Goal: Transaction & Acquisition: Purchase product/service

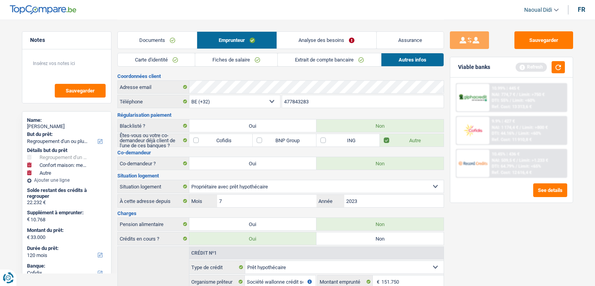
select select "refinancing"
select select "household"
select select "other"
select select "120"
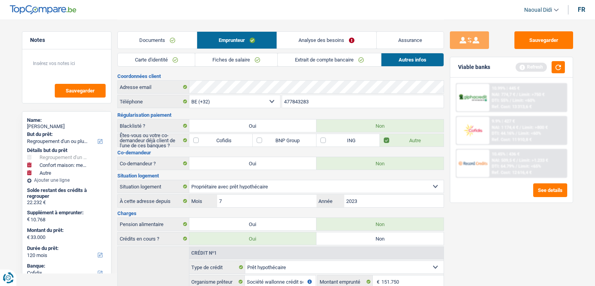
select select "cofidis"
select select "32"
select select "ownerWithMortgage"
select select "mortgage"
select select "360"
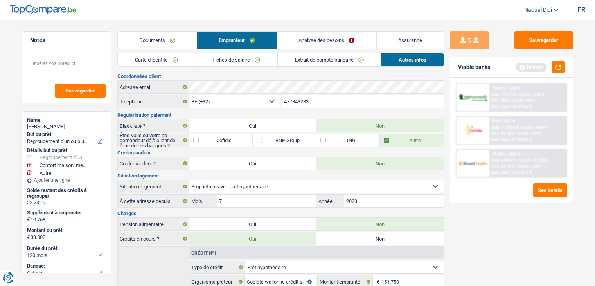
select select "personalLoan"
select select "smallWorks"
select select "84"
select select "renovationLoan"
select select "48"
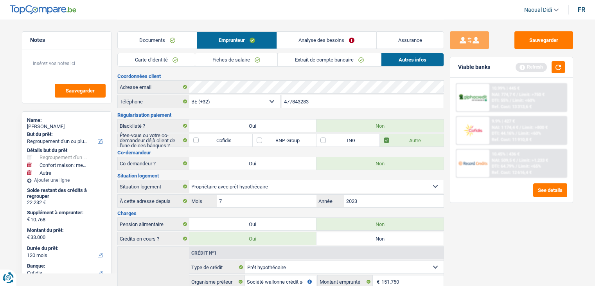
select select "cardOrCredit"
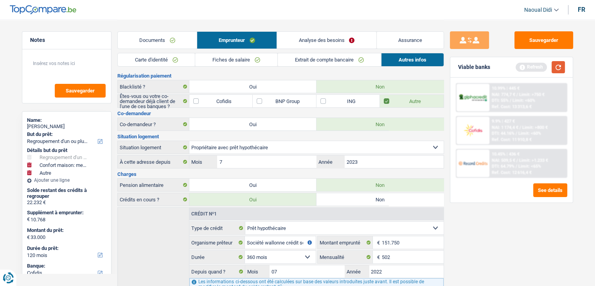
click at [554, 70] on button "button" at bounding box center [558, 67] width 13 height 12
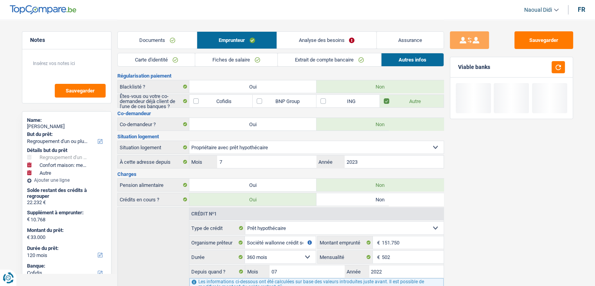
click at [319, 45] on link "Analyse des besoins" at bounding box center [326, 40] width 99 height 17
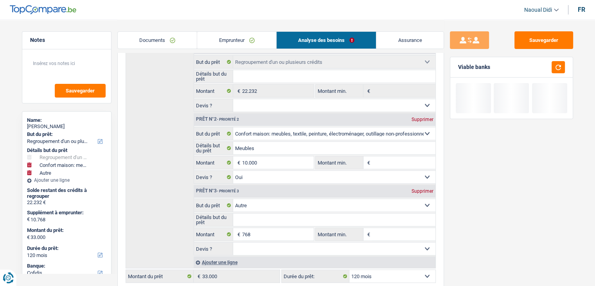
scroll to position [157, 0]
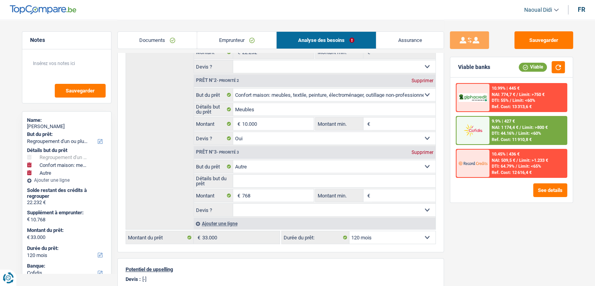
click at [422, 150] on div "Supprimer" at bounding box center [423, 152] width 26 height 5
type input "10.000"
type input "32.232"
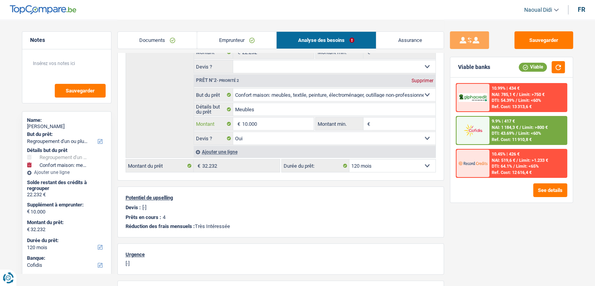
click at [269, 124] on input "10.000" at bounding box center [278, 123] width 72 height 13
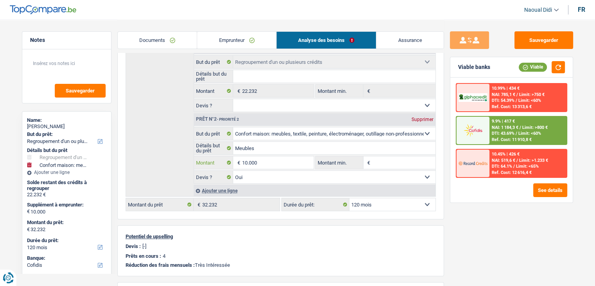
scroll to position [78, 0]
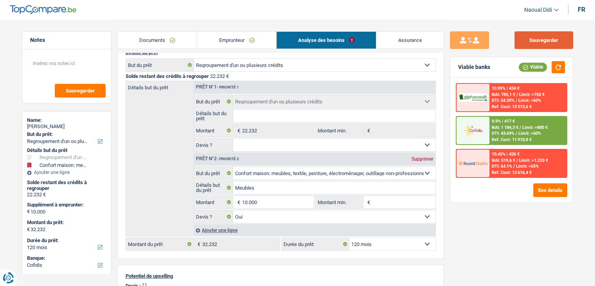
click at [563, 38] on button "Sauvegarder" at bounding box center [544, 40] width 59 height 18
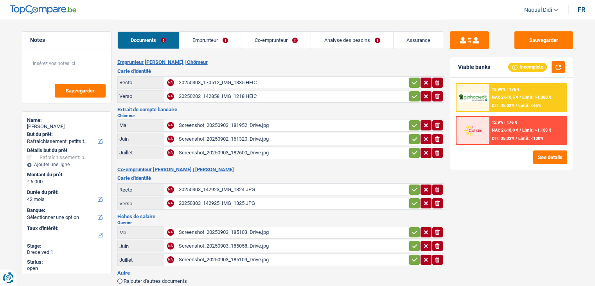
select select "houseOrGarden"
select select "42"
click at [188, 83] on div "20250303_170512_IMG_1335.HEIC" at bounding box center [293, 83] width 228 height 12
click at [209, 81] on div "20250303_170512_IMG_1335.HEIC" at bounding box center [293, 83] width 228 height 12
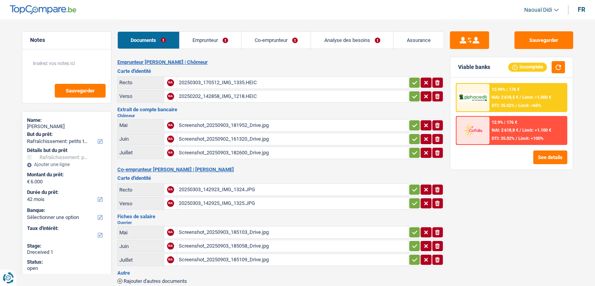
click at [231, 125] on div "Screenshot_20250903_181952_Drive.jpg" at bounding box center [293, 125] width 228 height 12
click at [216, 38] on link "Emprunteur" at bounding box center [211, 40] width 62 height 17
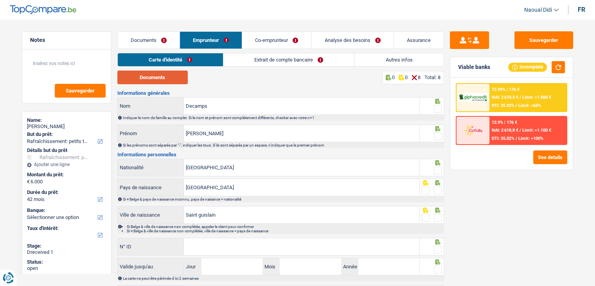
click at [155, 78] on button "Documents" at bounding box center [152, 77] width 70 height 14
click at [202, 61] on link "Carte d'identité" at bounding box center [170, 59] width 105 height 13
click at [142, 79] on button "Documents" at bounding box center [152, 77] width 70 height 14
drag, startPoint x: 359, startPoint y: 46, endPoint x: 343, endPoint y: 46, distance: 15.7
click at [359, 46] on link "Analyse des besoins" at bounding box center [353, 40] width 82 height 17
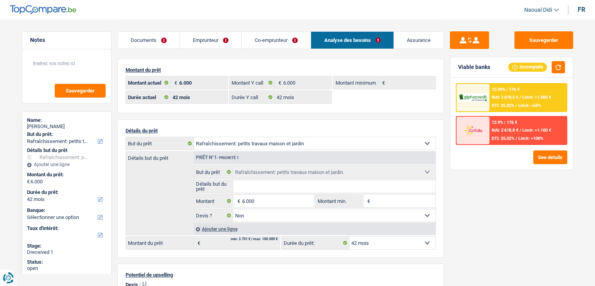
click at [147, 41] on link "Documents" at bounding box center [149, 40] width 62 height 17
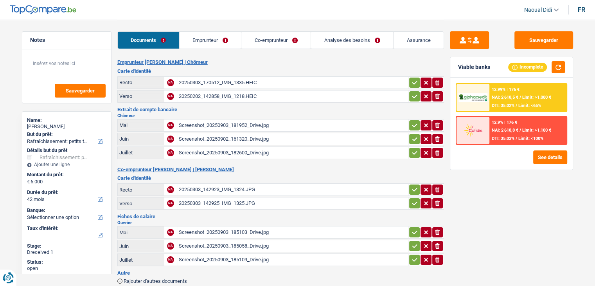
click at [147, 41] on link "Documents" at bounding box center [148, 40] width 61 height 17
click at [207, 81] on div "20250303_170512_IMG_1335.HEIC" at bounding box center [293, 83] width 228 height 12
select select "houseOrGarden"
select select "42"
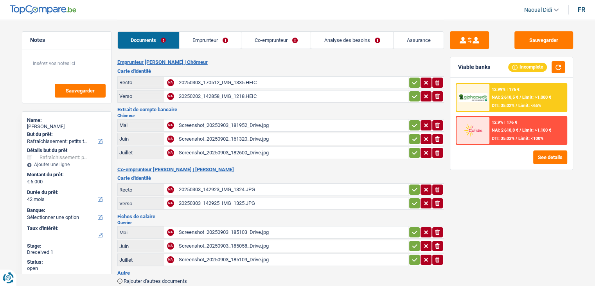
click at [436, 80] on icon "button" at bounding box center [437, 82] width 5 height 5
click at [437, 92] on icon "ionicons-v5-e" at bounding box center [437, 96] width 6 height 8
click at [212, 82] on input "Téléchargez un document ici" at bounding box center [293, 83] width 228 height 12
type input "C:\fakepath\5c2b31bd-1756916241379_20250303_170512_img_1335.HEIC"
click at [213, 93] on input "Téléchargez un document ici" at bounding box center [293, 96] width 228 height 12
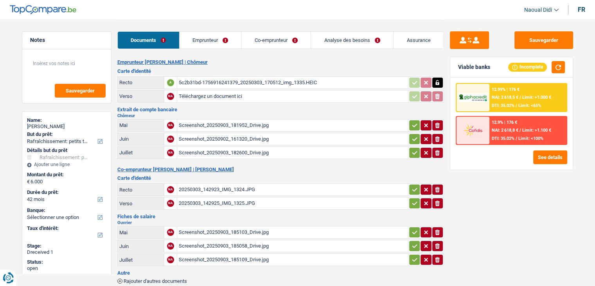
type input "C:\fakepath\5c2b31bd-1756916272075_20250202_142858_img_1218.HEIC"
click at [416, 125] on icon "button" at bounding box center [415, 125] width 6 height 8
click at [416, 137] on icon "button" at bounding box center [415, 139] width 6 height 8
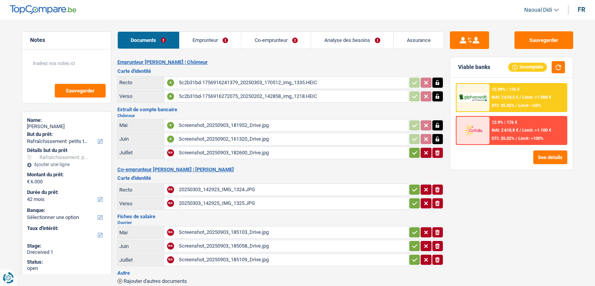
click at [415, 149] on icon "button" at bounding box center [415, 153] width 6 height 8
click at [213, 184] on div "20250303_142923_IMG_1324.JPG" at bounding box center [293, 190] width 228 height 12
click at [414, 188] on icon "button" at bounding box center [414, 190] width 5 height 4
click at [412, 200] on icon "button" at bounding box center [415, 203] width 6 height 8
click at [410, 231] on button "button" at bounding box center [414, 232] width 11 height 10
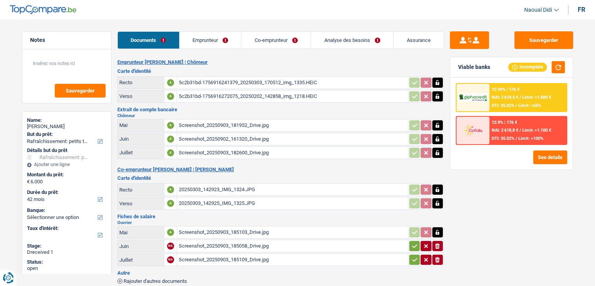
click at [413, 242] on icon "button" at bounding box center [415, 246] width 6 height 8
drag, startPoint x: 413, startPoint y: 253, endPoint x: 418, endPoint y: 238, distance: 15.3
click at [414, 256] on icon "button" at bounding box center [415, 260] width 6 height 8
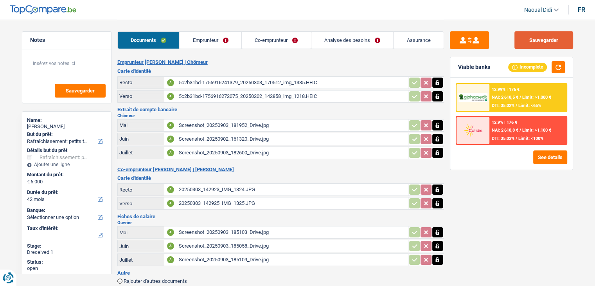
click at [532, 43] on button "Sauvegarder" at bounding box center [544, 40] width 59 height 18
click at [219, 78] on div "5c2b31bd-1756916241379_20250303_170512_img_1335.HEIC" at bounding box center [293, 83] width 228 height 12
click at [198, 40] on link "Emprunteur" at bounding box center [211, 40] width 62 height 17
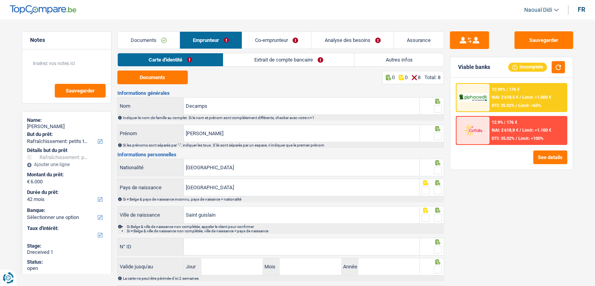
click at [207, 43] on link "Emprunteur" at bounding box center [211, 40] width 62 height 17
click at [158, 76] on button "Documents" at bounding box center [152, 77] width 70 height 14
click at [158, 37] on link "Documents" at bounding box center [149, 40] width 62 height 17
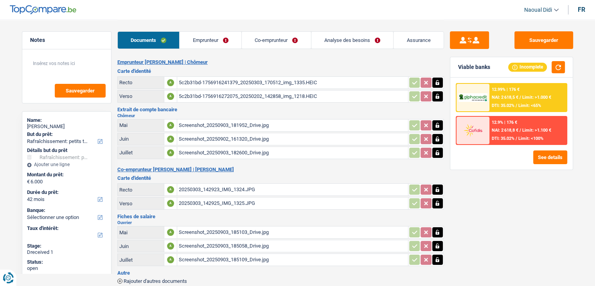
click at [285, 82] on div "5c2b31bd-1756916241379_20250303_170512_img_1335.HEIC" at bounding box center [293, 83] width 228 height 12
click at [327, 47] on link "Analyse des besoins" at bounding box center [353, 40] width 82 height 17
select select "houseOrGarden"
select select "42"
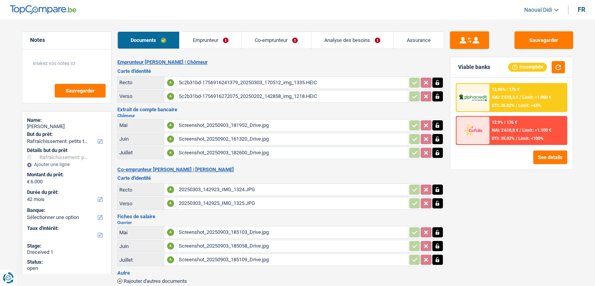
click at [435, 80] on icon "button" at bounding box center [437, 83] width 6 height 8
click at [436, 80] on icon "button" at bounding box center [438, 82] width 4 height 5
click at [438, 92] on icon "button" at bounding box center [437, 96] width 6 height 8
click at [237, 82] on input "Téléchargez un document ici" at bounding box center [293, 83] width 228 height 12
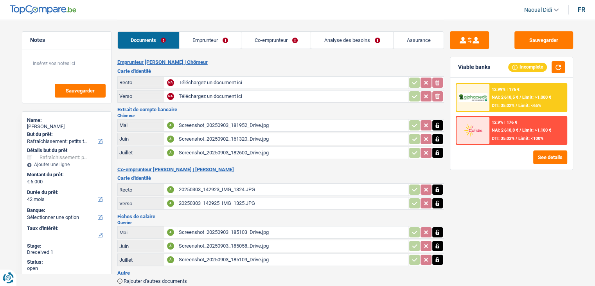
type input "C:\fakepath\ID R.jpg"
click at [197, 96] on input "Téléchargez un document ici" at bounding box center [293, 96] width 228 height 12
type input "C:\fakepath\ID V.jpg"
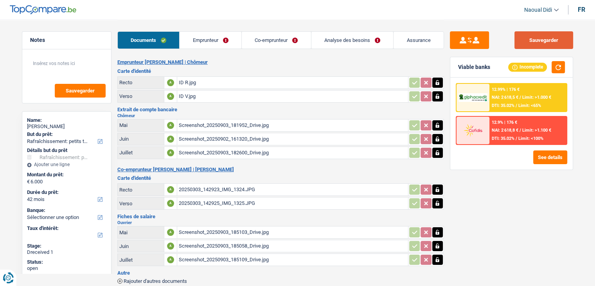
click at [535, 39] on button "Sauvegarder" at bounding box center [544, 40] width 59 height 18
click at [363, 43] on link "Analyse des besoins" at bounding box center [353, 40] width 82 height 17
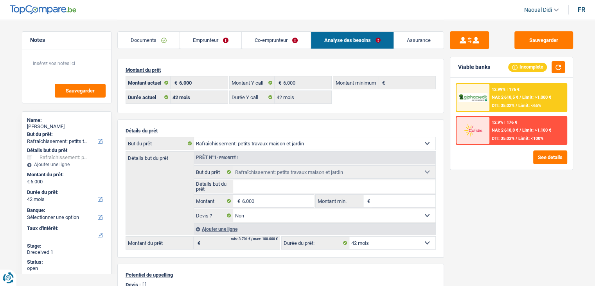
click at [149, 39] on link "Documents" at bounding box center [149, 40] width 62 height 17
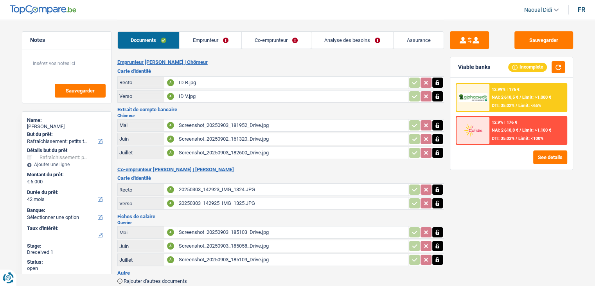
click at [202, 41] on link "Emprunteur" at bounding box center [211, 40] width 62 height 17
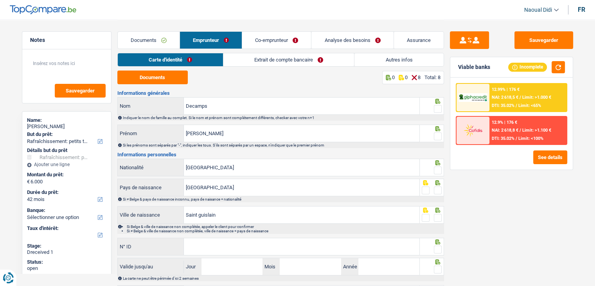
click at [173, 58] on link "Carte d'identité" at bounding box center [170, 59] width 105 height 13
click at [166, 71] on button "Documents" at bounding box center [152, 77] width 70 height 14
click at [438, 105] on span at bounding box center [438, 109] width 8 height 8
click at [0, 0] on input "radio" at bounding box center [0, 0] width 0 height 0
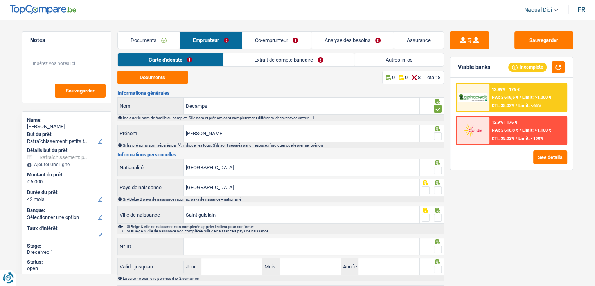
click at [438, 105] on span at bounding box center [438, 109] width 8 height 8
click at [0, 0] on input "radio" at bounding box center [0, 0] width 0 height 0
click at [437, 134] on span at bounding box center [438, 136] width 8 height 8
click at [0, 0] on input "radio" at bounding box center [0, 0] width 0 height 0
click at [438, 112] on span at bounding box center [438, 109] width 8 height 8
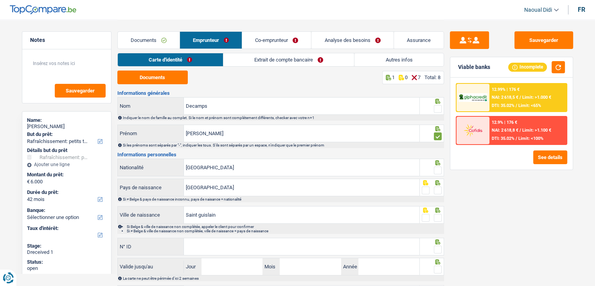
click at [0, 0] on input "radio" at bounding box center [0, 0] width 0 height 0
click at [438, 112] on span at bounding box center [438, 109] width 8 height 8
click at [0, 0] on input "radio" at bounding box center [0, 0] width 0 height 0
click at [438, 110] on span at bounding box center [438, 109] width 8 height 8
click at [0, 0] on input "radio" at bounding box center [0, 0] width 0 height 0
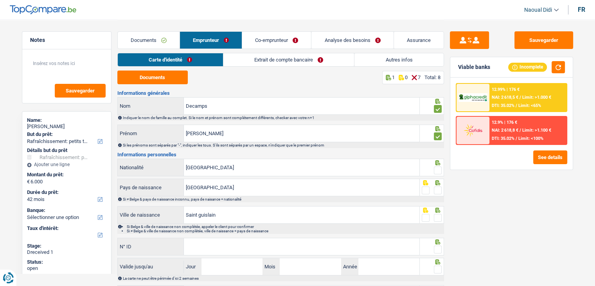
click at [438, 110] on span at bounding box center [438, 109] width 8 height 8
click at [0, 0] on input "radio" at bounding box center [0, 0] width 0 height 0
click at [438, 109] on span at bounding box center [438, 109] width 8 height 8
click at [0, 0] on input "radio" at bounding box center [0, 0] width 0 height 0
click at [438, 109] on span at bounding box center [438, 109] width 8 height 8
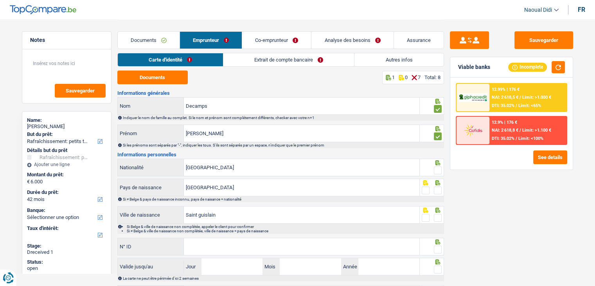
click at [0, 0] on input "radio" at bounding box center [0, 0] width 0 height 0
click at [439, 110] on span at bounding box center [438, 109] width 8 height 8
click at [0, 0] on input "radio" at bounding box center [0, 0] width 0 height 0
click at [439, 110] on span at bounding box center [438, 109] width 8 height 8
click at [0, 0] on input "radio" at bounding box center [0, 0] width 0 height 0
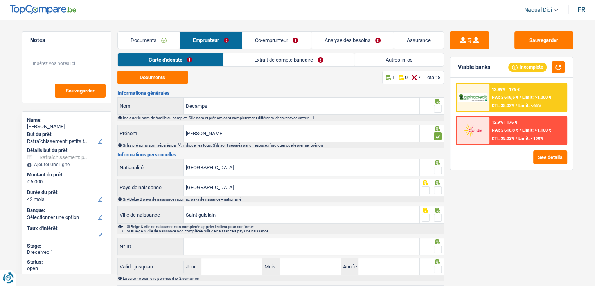
click at [439, 171] on span at bounding box center [438, 170] width 8 height 8
click at [0, 0] on input "radio" at bounding box center [0, 0] width 0 height 0
click at [439, 171] on span at bounding box center [438, 170] width 8 height 8
click at [0, 0] on input "radio" at bounding box center [0, 0] width 0 height 0
click at [439, 171] on span at bounding box center [438, 170] width 8 height 8
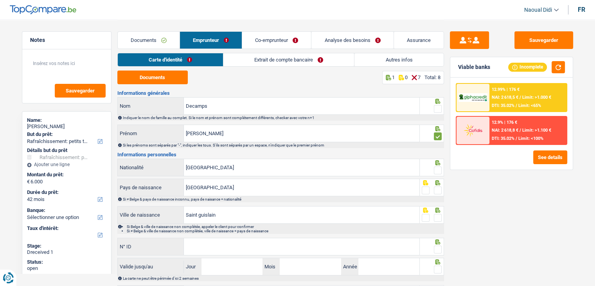
click at [0, 0] on input "radio" at bounding box center [0, 0] width 0 height 0
click at [438, 170] on span at bounding box center [438, 170] width 8 height 8
click at [0, 0] on input "radio" at bounding box center [0, 0] width 0 height 0
click at [437, 169] on span at bounding box center [438, 170] width 8 height 8
click at [0, 0] on input "radio" at bounding box center [0, 0] width 0 height 0
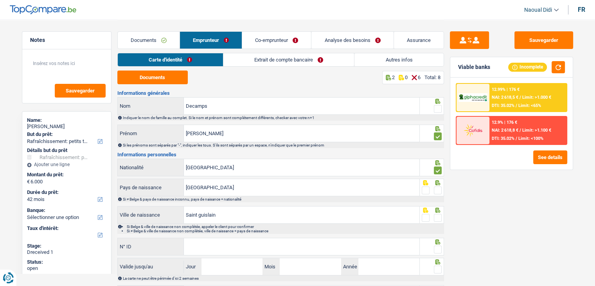
click at [437, 170] on span at bounding box center [438, 170] width 8 height 8
click at [0, 0] on input "radio" at bounding box center [0, 0] width 0 height 0
click at [437, 170] on span at bounding box center [438, 170] width 8 height 8
click at [0, 0] on input "radio" at bounding box center [0, 0] width 0 height 0
click at [438, 106] on span at bounding box center [438, 109] width 8 height 8
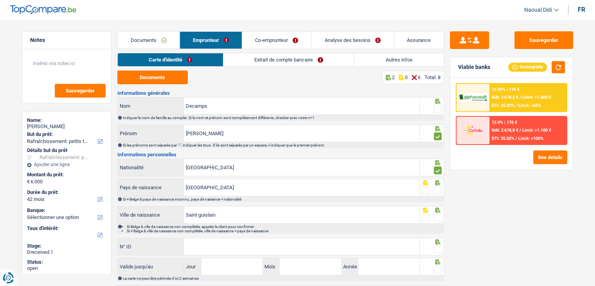
click at [0, 0] on input "radio" at bounding box center [0, 0] width 0 height 0
click at [439, 190] on span at bounding box center [438, 190] width 8 height 8
click at [0, 0] on input "radio" at bounding box center [0, 0] width 0 height 0
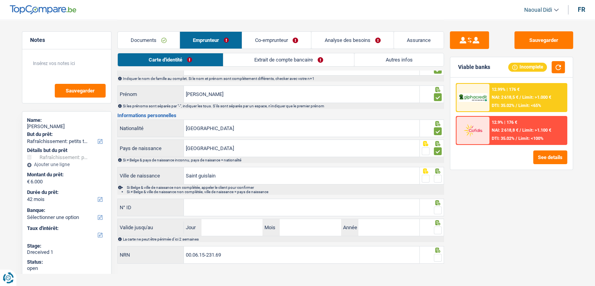
click at [438, 177] on span at bounding box center [438, 179] width 8 height 8
click at [0, 0] on input "radio" at bounding box center [0, 0] width 0 height 0
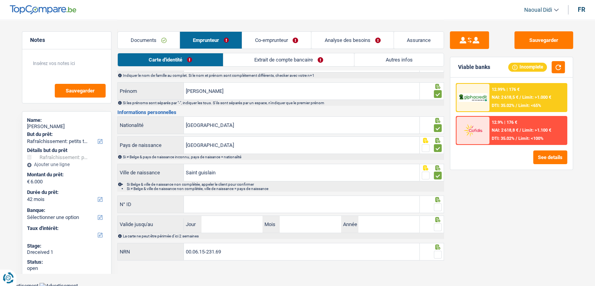
scroll to position [43, 0]
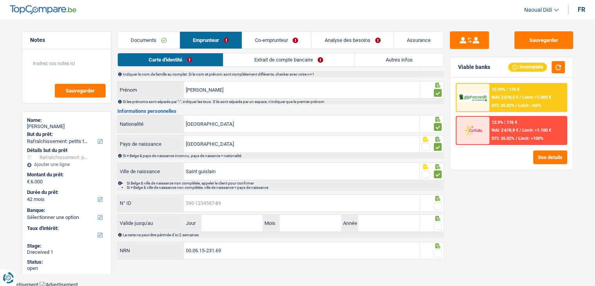
click at [205, 199] on input "N° ID" at bounding box center [302, 203] width 236 height 17
paste input "592-9764318-88"
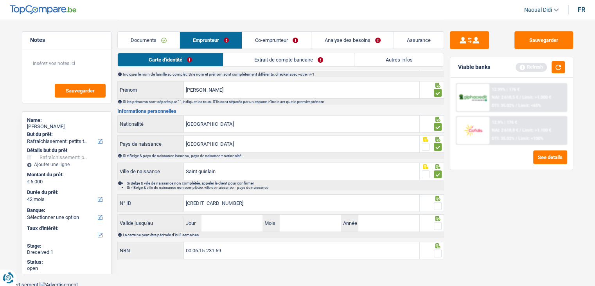
type input "592-9764318-88"
click at [237, 223] on input "Jour" at bounding box center [232, 222] width 61 height 17
type input "04"
type input "02"
type input "2030"
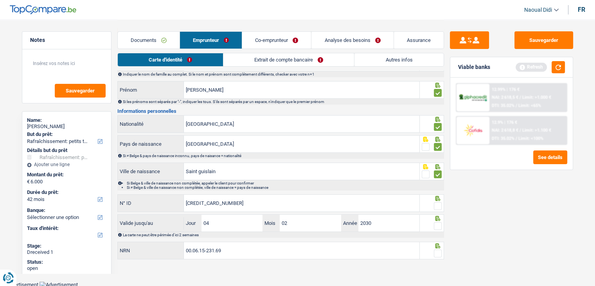
click at [440, 225] on span at bounding box center [438, 226] width 8 height 8
click at [0, 0] on input "radio" at bounding box center [0, 0] width 0 height 0
click at [440, 225] on span at bounding box center [438, 226] width 8 height 8
click at [0, 0] on input "radio" at bounding box center [0, 0] width 0 height 0
click at [437, 223] on span at bounding box center [438, 226] width 8 height 8
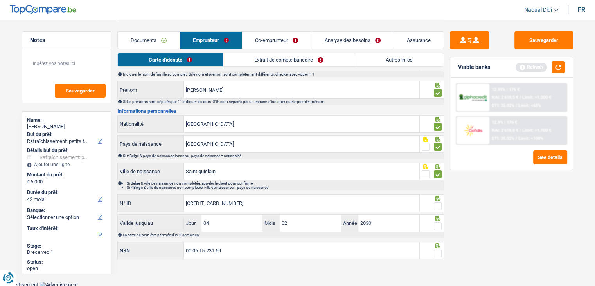
click at [0, 0] on input "radio" at bounding box center [0, 0] width 0 height 0
click at [437, 223] on span at bounding box center [438, 226] width 8 height 8
click at [0, 0] on input "radio" at bounding box center [0, 0] width 0 height 0
click at [436, 204] on span at bounding box center [438, 206] width 8 height 8
click at [0, 0] on input "radio" at bounding box center [0, 0] width 0 height 0
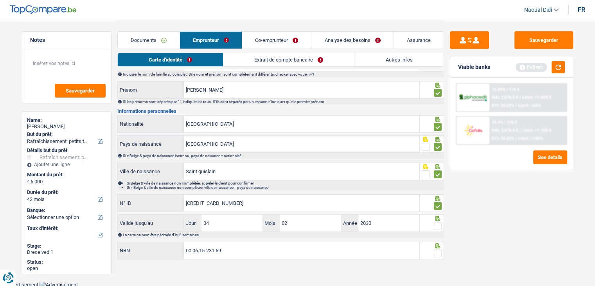
click at [437, 226] on span at bounding box center [438, 226] width 8 height 8
click at [0, 0] on input "radio" at bounding box center [0, 0] width 0 height 0
click at [437, 226] on span at bounding box center [438, 226] width 8 height 8
click at [0, 0] on input "radio" at bounding box center [0, 0] width 0 height 0
click at [437, 226] on span at bounding box center [438, 226] width 8 height 8
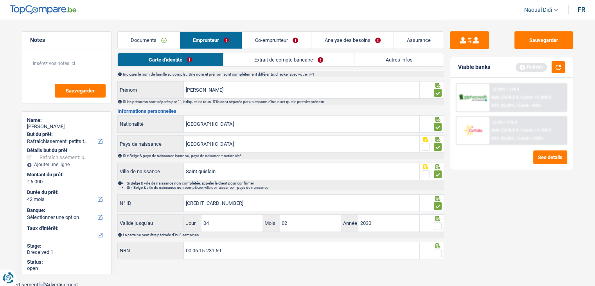
click at [0, 0] on input "radio" at bounding box center [0, 0] width 0 height 0
click at [436, 253] on span at bounding box center [438, 253] width 8 height 8
click at [0, 0] on input "radio" at bounding box center [0, 0] width 0 height 0
click at [537, 42] on button "Sauvegarder" at bounding box center [544, 40] width 59 height 18
click at [360, 36] on link "Analyse des besoins" at bounding box center [353, 40] width 82 height 17
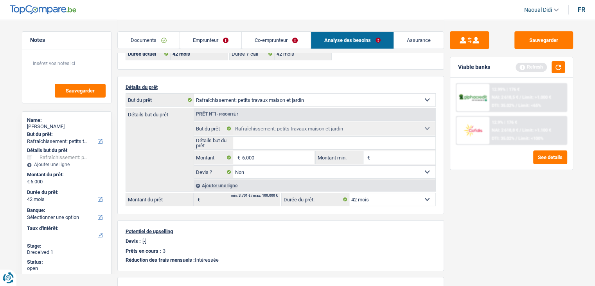
click at [189, 42] on link "Emprunteur" at bounding box center [210, 40] width 61 height 17
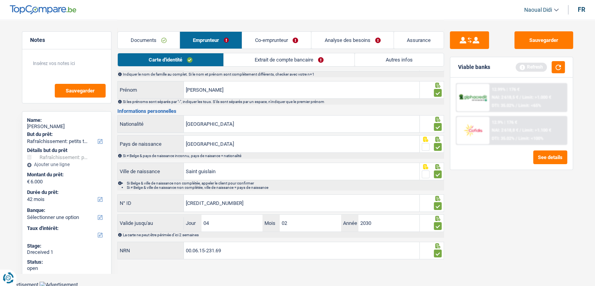
click at [266, 65] on link "Extrait de compte bancaire" at bounding box center [289, 59] width 131 height 13
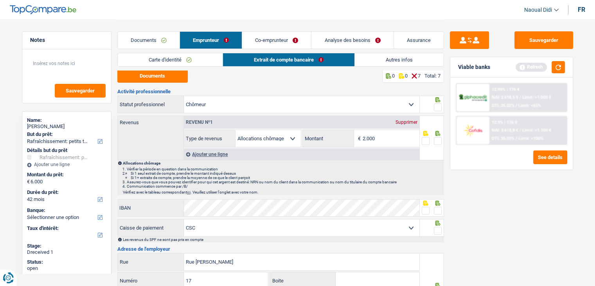
scroll to position [0, 0]
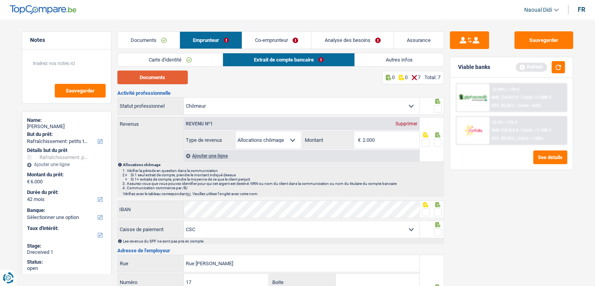
click at [166, 79] on button "Documents" at bounding box center [152, 77] width 70 height 14
click at [385, 140] on input "2.000" at bounding box center [391, 140] width 57 height 17
type input "2"
type input "1.729"
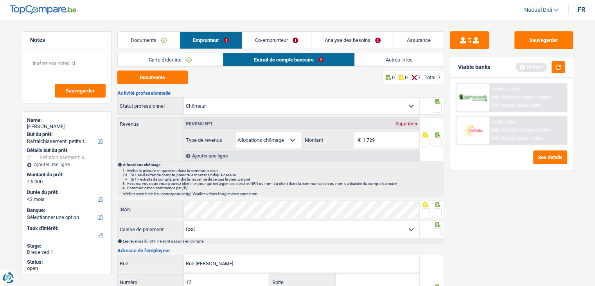
click at [441, 109] on span at bounding box center [438, 109] width 8 height 8
click at [0, 0] on input "radio" at bounding box center [0, 0] width 0 height 0
click at [441, 109] on span at bounding box center [438, 109] width 8 height 8
click at [0, 0] on input "radio" at bounding box center [0, 0] width 0 height 0
click at [438, 111] on span at bounding box center [438, 109] width 8 height 8
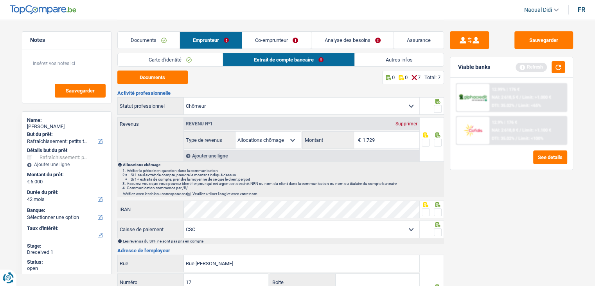
click at [0, 0] on input "radio" at bounding box center [0, 0] width 0 height 0
click at [437, 141] on span at bounding box center [438, 143] width 8 height 8
click at [0, 0] on input "radio" at bounding box center [0, 0] width 0 height 0
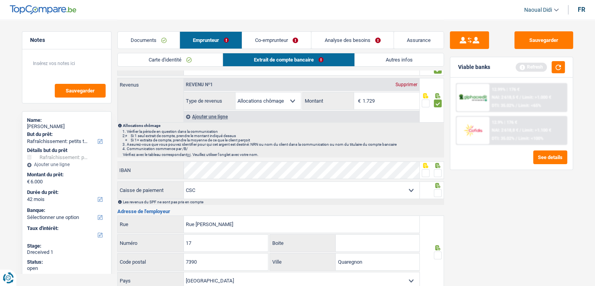
scroll to position [78, 0]
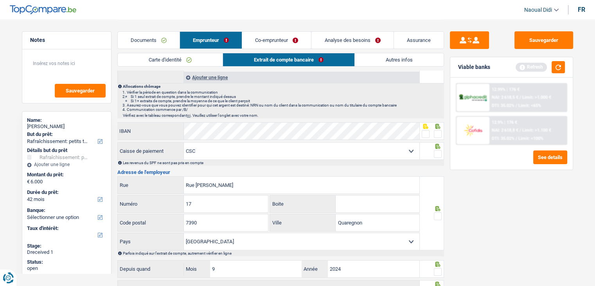
click at [439, 135] on span at bounding box center [438, 134] width 8 height 8
click at [0, 0] on input "radio" at bounding box center [0, 0] width 0 height 0
click at [439, 153] on span at bounding box center [438, 154] width 8 height 8
click at [0, 0] on input "radio" at bounding box center [0, 0] width 0 height 0
click at [439, 153] on span at bounding box center [438, 154] width 8 height 8
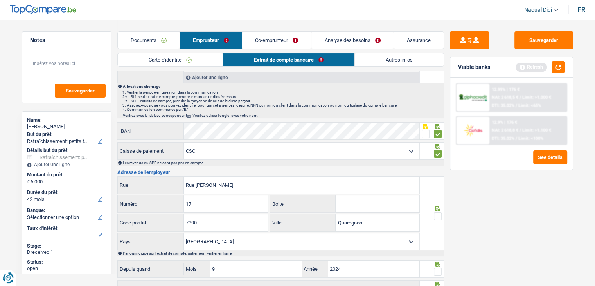
click at [0, 0] on input "radio" at bounding box center [0, 0] width 0 height 0
click at [438, 153] on span at bounding box center [438, 154] width 8 height 8
click at [0, 0] on input "radio" at bounding box center [0, 0] width 0 height 0
click at [436, 213] on span at bounding box center [438, 216] width 8 height 8
click at [0, 0] on input "radio" at bounding box center [0, 0] width 0 height 0
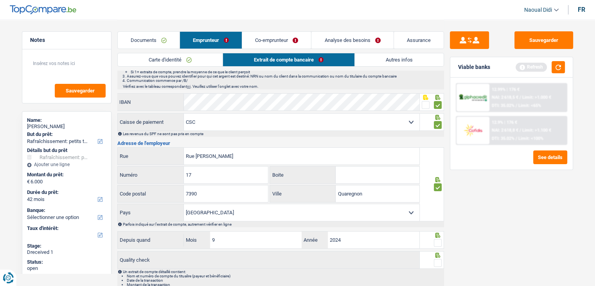
scroll to position [145, 0]
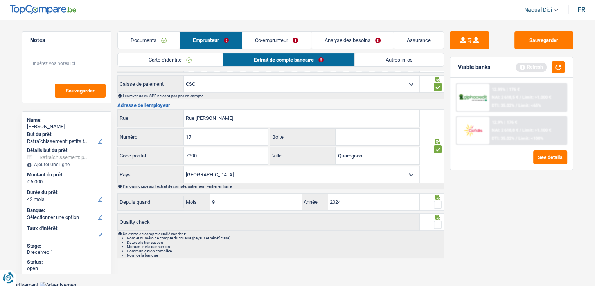
click at [435, 205] on span at bounding box center [438, 205] width 8 height 8
click at [0, 0] on input "radio" at bounding box center [0, 0] width 0 height 0
click at [435, 205] on span at bounding box center [438, 205] width 8 height 8
click at [0, 0] on input "radio" at bounding box center [0, 0] width 0 height 0
click at [438, 205] on span at bounding box center [438, 205] width 8 height 8
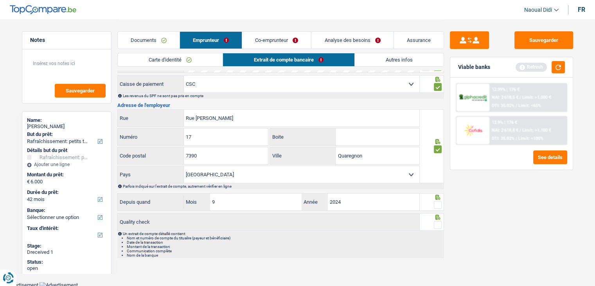
click at [0, 0] on input "radio" at bounding box center [0, 0] width 0 height 0
click at [438, 205] on span at bounding box center [438, 205] width 8 height 8
click at [0, 0] on input "radio" at bounding box center [0, 0] width 0 height 0
click at [435, 201] on span at bounding box center [438, 205] width 8 height 8
click at [0, 0] on input "radio" at bounding box center [0, 0] width 0 height 0
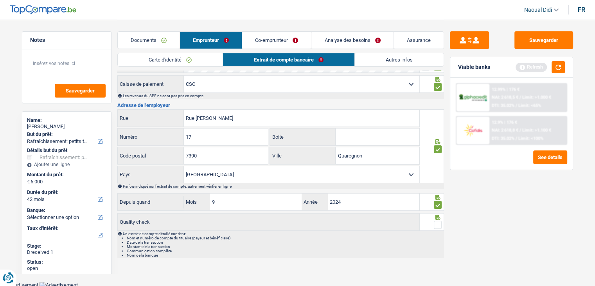
click at [438, 224] on span at bounding box center [438, 225] width 8 height 8
click at [0, 0] on input "radio" at bounding box center [0, 0] width 0 height 0
click at [438, 224] on span at bounding box center [438, 225] width 8 height 8
click at [0, 0] on input "radio" at bounding box center [0, 0] width 0 height 0
click at [438, 223] on span at bounding box center [438, 225] width 8 height 8
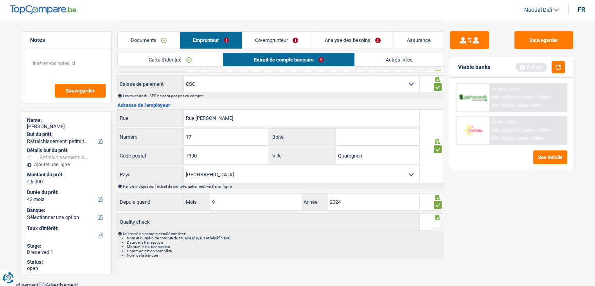
click at [0, 0] on input "radio" at bounding box center [0, 0] width 0 height 0
click at [438, 223] on span at bounding box center [438, 225] width 8 height 8
click at [0, 0] on input "radio" at bounding box center [0, 0] width 0 height 0
click at [438, 222] on span at bounding box center [438, 225] width 8 height 8
click at [0, 0] on input "radio" at bounding box center [0, 0] width 0 height 0
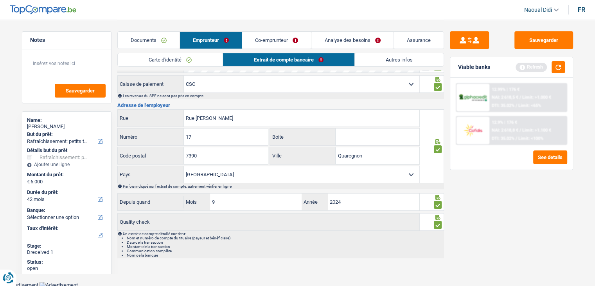
click at [438, 222] on span at bounding box center [438, 225] width 8 height 8
click at [0, 0] on input "radio" at bounding box center [0, 0] width 0 height 0
click at [436, 222] on span at bounding box center [438, 225] width 8 height 8
click at [0, 0] on input "radio" at bounding box center [0, 0] width 0 height 0
click at [436, 222] on span at bounding box center [438, 225] width 8 height 8
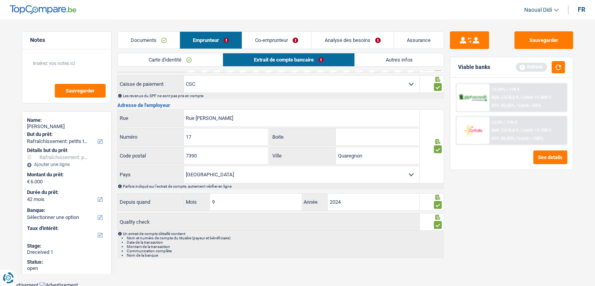
click at [0, 0] on input "radio" at bounding box center [0, 0] width 0 height 0
click at [438, 225] on span at bounding box center [438, 225] width 8 height 8
click at [0, 0] on input "radio" at bounding box center [0, 0] width 0 height 0
click at [556, 40] on button "Sauvegarder" at bounding box center [544, 40] width 59 height 18
click at [392, 52] on div "Documents Emprunteur Co-emprunteur Analyse des besoins Assurance" at bounding box center [280, 36] width 327 height 33
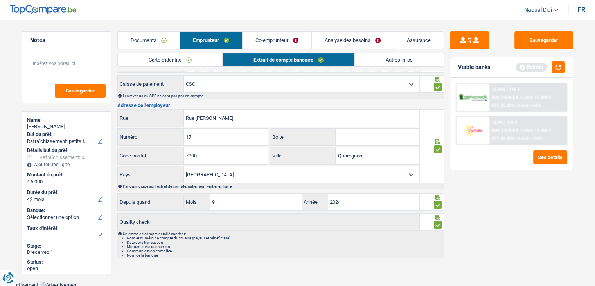
click at [393, 54] on link "Autres infos" at bounding box center [399, 59] width 89 height 13
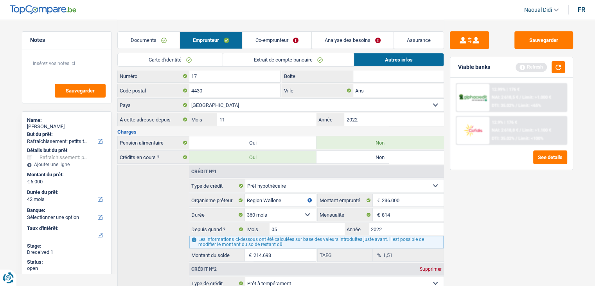
scroll to position [157, 0]
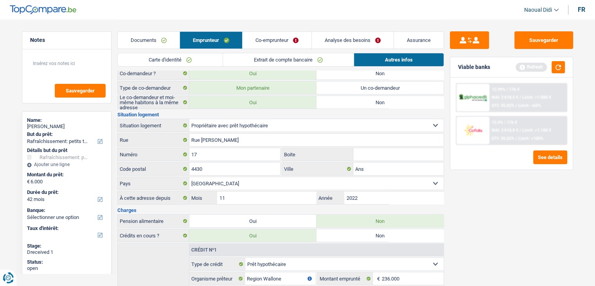
click at [281, 42] on link "Co-emprunteur" at bounding box center [277, 40] width 69 height 17
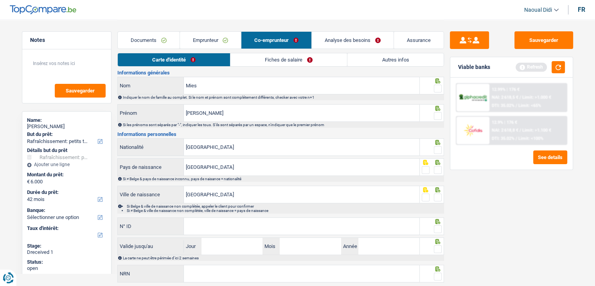
scroll to position [0, 0]
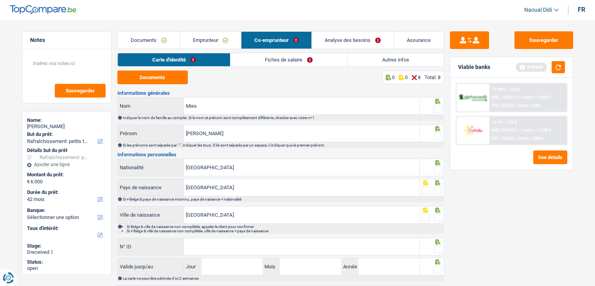
click at [156, 70] on div "Carte d'identité Fiches de salaire Autres infos" at bounding box center [280, 62] width 327 height 18
click at [156, 77] on button "Documents" at bounding box center [152, 77] width 70 height 14
click at [437, 110] on span at bounding box center [438, 109] width 8 height 8
click at [0, 0] on input "radio" at bounding box center [0, 0] width 0 height 0
click at [438, 133] on span at bounding box center [438, 136] width 8 height 8
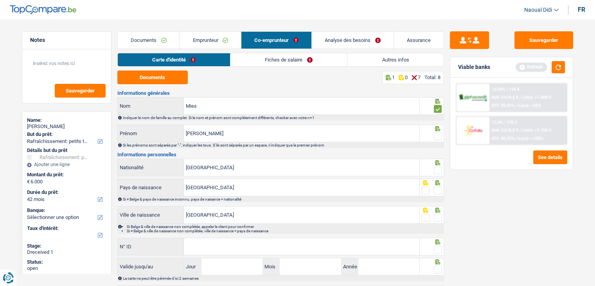
click at [0, 0] on input "radio" at bounding box center [0, 0] width 0 height 0
click at [439, 171] on span at bounding box center [438, 170] width 8 height 8
click at [0, 0] on input "radio" at bounding box center [0, 0] width 0 height 0
click at [438, 191] on span at bounding box center [438, 190] width 8 height 8
click at [0, 0] on input "radio" at bounding box center [0, 0] width 0 height 0
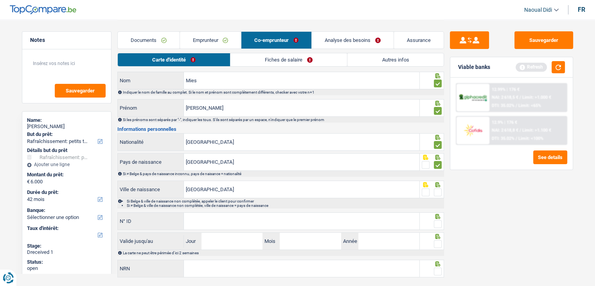
scroll to position [43, 0]
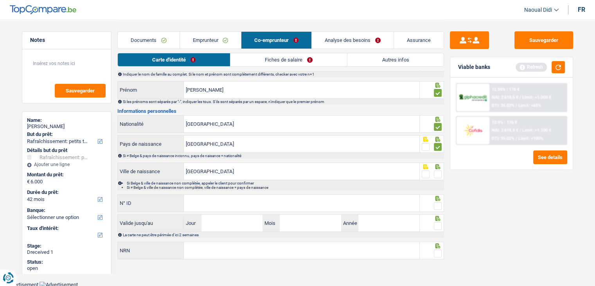
click at [437, 174] on span at bounding box center [438, 174] width 8 height 8
click at [0, 0] on input "radio" at bounding box center [0, 0] width 0 height 0
click at [251, 197] on input "N° ID" at bounding box center [302, 203] width 236 height 17
paste input "595-0912353-86"
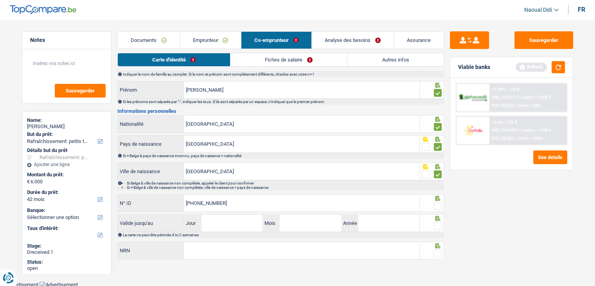
type input "595-0912353-86"
click at [221, 226] on input "Jour" at bounding box center [232, 222] width 61 height 17
type input "15"
type input "05"
click at [222, 224] on input "15" at bounding box center [232, 222] width 61 height 17
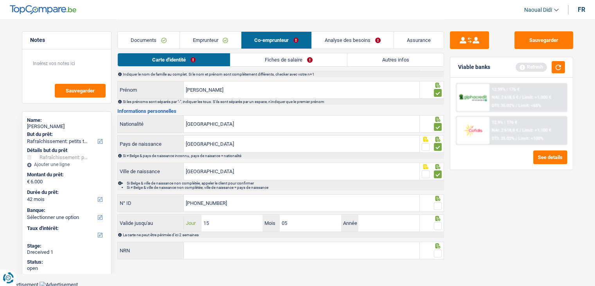
click at [216, 223] on input "15" at bounding box center [232, 222] width 61 height 17
type input "13"
click at [384, 222] on input "Année" at bounding box center [389, 222] width 61 height 17
type input "2032"
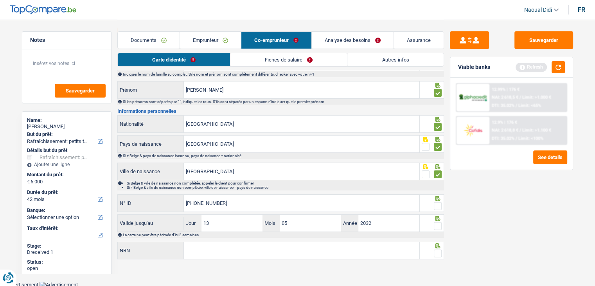
click at [440, 206] on span at bounding box center [438, 206] width 8 height 8
click at [0, 0] on input "radio" at bounding box center [0, 0] width 0 height 0
click at [438, 224] on span at bounding box center [438, 226] width 8 height 8
click at [0, 0] on input "radio" at bounding box center [0, 0] width 0 height 0
click at [265, 253] on input "NRN" at bounding box center [302, 250] width 236 height 17
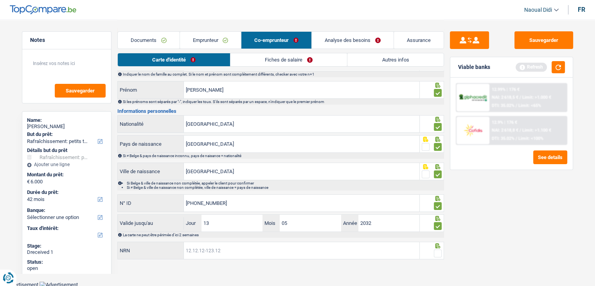
paste input "00.08.16-020.70"
click at [265, 253] on input "00.08.16-020.70" at bounding box center [302, 250] width 236 height 17
type input "00.08.16-020.70"
click at [440, 251] on span at bounding box center [438, 253] width 8 height 8
click at [0, 0] on input "radio" at bounding box center [0, 0] width 0 height 0
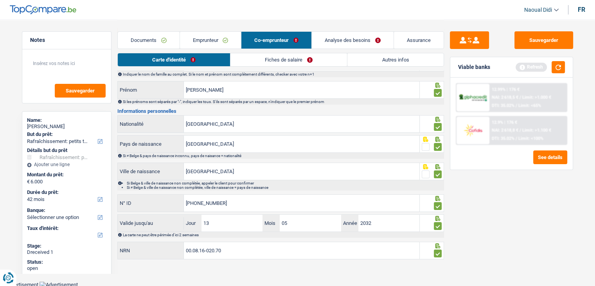
click at [440, 251] on span at bounding box center [438, 253] width 8 height 8
click at [0, 0] on input "radio" at bounding box center [0, 0] width 0 height 0
click at [439, 254] on span at bounding box center [438, 253] width 8 height 8
click at [0, 0] on input "radio" at bounding box center [0, 0] width 0 height 0
click at [439, 254] on span at bounding box center [438, 253] width 8 height 8
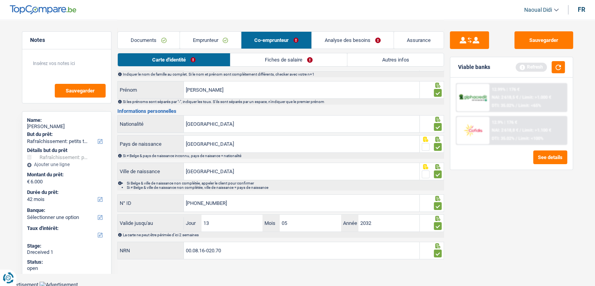
click at [0, 0] on input "radio" at bounding box center [0, 0] width 0 height 0
click at [439, 251] on span at bounding box center [438, 253] width 8 height 8
click at [0, 0] on input "radio" at bounding box center [0, 0] width 0 height 0
click at [439, 251] on span at bounding box center [438, 253] width 8 height 8
click at [0, 0] on input "radio" at bounding box center [0, 0] width 0 height 0
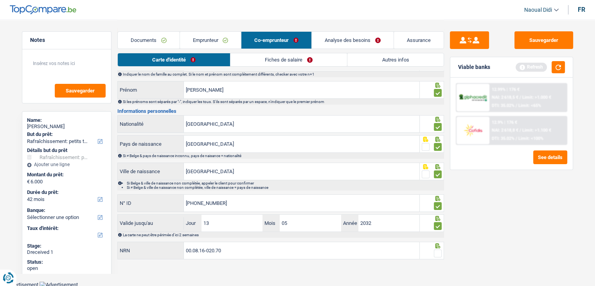
click at [439, 252] on span at bounding box center [438, 253] width 8 height 8
click at [0, 0] on input "radio" at bounding box center [0, 0] width 0 height 0
click at [533, 38] on button "Sauvegarder" at bounding box center [544, 40] width 59 height 18
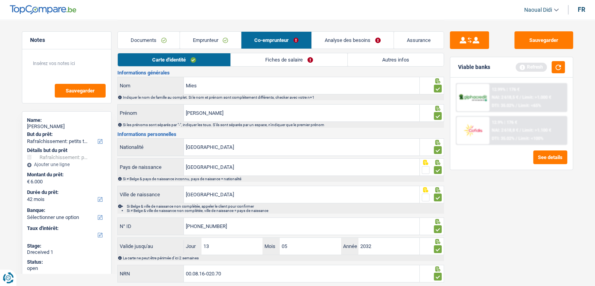
scroll to position [0, 0]
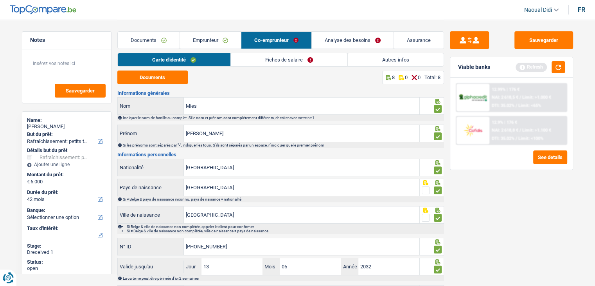
click at [269, 61] on link "Fiches de salaire" at bounding box center [289, 59] width 117 height 13
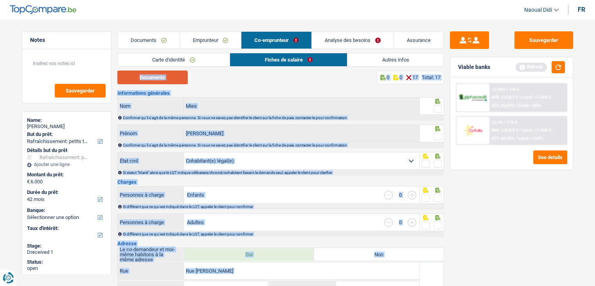
click at [163, 80] on button "Documents" at bounding box center [152, 77] width 70 height 14
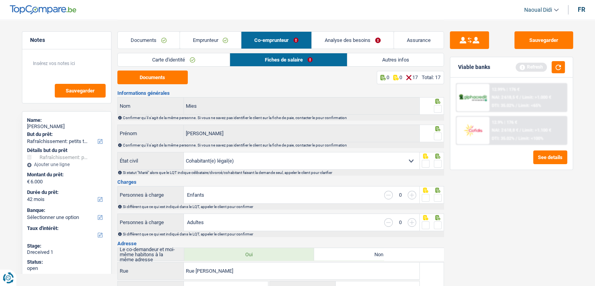
click at [438, 107] on span at bounding box center [438, 109] width 8 height 8
click at [0, 0] on input "radio" at bounding box center [0, 0] width 0 height 0
click at [438, 136] on span at bounding box center [438, 136] width 8 height 8
click at [0, 0] on input "radio" at bounding box center [0, 0] width 0 height 0
click at [413, 163] on select "Célibataire Marié(e) Cohabitant(e) légal(e) Divorcé(e) Veuf(ve) Séparé (de fait…" at bounding box center [302, 160] width 236 height 17
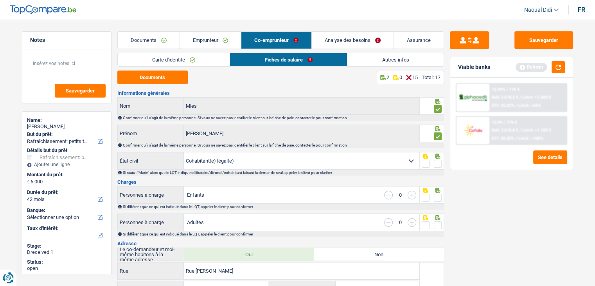
select select "single"
click at [184, 152] on select "Célibataire Marié(e) Cohabitant(e) légal(e) Divorcé(e) Veuf(ve) Séparé (de fait…" at bounding box center [302, 160] width 236 height 17
click at [437, 163] on span at bounding box center [438, 164] width 8 height 8
click at [0, 0] on input "radio" at bounding box center [0, 0] width 0 height 0
click at [437, 195] on span at bounding box center [438, 198] width 8 height 8
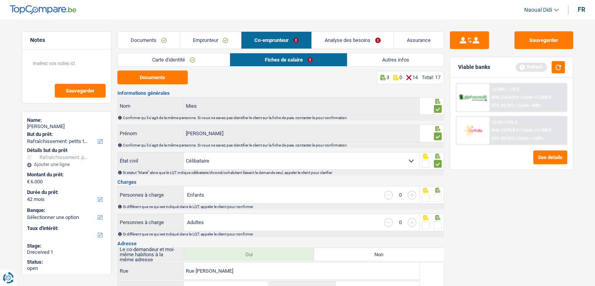
click at [0, 0] on input "radio" at bounding box center [0, 0] width 0 height 0
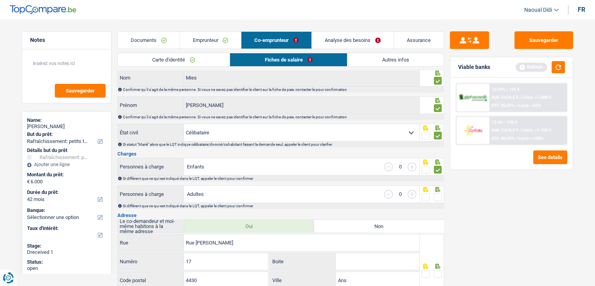
scroll to position [39, 0]
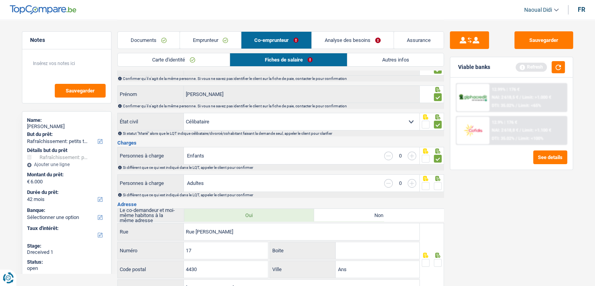
click at [437, 185] on span at bounding box center [438, 186] width 8 height 8
click at [0, 0] on input "radio" at bounding box center [0, 0] width 0 height 0
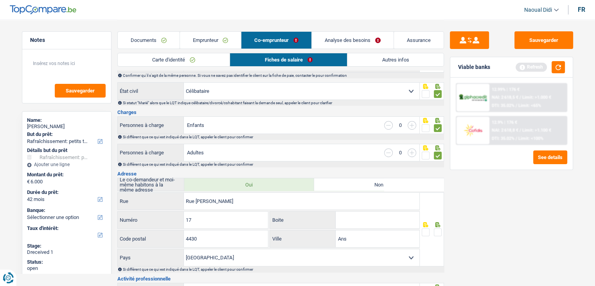
scroll to position [78, 0]
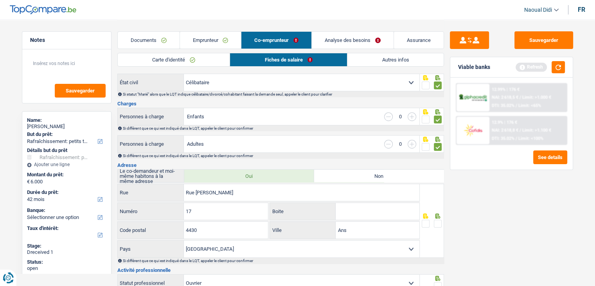
click at [437, 220] on span at bounding box center [438, 224] width 8 height 8
click at [0, 0] on input "radio" at bounding box center [0, 0] width 0 height 0
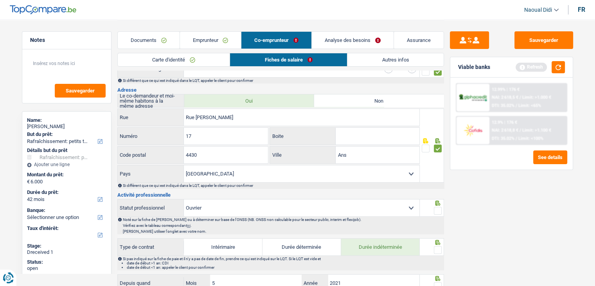
scroll to position [157, 0]
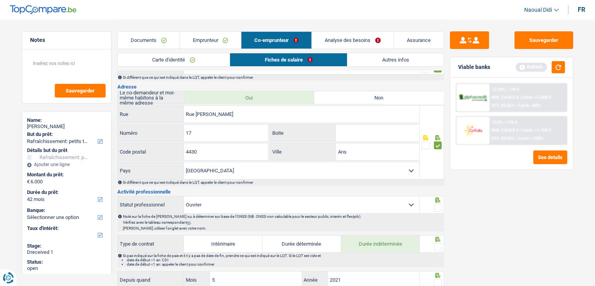
click at [438, 206] on span at bounding box center [438, 208] width 8 height 8
click at [0, 0] on input "radio" at bounding box center [0, 0] width 0 height 0
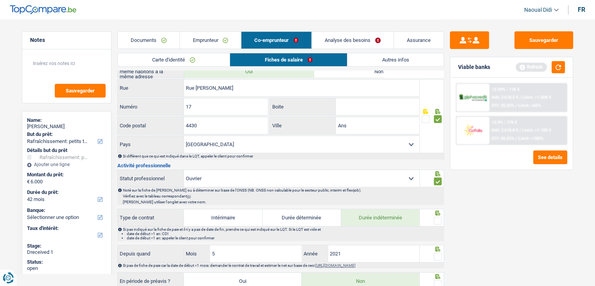
scroll to position [196, 0]
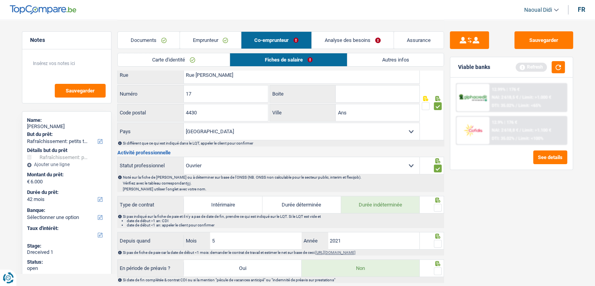
click at [438, 205] on span at bounding box center [438, 208] width 8 height 8
click at [0, 0] on input "radio" at bounding box center [0, 0] width 0 height 0
drag, startPoint x: 246, startPoint y: 238, endPoint x: 203, endPoint y: 229, distance: 44.0
click at [203, 232] on div "Depuis quand 5 Mois / 2021 Année" at bounding box center [268, 241] width 303 height 18
type input "04"
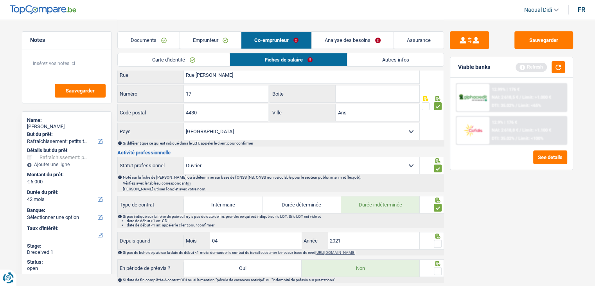
click at [305, 237] on label "Année" at bounding box center [315, 240] width 26 height 17
click at [328, 237] on input "2021" at bounding box center [374, 240] width 92 height 17
click at [437, 241] on span at bounding box center [438, 244] width 8 height 8
click at [0, 0] on input "radio" at bounding box center [0, 0] width 0 height 0
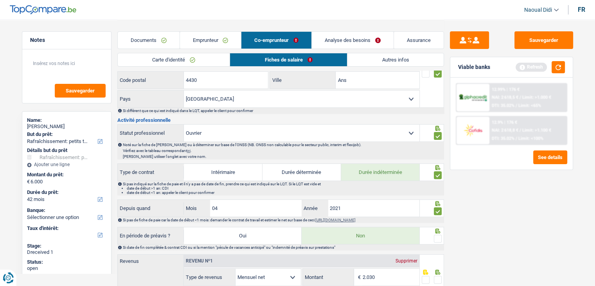
scroll to position [274, 0]
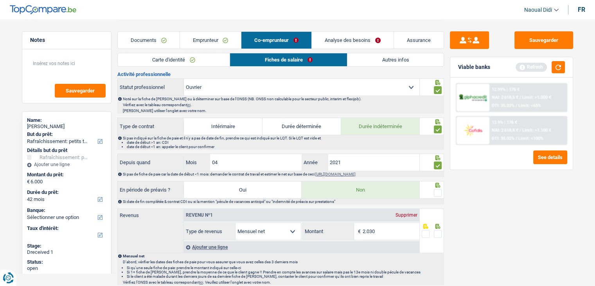
click at [436, 189] on span at bounding box center [438, 193] width 8 height 8
click at [0, 0] on input "radio" at bounding box center [0, 0] width 0 height 0
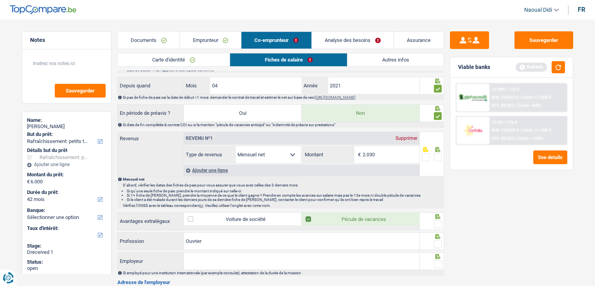
scroll to position [352, 0]
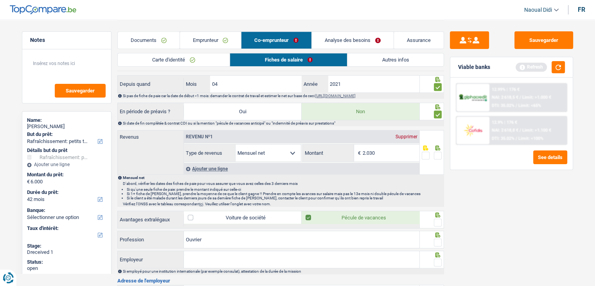
click at [436, 220] on span at bounding box center [438, 222] width 8 height 8
click at [0, 0] on input "radio" at bounding box center [0, 0] width 0 height 0
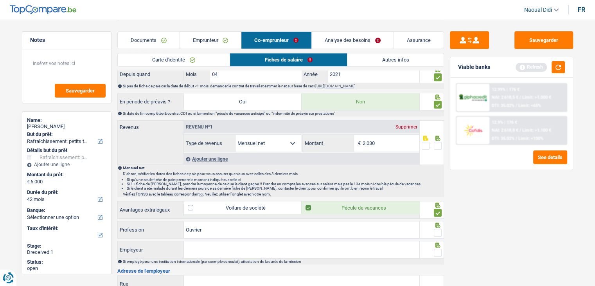
scroll to position [391, 0]
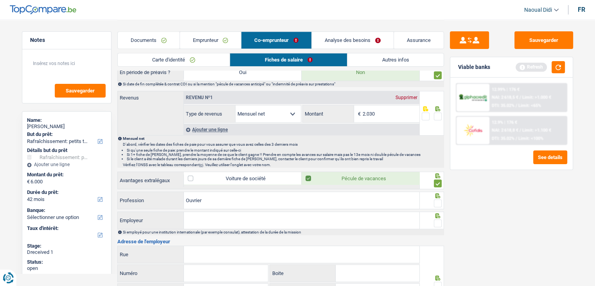
click at [440, 203] on span at bounding box center [438, 203] width 8 height 8
click at [0, 0] on input "radio" at bounding box center [0, 0] width 0 height 0
click at [232, 214] on input "Employeur" at bounding box center [302, 220] width 236 height 17
paste input "ASBL ETOILE DE BONTЕ"
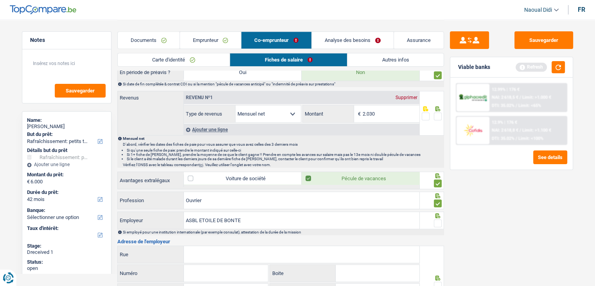
type input "ASBL ETOILE DE BONTЕ"
click at [437, 222] on span at bounding box center [438, 223] width 8 height 8
click at [0, 0] on input "radio" at bounding box center [0, 0] width 0 height 0
click at [437, 222] on span at bounding box center [438, 223] width 8 height 8
click at [0, 0] on input "radio" at bounding box center [0, 0] width 0 height 0
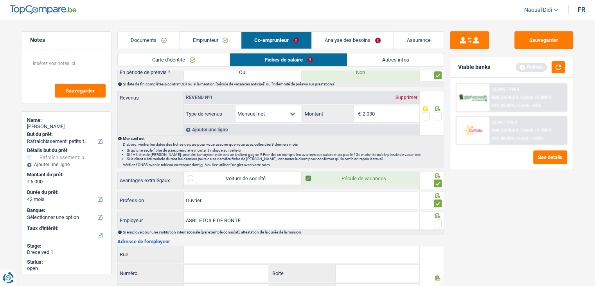
click at [436, 219] on span at bounding box center [438, 223] width 8 height 8
click at [0, 0] on input "radio" at bounding box center [0, 0] width 0 height 0
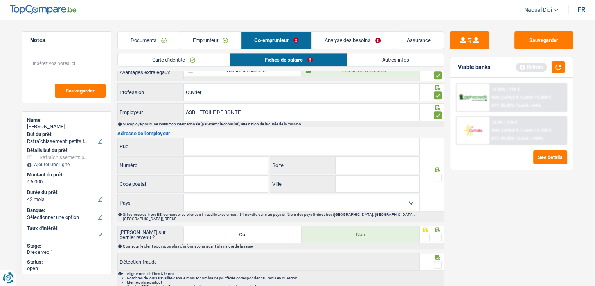
scroll to position [509, 0]
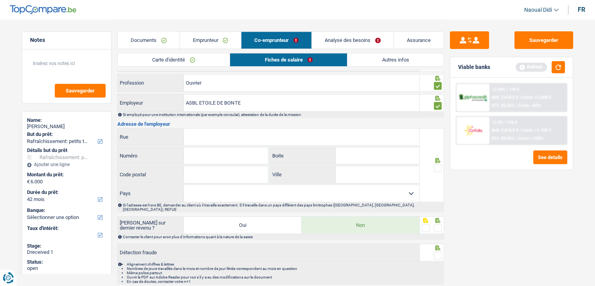
click at [221, 135] on input "Rue" at bounding box center [302, 136] width 236 height 17
paste input "ASBL ETOILE DE BONTЕ 7390 QUAREGNON"
drag, startPoint x: 241, startPoint y: 133, endPoint x: 160, endPoint y: 124, distance: 81.5
click at [169, 128] on div "ASBL ETOILE DE BONTЕ 7390 QUAREGNON Rue" at bounding box center [269, 136] width 302 height 17
click at [160, 128] on div "ASBL ETOILE DE BONTЕ 7390 QUAREGNON Rue" at bounding box center [268, 137] width 303 height 18
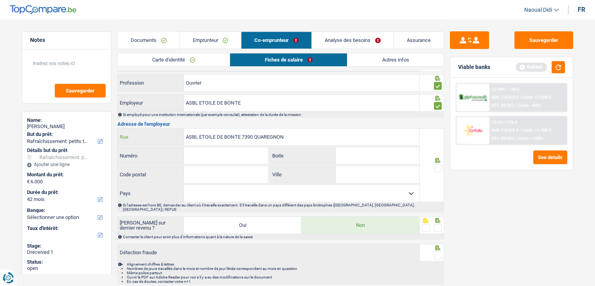
drag, startPoint x: 243, startPoint y: 131, endPoint x: 253, endPoint y: 134, distance: 10.3
click at [253, 134] on input "ASBL ETOILE DE BONTЕ 7390 QUAREGNON" at bounding box center [302, 136] width 236 height 17
drag, startPoint x: 241, startPoint y: 133, endPoint x: 255, endPoint y: 137, distance: 14.1
click at [255, 137] on input "ASBL ETOILE DE BONTЕ 7390 QUAREGNON" at bounding box center [302, 136] width 236 height 17
drag, startPoint x: 255, startPoint y: 137, endPoint x: 221, endPoint y: 174, distance: 51.0
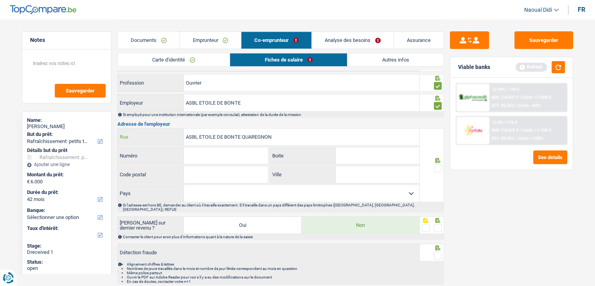
click at [233, 159] on div "ASBL ETOILE DE BONTЕ QUAREGNON Rue Numéro Tous les champs sont obligatoires. Ve…" at bounding box center [268, 165] width 303 height 74
type input "ASBL ETOILE DE BONTЕ QUAREGNON"
click at [216, 171] on input "Code postal" at bounding box center [226, 174] width 84 height 17
paste input "7390"
type input "7390"
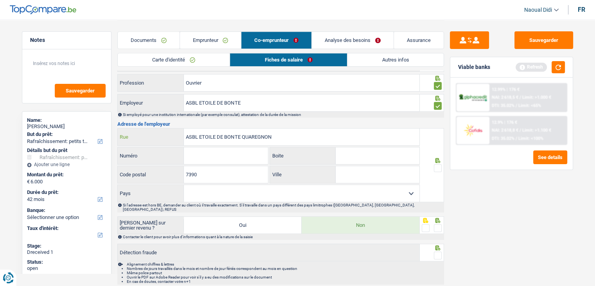
drag, startPoint x: 266, startPoint y: 132, endPoint x: 243, endPoint y: 131, distance: 23.1
click at [243, 131] on input "ASBL ETOILE DE BONTЕ QUAREGNON" at bounding box center [302, 136] width 236 height 17
type input "ASBL ETOILE DE BONTЕ"
click at [351, 177] on input "Ville" at bounding box center [378, 174] width 84 height 17
paste input "QUAREGNON"
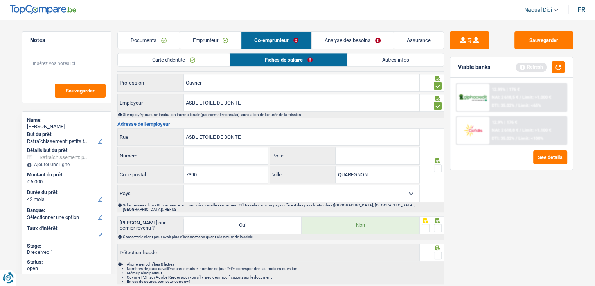
type input "QUAREGNON"
drag, startPoint x: 224, startPoint y: 128, endPoint x: 180, endPoint y: 127, distance: 44.2
click at [180, 128] on div "ASBL ETOILE DE BONTЕ Rue" at bounding box center [269, 136] width 302 height 17
type input "Rue des Fachelles"
click at [203, 154] on input "Numéro" at bounding box center [226, 155] width 84 height 17
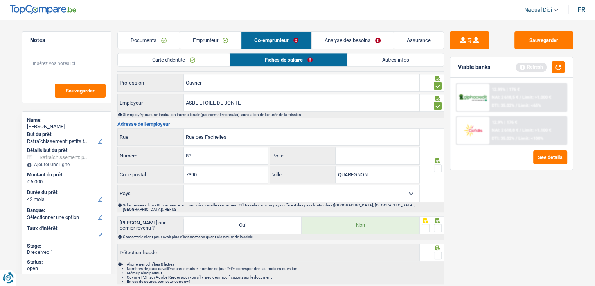
type input "83"
click at [436, 166] on span at bounding box center [438, 168] width 8 height 8
click at [0, 0] on input "radio" at bounding box center [0, 0] width 0 height 0
click at [437, 224] on span at bounding box center [438, 228] width 8 height 8
click at [0, 0] on input "radio" at bounding box center [0, 0] width 0 height 0
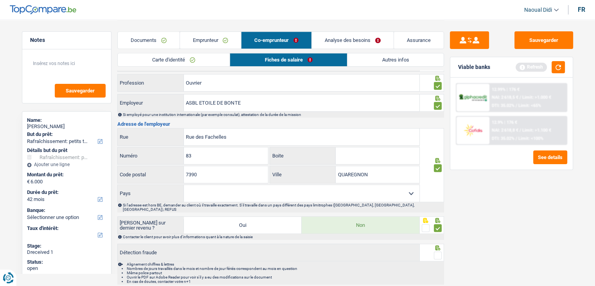
click at [437, 224] on span at bounding box center [438, 228] width 8 height 8
click at [0, 0] on input "radio" at bounding box center [0, 0] width 0 height 0
click at [439, 251] on span at bounding box center [438, 255] width 8 height 8
click at [0, 0] on input "radio" at bounding box center [0, 0] width 0 height 0
click at [438, 224] on span at bounding box center [438, 228] width 8 height 8
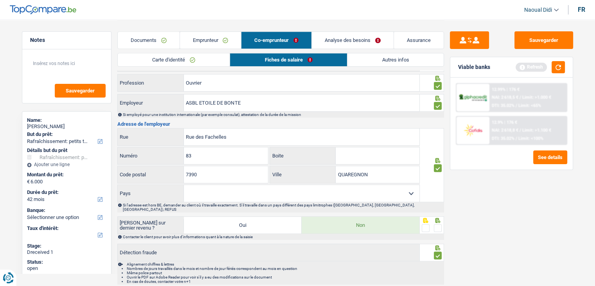
click at [0, 0] on input "radio" at bounding box center [0, 0] width 0 height 0
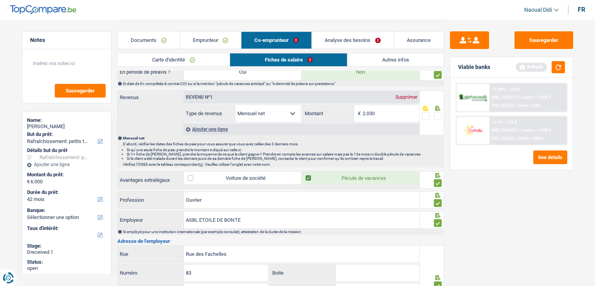
scroll to position [391, 0]
click at [440, 115] on span at bounding box center [438, 116] width 8 height 8
click at [0, 0] on input "radio" at bounding box center [0, 0] width 0 height 0
drag, startPoint x: 376, startPoint y: 112, endPoint x: 354, endPoint y: 107, distance: 22.1
click at [354, 107] on div "2.030 € Montant" at bounding box center [361, 113] width 117 height 17
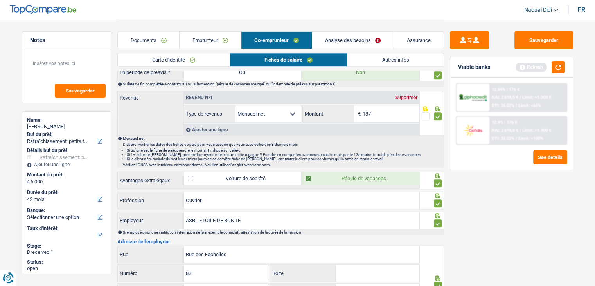
type input "1.873"
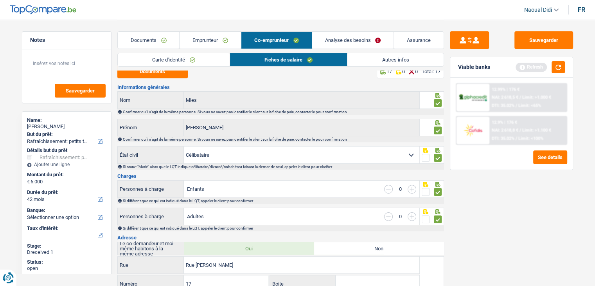
scroll to position [0, 0]
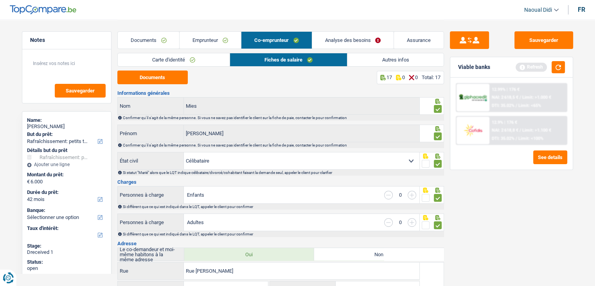
click at [357, 40] on link "Analyse des besoins" at bounding box center [353, 40] width 82 height 17
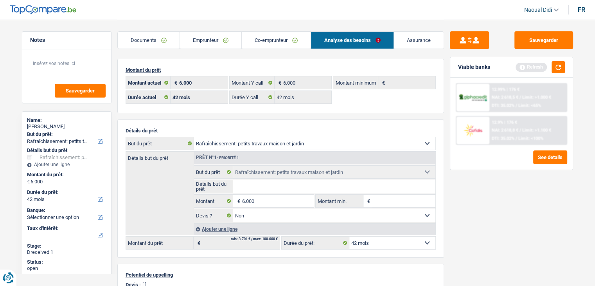
click at [204, 41] on link "Emprunteur" at bounding box center [210, 40] width 61 height 17
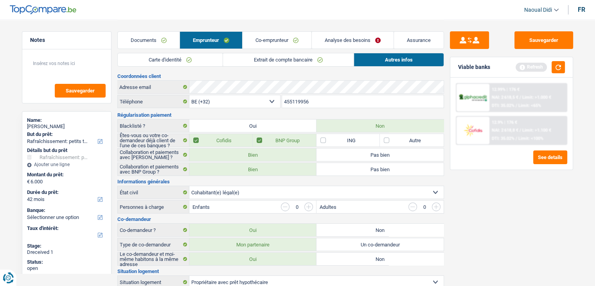
click at [279, 41] on link "Co-emprunteur" at bounding box center [277, 40] width 69 height 17
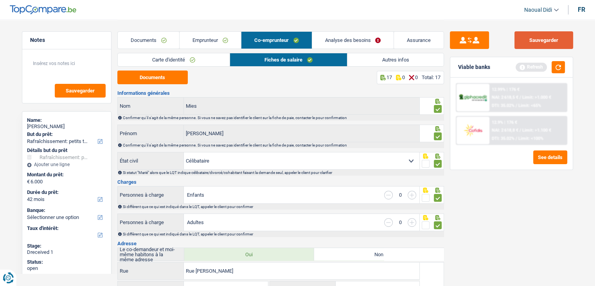
click at [550, 43] on button "Sauvegarder" at bounding box center [544, 40] width 59 height 18
click at [562, 68] on button "button" at bounding box center [558, 67] width 13 height 12
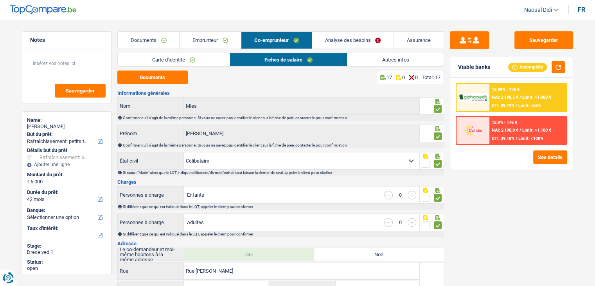
click at [508, 100] on div "12.99% | 176 € NAI: 2 190,5 € / Limit: >1.000 € DTI: 39.19% / Limit: <65%" at bounding box center [528, 97] width 77 height 27
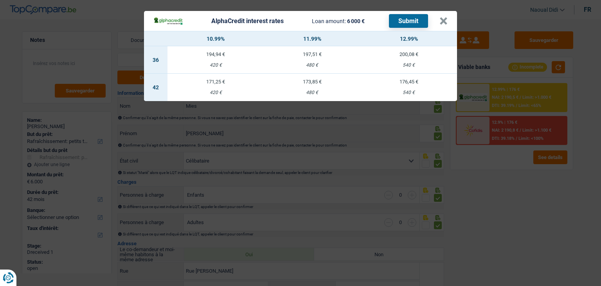
click at [405, 87] on td "176,45 € 540 €" at bounding box center [408, 87] width 97 height 27
select select "alphacredit"
type input "12,99"
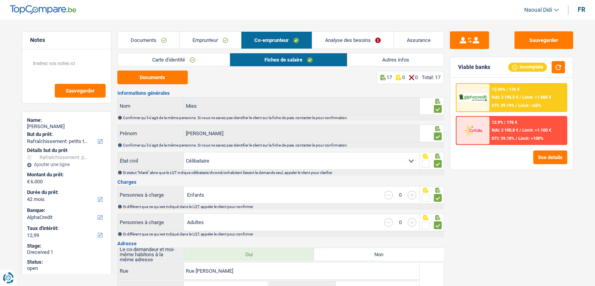
click at [523, 104] on span "Limit: <65%" at bounding box center [530, 105] width 23 height 5
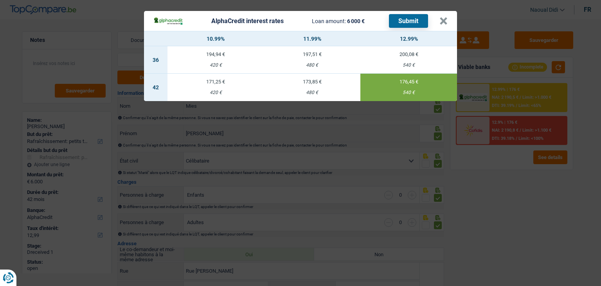
click at [410, 18] on button "Submit" at bounding box center [408, 21] width 39 height 14
click at [443, 22] on button "×" at bounding box center [444, 21] width 8 height 8
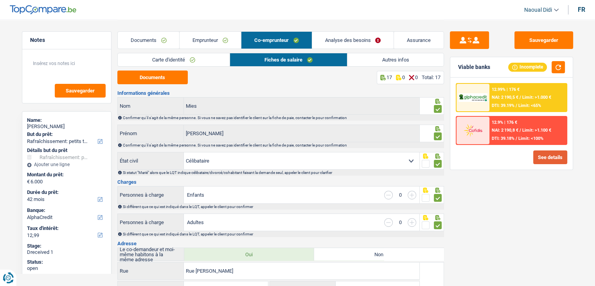
click at [550, 160] on button "See details" at bounding box center [550, 157] width 34 height 14
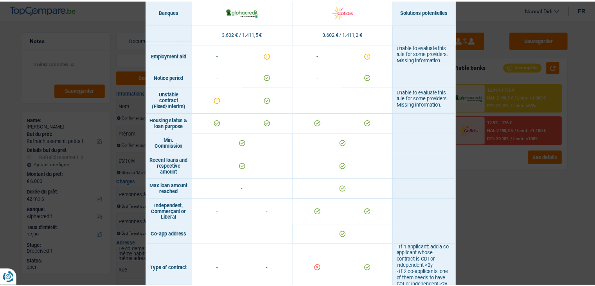
scroll to position [482, 0]
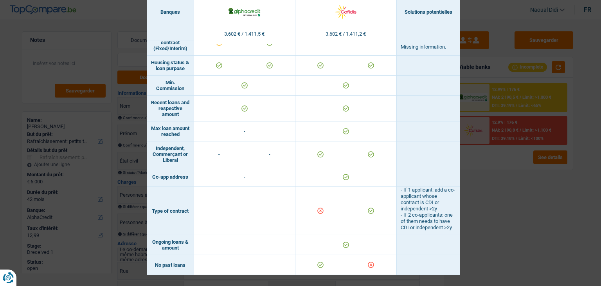
click at [496, 220] on div "Banks conditions × Banques Solutions potentielles Revenus / Charges 3.602 € / 1…" at bounding box center [300, 143] width 601 height 286
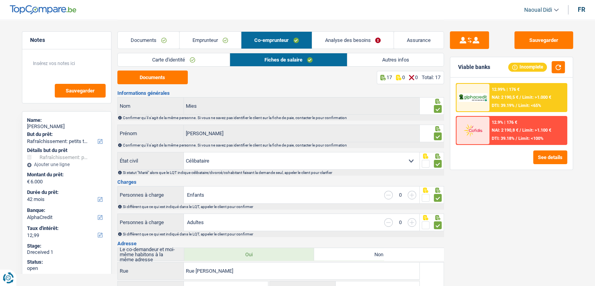
click at [340, 33] on link "Analyse des besoins" at bounding box center [353, 40] width 82 height 17
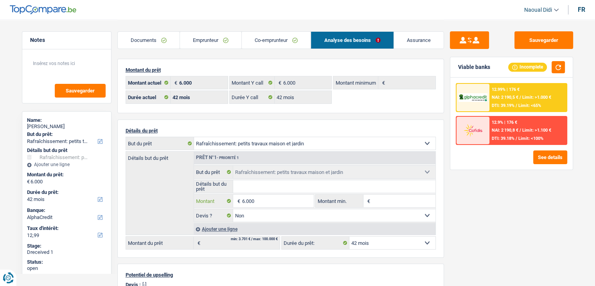
click at [275, 200] on input "6.000" at bounding box center [278, 201] width 72 height 13
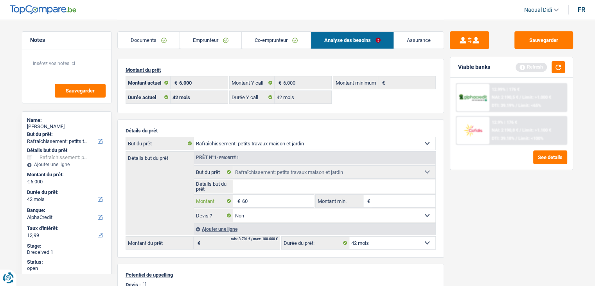
type input "6"
type input "7.501"
select select "48"
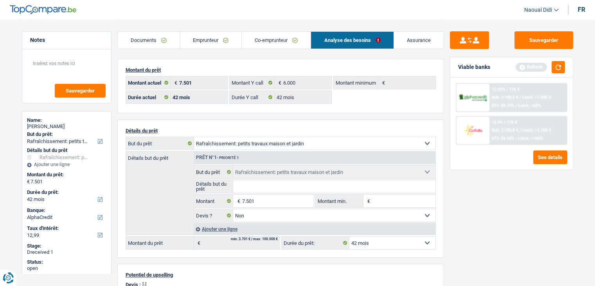
type input "7.501"
select select "48"
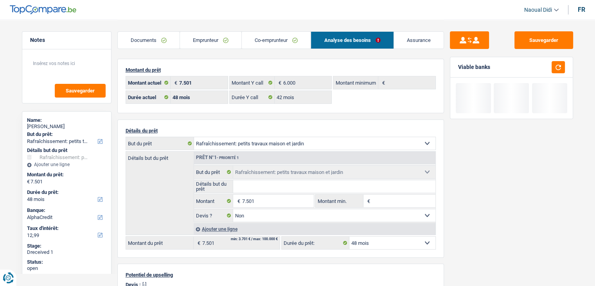
click at [479, 213] on div "Sauvegarder Viable banks" at bounding box center [511, 152] width 135 height 242
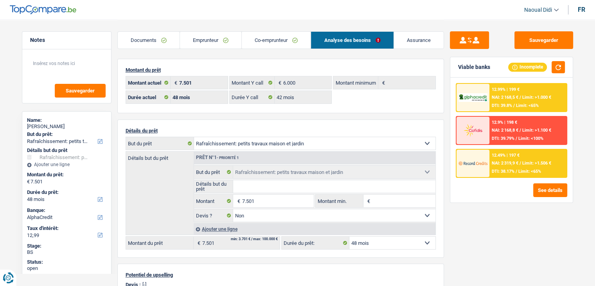
click at [388, 245] on select "12 mois 18 mois 24 mois 30 mois 36 mois 42 mois 48 mois Sélectionner une option" at bounding box center [393, 242] width 86 height 13
select select "42"
click at [350, 236] on select "12 mois 18 mois 24 mois 30 mois 36 mois 42 mois 48 mois Sélectionner une option" at bounding box center [393, 242] width 86 height 13
select select "42"
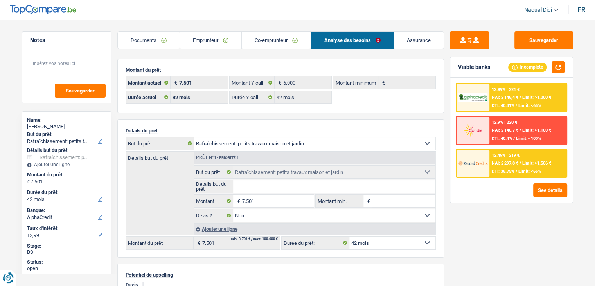
click at [509, 164] on span "NAI: 2 297,8 €" at bounding box center [505, 162] width 27 height 5
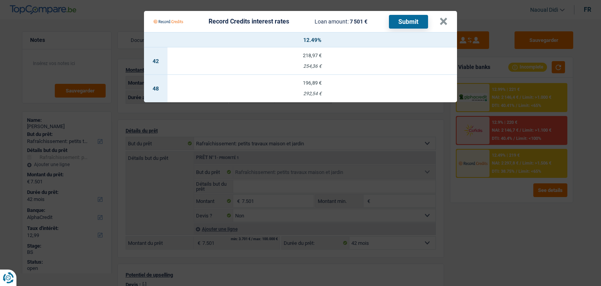
click at [309, 91] on div "292,54 €" at bounding box center [313, 93] width 290 height 5
select select "48"
select select "record credits"
type input "12,49"
select select "48"
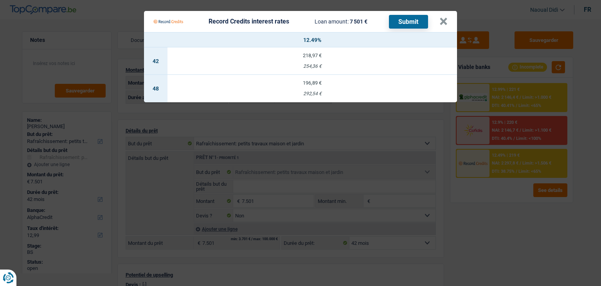
select select "48"
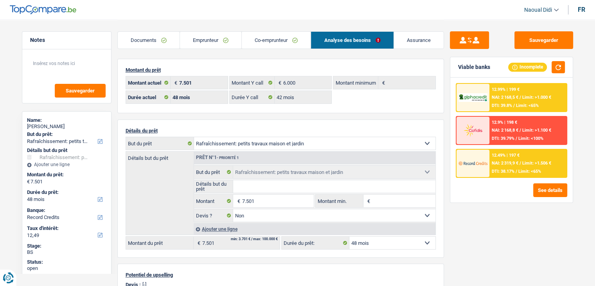
click at [517, 160] on span "NAI: 2 319,9 €" at bounding box center [505, 162] width 27 height 5
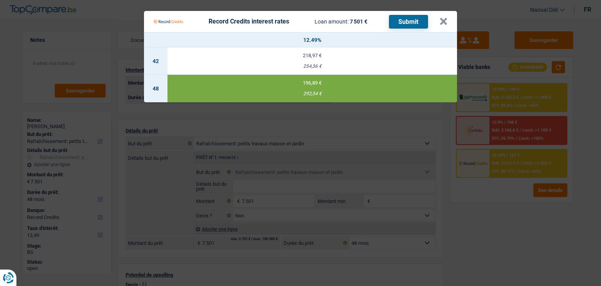
click at [311, 61] on td "218,97 € 254,36 €" at bounding box center [313, 60] width 290 height 27
select select "42"
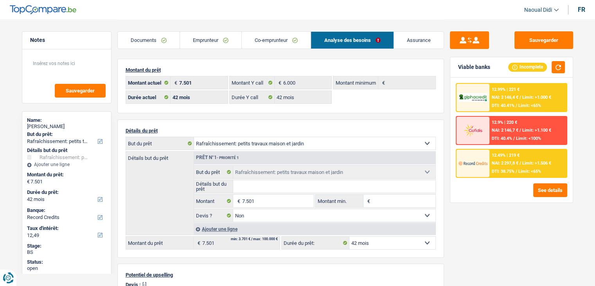
click at [506, 169] on span "DTI: 38.75%" at bounding box center [503, 171] width 23 height 5
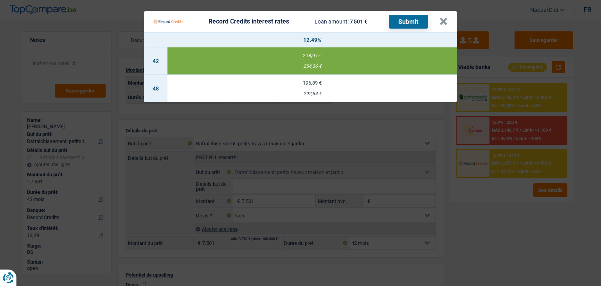
click at [416, 23] on button "Submit" at bounding box center [408, 22] width 39 height 14
click at [445, 22] on button "×" at bounding box center [444, 22] width 8 height 8
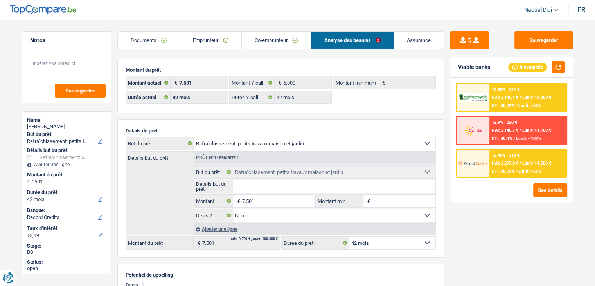
click at [201, 40] on link "Emprunteur" at bounding box center [210, 40] width 61 height 17
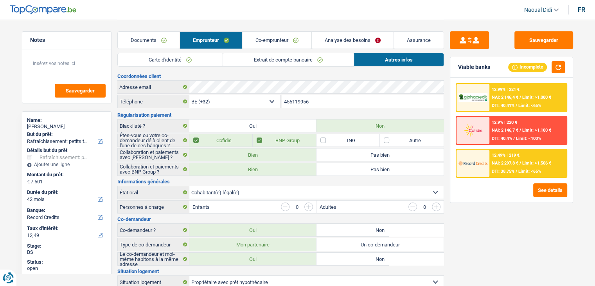
click at [283, 43] on link "Co-emprunteur" at bounding box center [277, 40] width 69 height 17
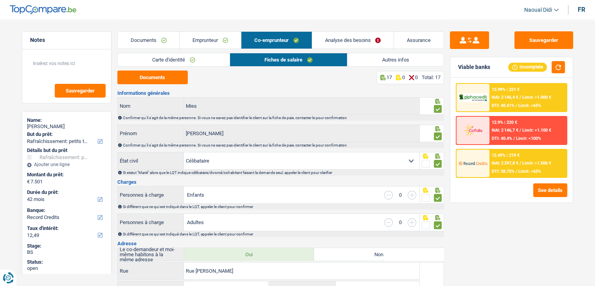
click at [357, 40] on link "Analyse des besoins" at bounding box center [353, 40] width 82 height 17
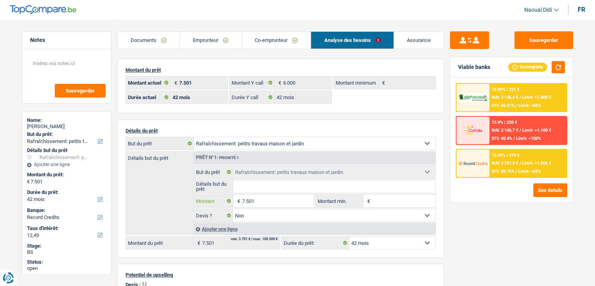
click at [266, 202] on input "7.501" at bounding box center [278, 201] width 72 height 13
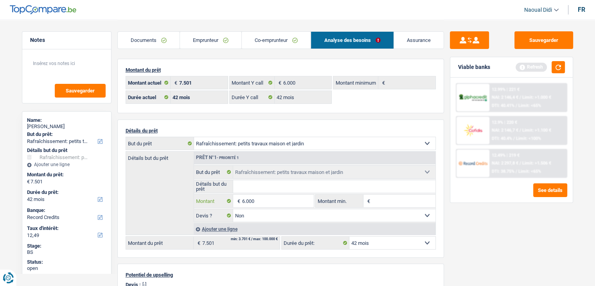
type input "6.000"
click at [473, 251] on div "Sauvegarder Viable banks Refresh 12.99% | 221 € NAI: 2 146,4 € / Limit: >1.000 …" at bounding box center [511, 152] width 135 height 242
type input "6.000"
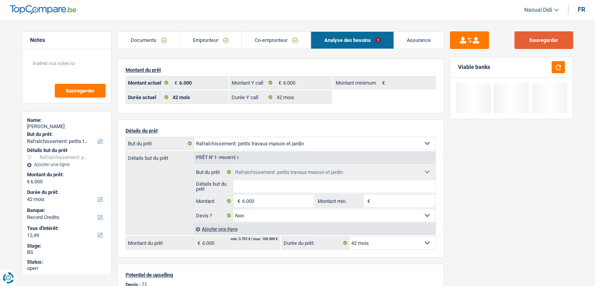
click at [535, 41] on button "Sauvegarder" at bounding box center [544, 40] width 59 height 18
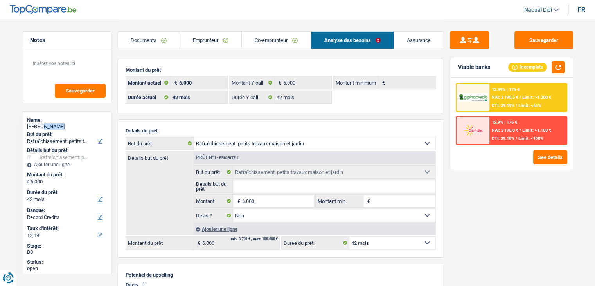
drag, startPoint x: 53, startPoint y: 124, endPoint x: 41, endPoint y: 123, distance: 11.8
click at [41, 123] on div "Jason Decamps" at bounding box center [66, 126] width 79 height 6
copy div "Decamps"
click at [204, 43] on link "Emprunteur" at bounding box center [210, 40] width 61 height 17
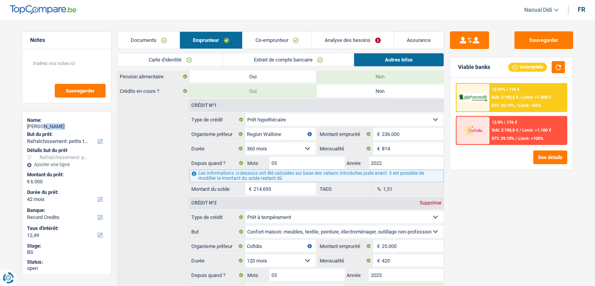
scroll to position [313, 0]
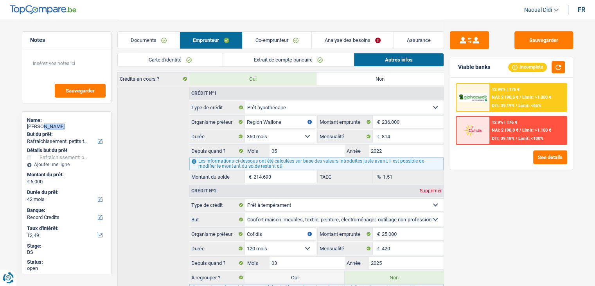
click at [169, 56] on link "Carte d'identité" at bounding box center [170, 59] width 105 height 13
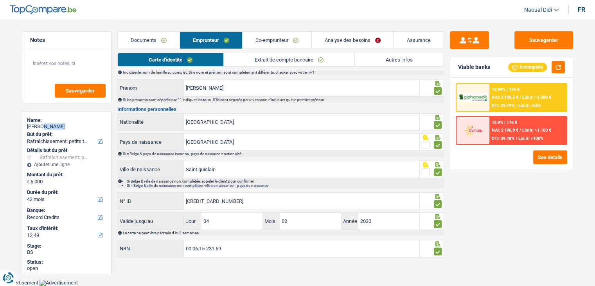
scroll to position [43, 0]
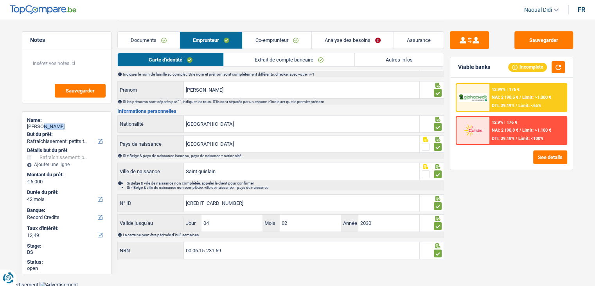
click at [269, 60] on link "Extrait de compte bancaire" at bounding box center [289, 59] width 131 height 13
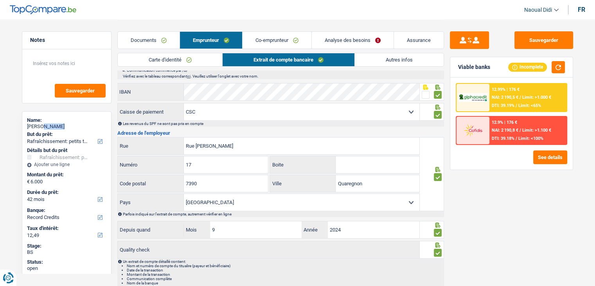
scroll to position [122, 0]
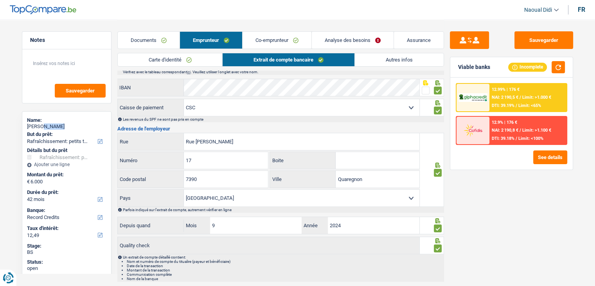
drag, startPoint x: 166, startPoint y: 100, endPoint x: 151, endPoint y: 97, distance: 15.1
click at [151, 97] on div "Activité professionnelle Ouvrier Employé privé Employé public Invalide Indépend…" at bounding box center [280, 125] width 327 height 313
drag, startPoint x: 178, startPoint y: 138, endPoint x: 172, endPoint y: 137, distance: 5.9
click at [172, 137] on div "Rue jean jaures Rue" at bounding box center [269, 141] width 302 height 17
paste input "J.destree 272"
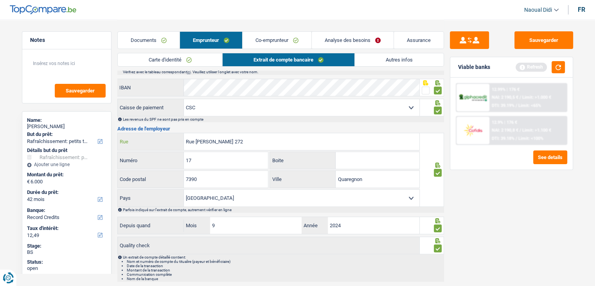
type input "Rue J.destree 272"
drag, startPoint x: 201, startPoint y: 159, endPoint x: 178, endPoint y: 159, distance: 22.3
click at [178, 159] on div "17 Numéro" at bounding box center [193, 160] width 151 height 17
click at [178, 159] on label "Numéro" at bounding box center [151, 160] width 66 height 17
click at [184, 159] on input "17" at bounding box center [226, 160] width 84 height 17
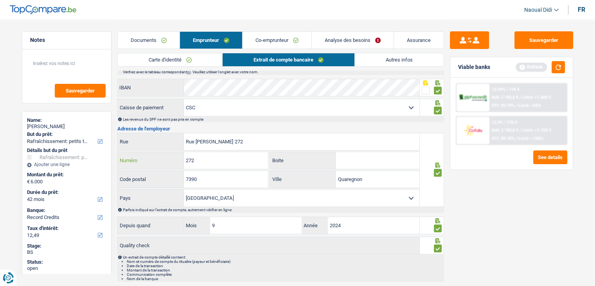
type input "272"
click at [229, 144] on input "Rue J.destree 272" at bounding box center [302, 141] width 236 height 17
type input "Rue J.destree"
click at [535, 39] on button "Sauvegarder" at bounding box center [544, 40] width 59 height 18
click at [368, 43] on link "Analyse des besoins" at bounding box center [353, 40] width 82 height 17
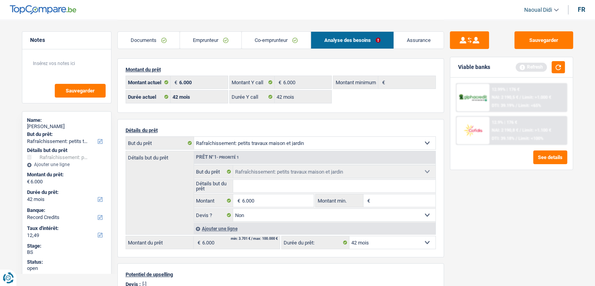
scroll to position [0, 0]
click at [139, 44] on link "Documents" at bounding box center [149, 40] width 62 height 17
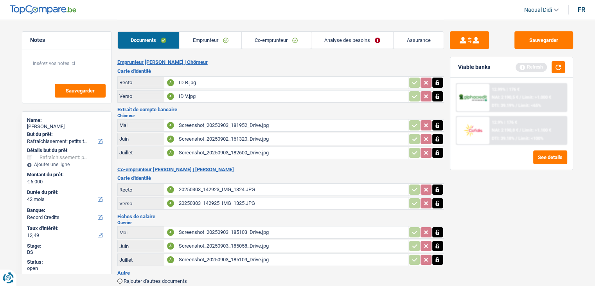
click at [212, 42] on link "Emprunteur" at bounding box center [211, 40] width 62 height 17
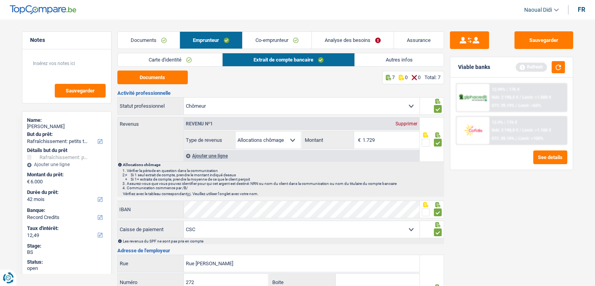
click at [156, 62] on link "Carte d'identité" at bounding box center [170, 59] width 105 height 13
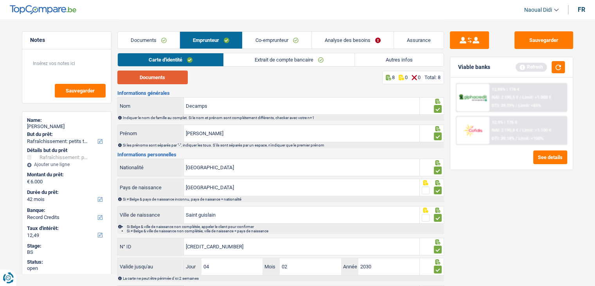
click at [160, 76] on button "Documents" at bounding box center [152, 77] width 70 height 14
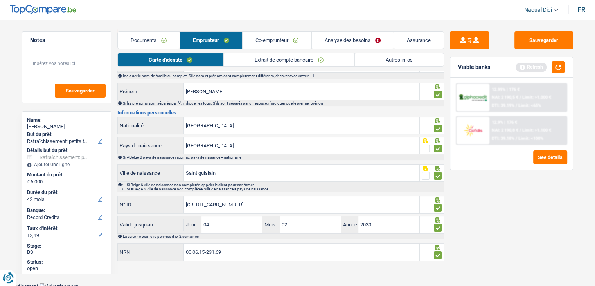
scroll to position [43, 0]
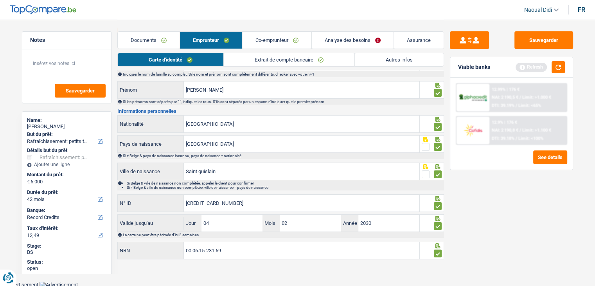
click at [369, 37] on link "Analyse des besoins" at bounding box center [353, 40] width 82 height 17
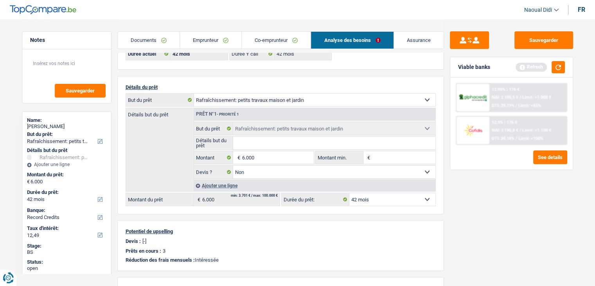
click at [156, 42] on link "Documents" at bounding box center [149, 40] width 62 height 17
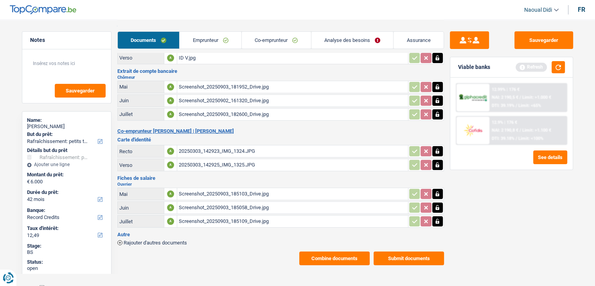
click at [188, 55] on div "ID V.jpg" at bounding box center [293, 58] width 228 height 12
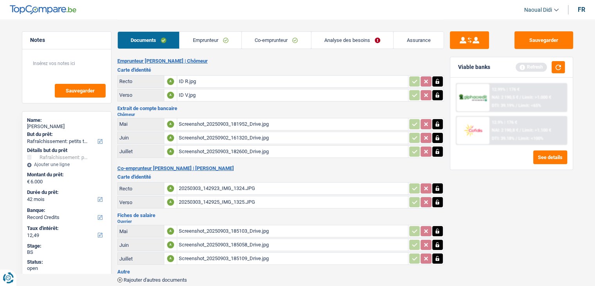
scroll to position [0, 0]
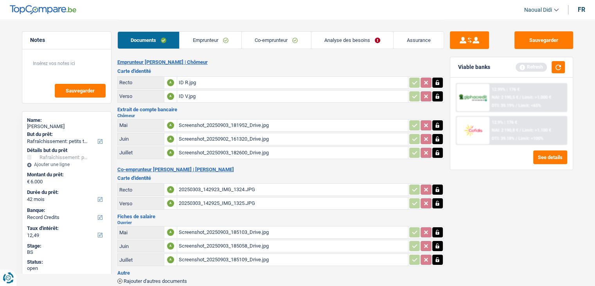
click at [189, 82] on div "ID R.jpg" at bounding box center [293, 83] width 228 height 12
click at [220, 40] on link "Emprunteur" at bounding box center [211, 40] width 62 height 17
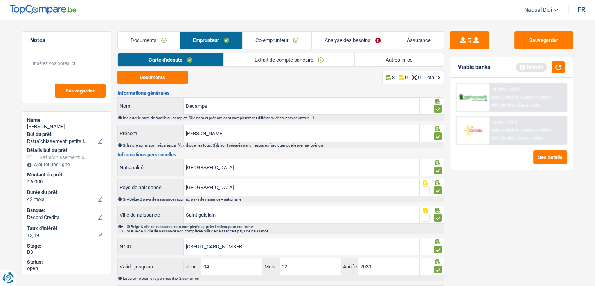
click at [417, 58] on link "Autres infos" at bounding box center [399, 59] width 89 height 13
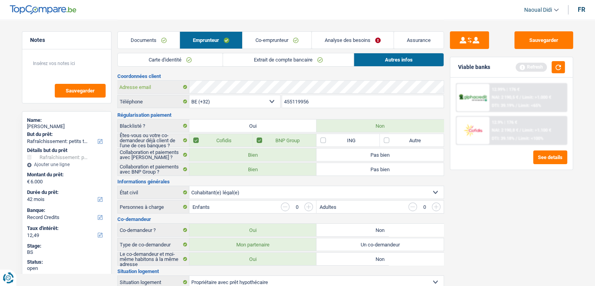
click at [152, 83] on div "Adresse email" at bounding box center [281, 87] width 326 height 13
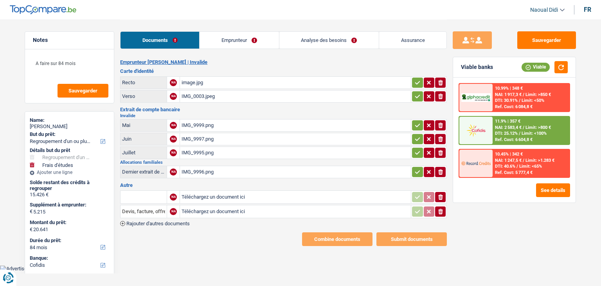
select select "refinancing"
select select "study"
select select "84"
select select "cofidis"
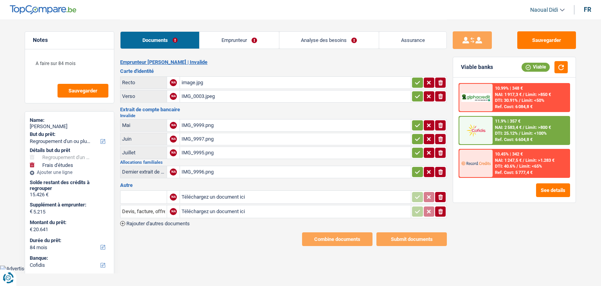
click at [196, 82] on div "image.jpg" at bounding box center [296, 83] width 228 height 12
click at [204, 94] on div "IMG_0003.jpeg" at bounding box center [296, 96] width 228 height 12
click at [200, 124] on div "IMG_9999.png" at bounding box center [296, 125] width 228 height 12
click at [202, 136] on div "IMG_9997.png" at bounding box center [296, 139] width 228 height 12
click at [189, 151] on div "IMG_9995.png" at bounding box center [296, 153] width 228 height 12
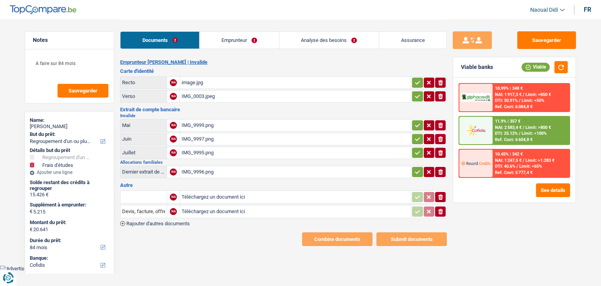
click at [196, 170] on div "IMG_9996.png" at bounding box center [296, 172] width 228 height 12
click at [230, 41] on link "Emprunteur" at bounding box center [239, 40] width 79 height 17
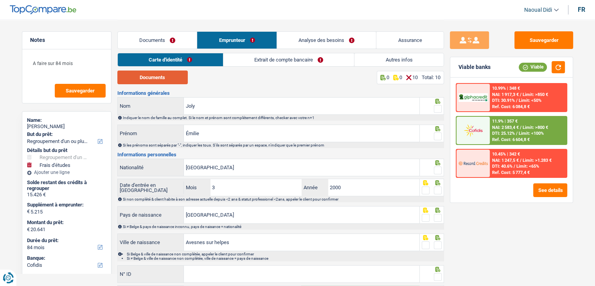
click at [146, 76] on button "Documents" at bounding box center [152, 77] width 70 height 14
click at [439, 107] on span at bounding box center [438, 109] width 8 height 8
click at [0, 0] on input "radio" at bounding box center [0, 0] width 0 height 0
click at [438, 137] on span at bounding box center [438, 136] width 8 height 8
click at [0, 0] on input "radio" at bounding box center [0, 0] width 0 height 0
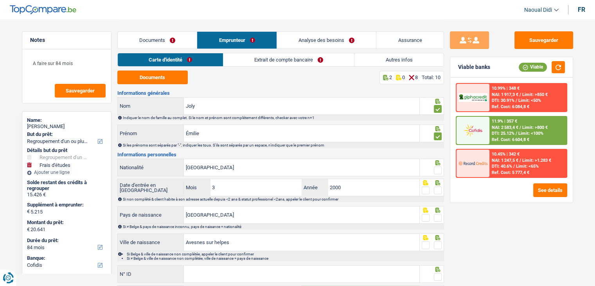
click at [439, 170] on span at bounding box center [438, 170] width 8 height 8
click at [0, 0] on input "radio" at bounding box center [0, 0] width 0 height 0
click at [436, 189] on span at bounding box center [438, 190] width 8 height 8
click at [0, 0] on input "radio" at bounding box center [0, 0] width 0 height 0
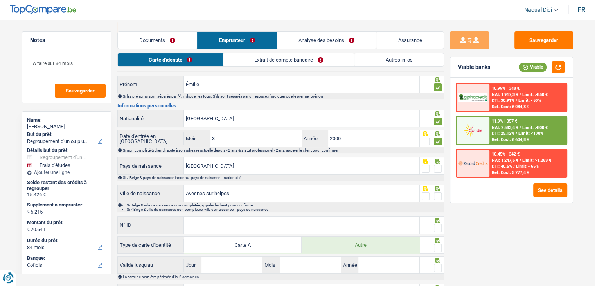
scroll to position [78, 0]
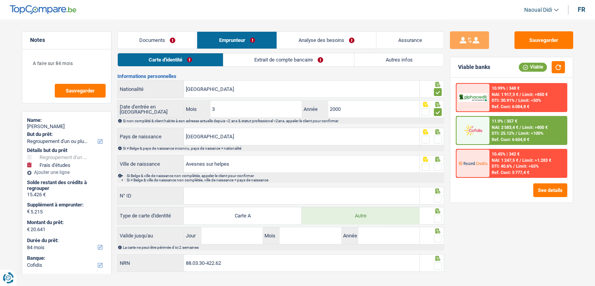
click at [438, 162] on div at bounding box center [438, 167] width 8 height 10
click at [438, 135] on span at bounding box center [438, 139] width 8 height 8
click at [0, 0] on input "radio" at bounding box center [0, 0] width 0 height 0
click at [439, 165] on span at bounding box center [438, 167] width 8 height 8
click at [0, 0] on input "radio" at bounding box center [0, 0] width 0 height 0
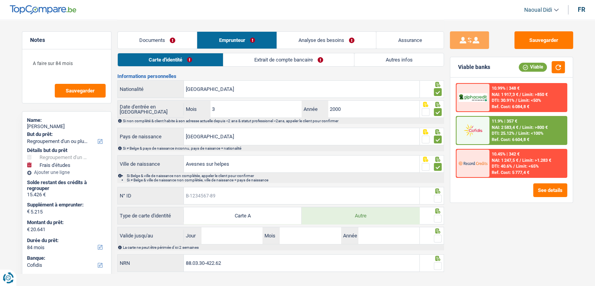
click at [257, 197] on input "N° ID" at bounding box center [302, 195] width 236 height 17
paste input "B-5849179-79"
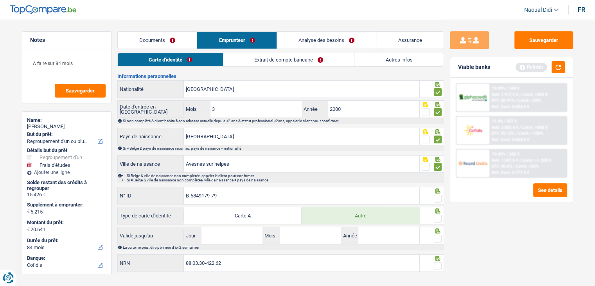
type input "B-5849179-79"
click at [437, 216] on span at bounding box center [438, 218] width 8 height 8
click at [0, 0] on input "radio" at bounding box center [0, 0] width 0 height 0
click at [438, 198] on span at bounding box center [438, 199] width 8 height 8
click at [0, 0] on input "radio" at bounding box center [0, 0] width 0 height 0
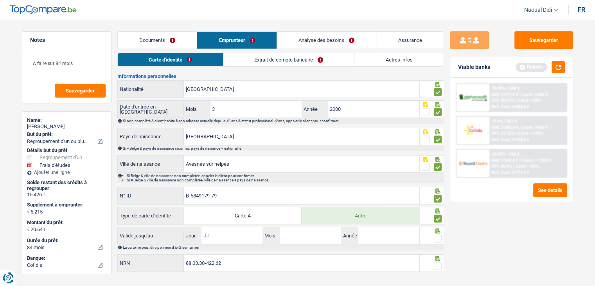
click at [237, 229] on input "Jour" at bounding box center [232, 235] width 61 height 17
type input "22"
type input "02"
type input "2034"
click at [440, 238] on span at bounding box center [438, 238] width 8 height 8
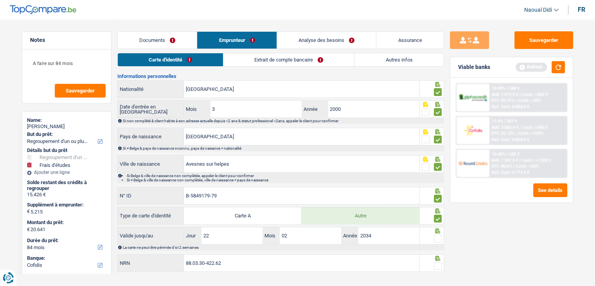
click at [0, 0] on input "radio" at bounding box center [0, 0] width 0 height 0
click at [438, 262] on span at bounding box center [438, 266] width 8 height 8
click at [0, 0] on input "radio" at bounding box center [0, 0] width 0 height 0
click at [549, 37] on button "Sauvegarder" at bounding box center [544, 40] width 59 height 18
click at [274, 57] on link "Extrait de compte bancaire" at bounding box center [289, 59] width 131 height 13
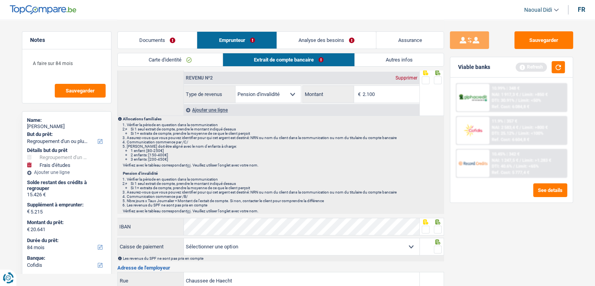
scroll to position [0, 0]
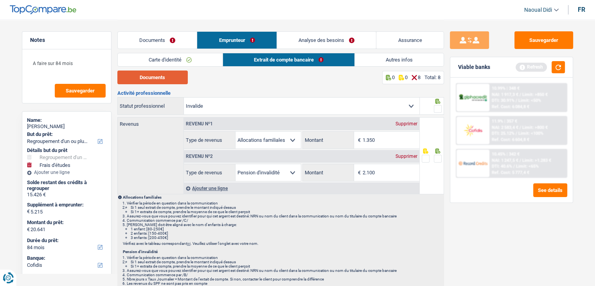
click at [174, 76] on button "Documents" at bounding box center [152, 77] width 70 height 14
click at [370, 53] on li "Autres infos" at bounding box center [400, 60] width 90 height 14
click at [384, 175] on input "2.100" at bounding box center [391, 172] width 57 height 17
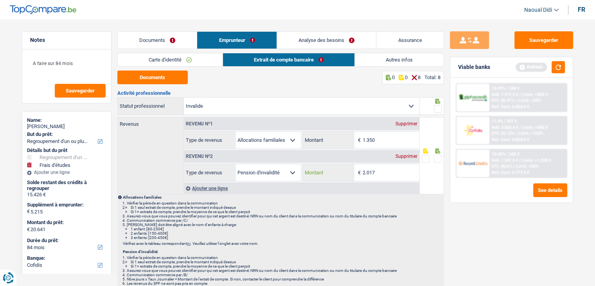
type input "2.017"
click at [379, 138] on input "1.350" at bounding box center [391, 140] width 57 height 17
type input "1.359"
click at [437, 159] on span at bounding box center [438, 159] width 8 height 8
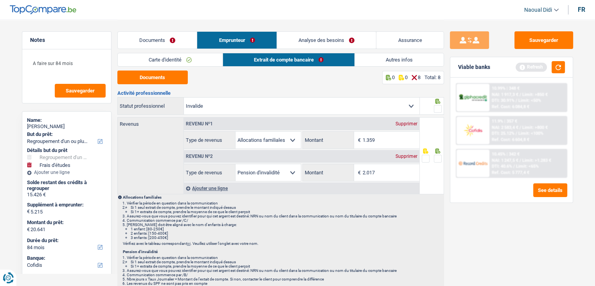
click at [0, 0] on input "radio" at bounding box center [0, 0] width 0 height 0
click at [438, 107] on span at bounding box center [438, 109] width 8 height 8
click at [0, 0] on input "radio" at bounding box center [0, 0] width 0 height 0
click at [438, 107] on span at bounding box center [438, 109] width 8 height 8
click at [0, 0] on input "radio" at bounding box center [0, 0] width 0 height 0
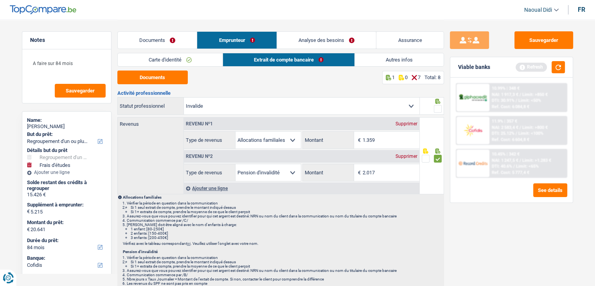
click at [438, 110] on span at bounding box center [438, 109] width 8 height 8
click at [0, 0] on input "radio" at bounding box center [0, 0] width 0 height 0
click at [438, 110] on span at bounding box center [438, 109] width 8 height 8
click at [0, 0] on input "radio" at bounding box center [0, 0] width 0 height 0
click at [437, 109] on span at bounding box center [438, 109] width 8 height 8
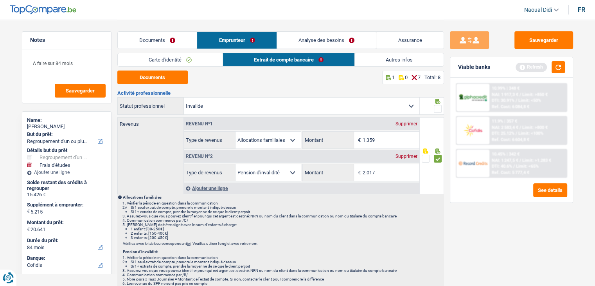
click at [0, 0] on input "radio" at bounding box center [0, 0] width 0 height 0
click at [437, 109] on span at bounding box center [438, 109] width 8 height 8
click at [0, 0] on input "radio" at bounding box center [0, 0] width 0 height 0
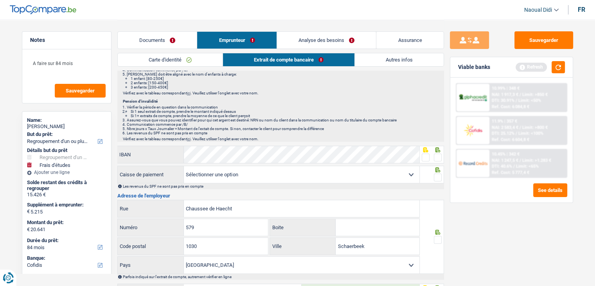
scroll to position [235, 0]
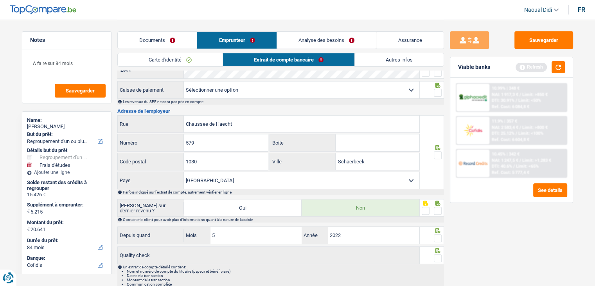
click at [543, 234] on div "Sauvegarder Viable banks Refresh 10.99% | 348 € NAI: 1 917,3 € / Limit: >850 € …" at bounding box center [511, 152] width 135 height 242
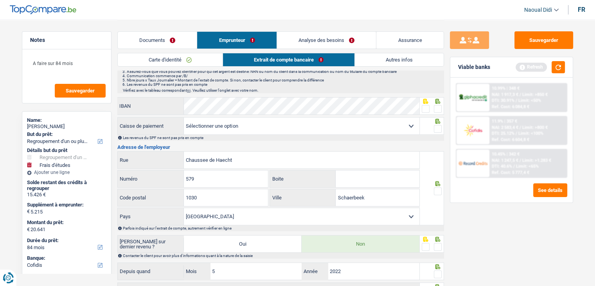
scroll to position [157, 0]
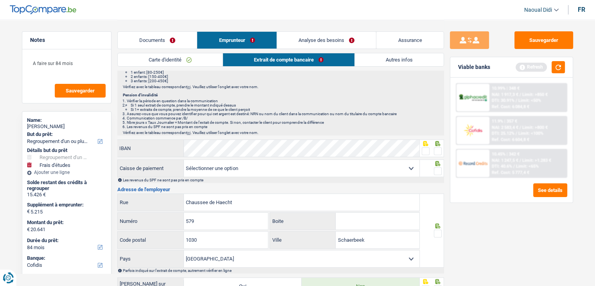
click at [260, 158] on div "Activité professionnelle Ouvrier Employé privé Employé public Invalide Indépend…" at bounding box center [280, 152] width 327 height 436
click at [437, 154] on div at bounding box center [438, 151] width 8 height 10
click at [437, 151] on span at bounding box center [438, 151] width 8 height 8
click at [0, 0] on input "radio" at bounding box center [0, 0] width 0 height 0
click at [437, 151] on span at bounding box center [438, 151] width 8 height 8
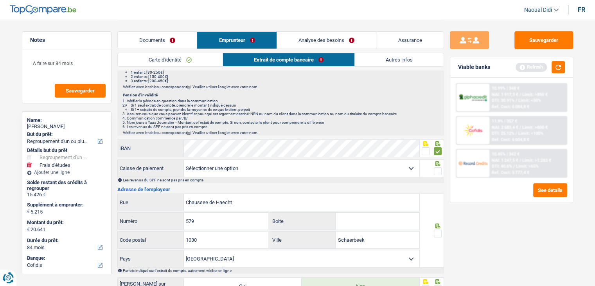
click at [0, 0] on input "radio" at bounding box center [0, 0] width 0 height 0
click at [438, 152] on span at bounding box center [438, 151] width 8 height 8
click at [0, 0] on input "radio" at bounding box center [0, 0] width 0 height 0
click at [438, 168] on span at bounding box center [438, 171] width 8 height 8
click at [0, 0] on input "radio" at bounding box center [0, 0] width 0 height 0
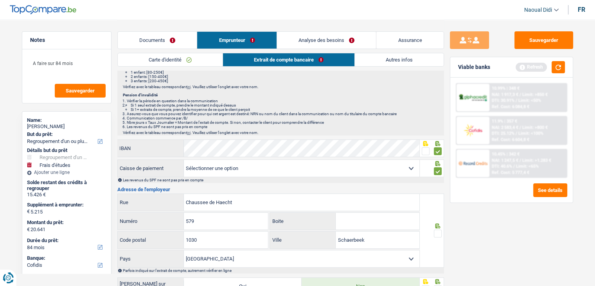
click at [438, 229] on span at bounding box center [438, 233] width 8 height 8
click at [0, 0] on input "radio" at bounding box center [0, 0] width 0 height 0
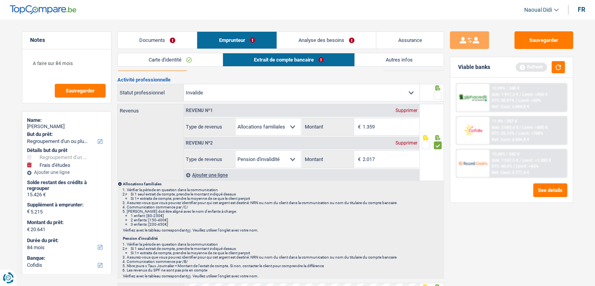
scroll to position [0, 0]
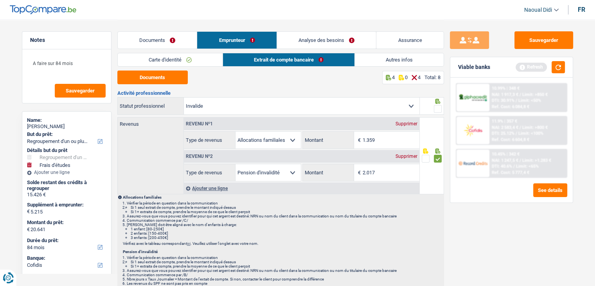
click at [438, 107] on span at bounding box center [438, 109] width 8 height 8
click at [0, 0] on input "radio" at bounding box center [0, 0] width 0 height 0
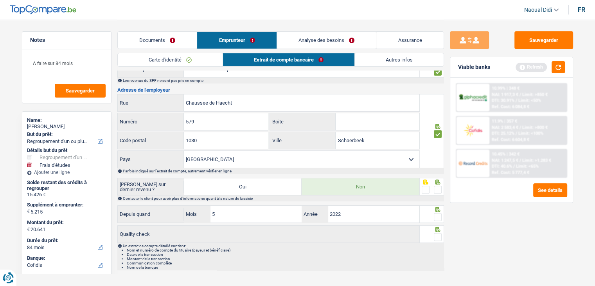
scroll to position [268, 0]
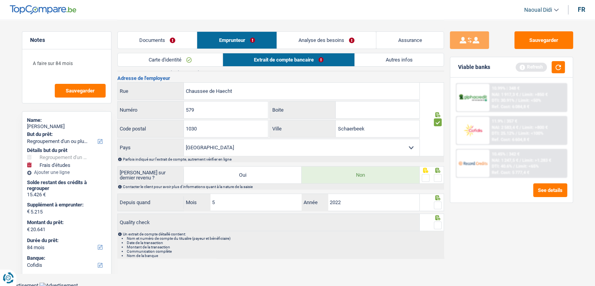
click at [439, 174] on span at bounding box center [438, 178] width 8 height 8
click at [0, 0] on input "radio" at bounding box center [0, 0] width 0 height 0
click at [437, 202] on span at bounding box center [438, 205] width 8 height 8
click at [0, 0] on input "radio" at bounding box center [0, 0] width 0 height 0
click at [436, 223] on span at bounding box center [438, 225] width 8 height 8
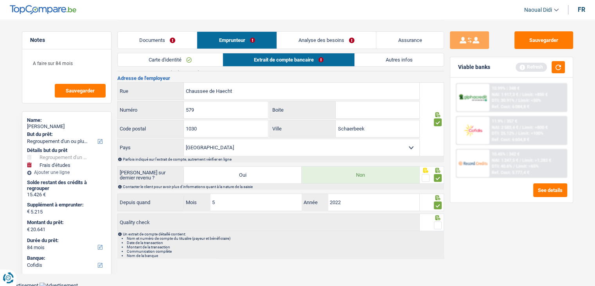
click at [0, 0] on input "radio" at bounding box center [0, 0] width 0 height 0
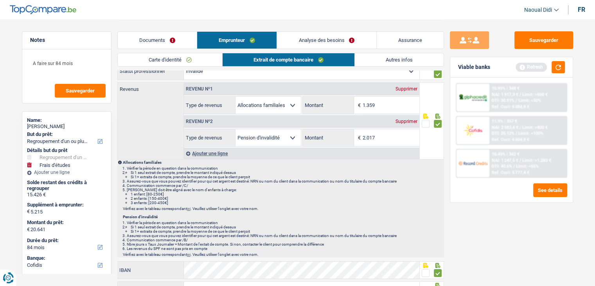
scroll to position [0, 0]
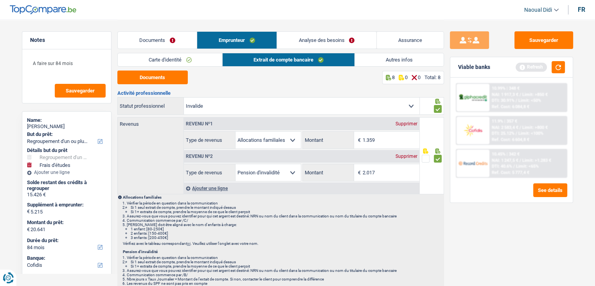
click at [339, 42] on link "Analyse des besoins" at bounding box center [326, 40] width 99 height 17
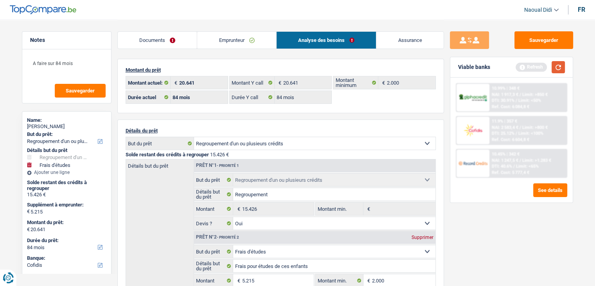
click at [561, 70] on button "button" at bounding box center [558, 67] width 13 height 12
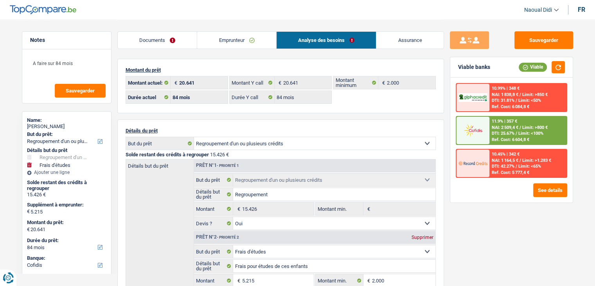
click at [148, 38] on link "Documents" at bounding box center [157, 40] width 79 height 17
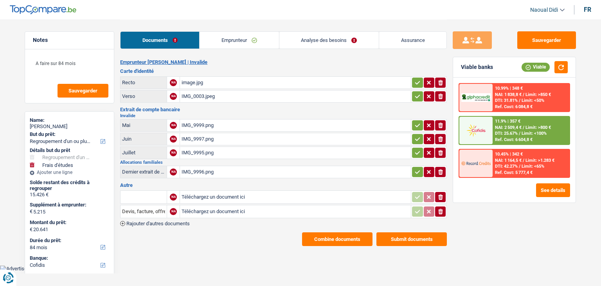
click at [419, 81] on icon "button" at bounding box center [417, 83] width 5 height 4
click at [416, 96] on icon "button" at bounding box center [417, 96] width 5 height 4
click at [416, 124] on icon "button" at bounding box center [417, 125] width 5 height 4
click at [416, 135] on icon "button" at bounding box center [417, 139] width 6 height 8
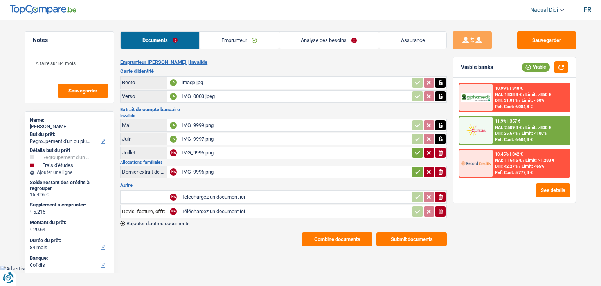
click at [416, 151] on icon "button" at bounding box center [417, 153] width 5 height 4
click at [417, 170] on icon "button" at bounding box center [417, 172] width 6 height 8
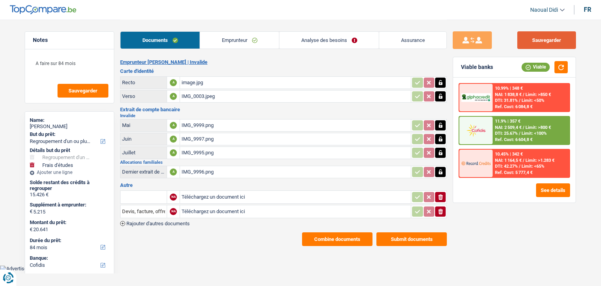
click at [558, 41] on button "Sauvegarder" at bounding box center [546, 40] width 59 height 18
click at [551, 187] on button "See details" at bounding box center [553, 190] width 34 height 14
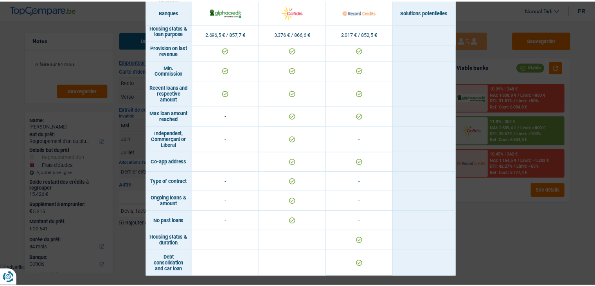
scroll to position [571, 0]
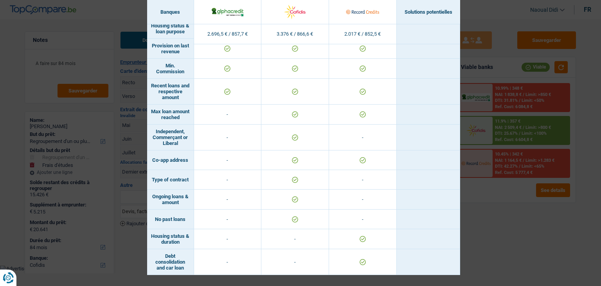
click at [494, 216] on div "Banks conditions × Banques Solutions potentielles Revenus / Charges 2.696,5 € /…" at bounding box center [300, 143] width 601 height 286
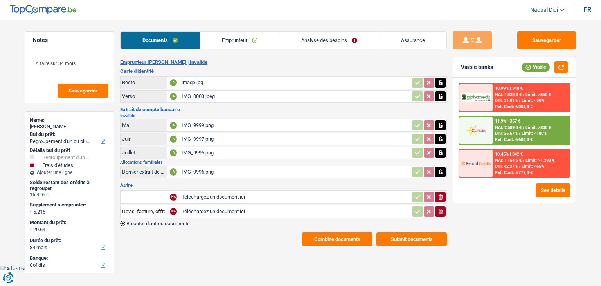
click at [501, 134] on span "DTI: 25.67%" at bounding box center [506, 133] width 23 height 5
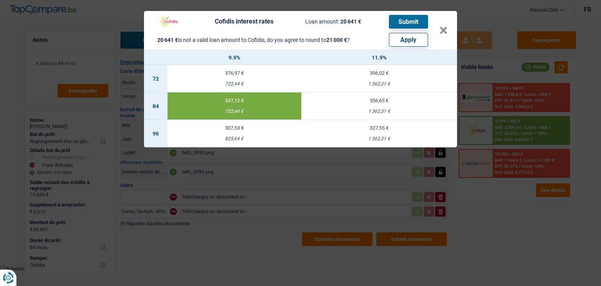
click at [414, 41] on button "Apply" at bounding box center [408, 40] width 39 height 14
type input "5.574"
type input "21.000"
select select "120"
select select "other"
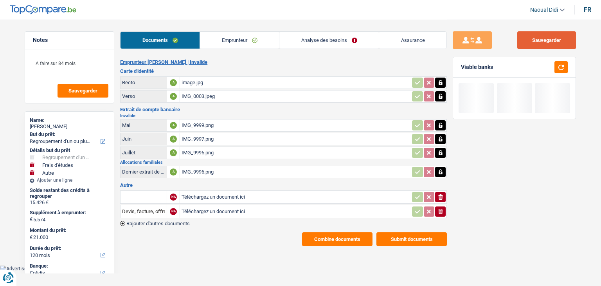
click at [549, 41] on button "Sauvegarder" at bounding box center [546, 40] width 59 height 18
drag, startPoint x: 366, startPoint y: 44, endPoint x: 336, endPoint y: 43, distance: 30.2
click at [367, 44] on link "Analyse des besoins" at bounding box center [328, 40] width 99 height 17
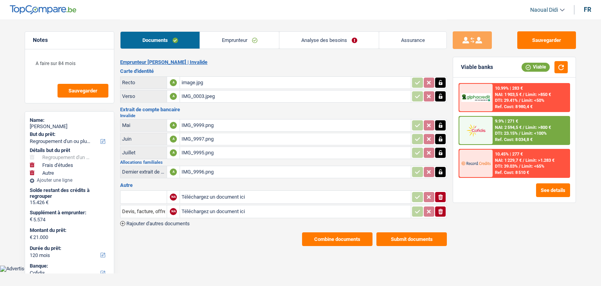
select select "refinancing"
select select "study"
select select "other"
select select "120"
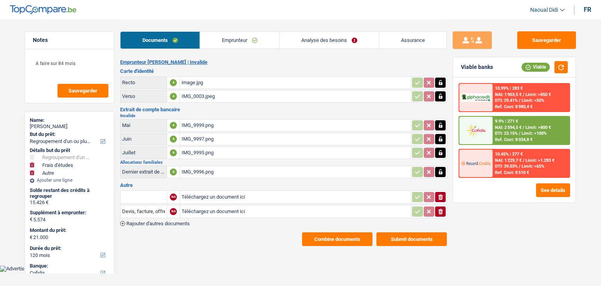
select select "cofidis"
click at [526, 134] on span "Limit: <100%" at bounding box center [534, 133] width 25 height 5
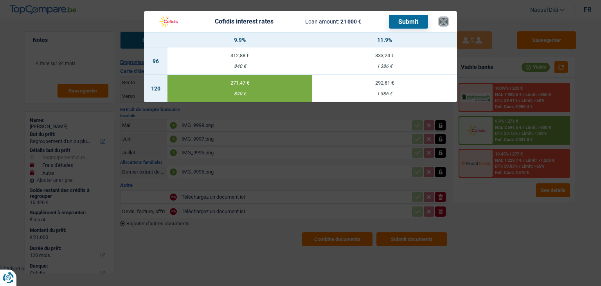
click at [443, 22] on button "×" at bounding box center [444, 22] width 8 height 8
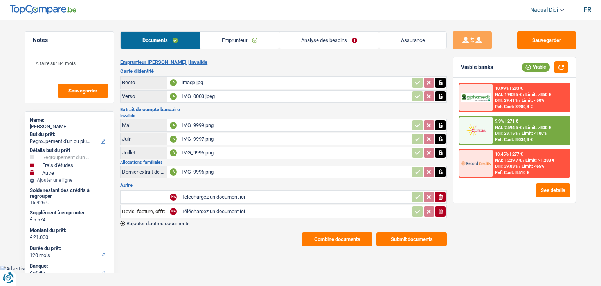
click at [330, 43] on link "Analyse des besoins" at bounding box center [328, 40] width 99 height 17
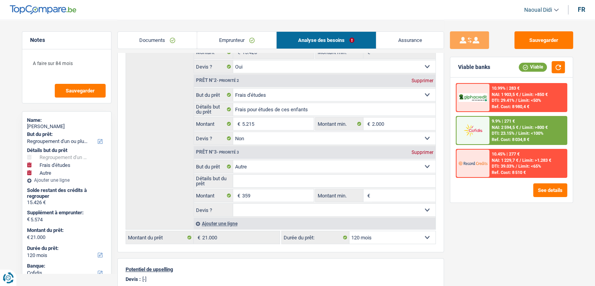
scroll to position [196, 0]
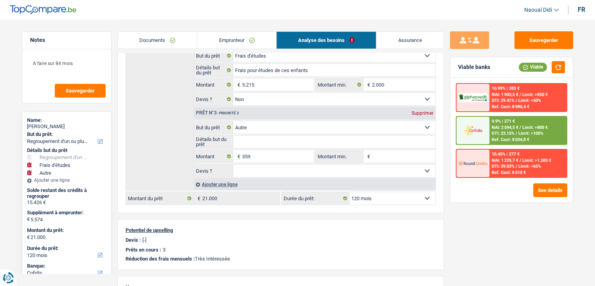
click at [374, 195] on select "12 mois 18 mois 24 mois 30 mois 36 mois 42 mois 48 mois 60 mois 72 mois 84 mois…" at bounding box center [393, 198] width 86 height 13
click at [377, 192] on select "12 mois 18 mois 24 mois 30 mois 36 mois 42 mois 48 mois 60 mois 72 mois 84 mois…" at bounding box center [393, 198] width 86 height 13
select select "84"
click at [350, 192] on select "12 mois 18 mois 24 mois 30 mois 36 mois 42 mois 48 mois 60 mois 72 mois 84 mois…" at bounding box center [393, 198] width 86 height 13
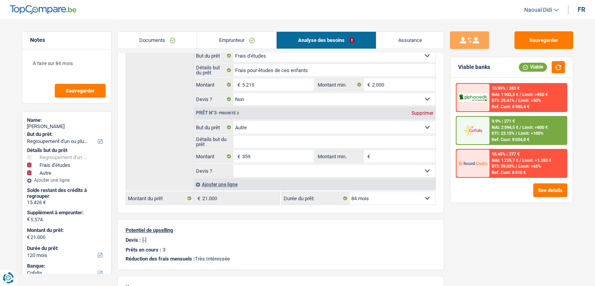
select select "84"
click at [501, 137] on div "Ref. Cost: 6 604,8 €" at bounding box center [511, 139] width 38 height 5
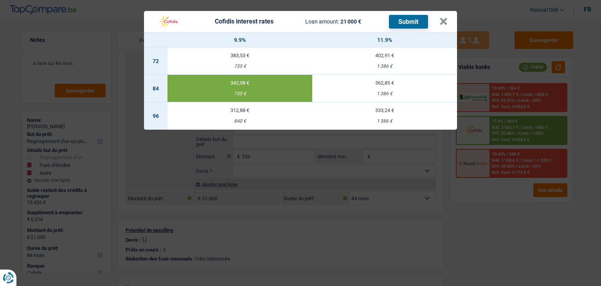
click at [379, 91] on div "1 386 €" at bounding box center [384, 93] width 145 height 5
type input "11,90"
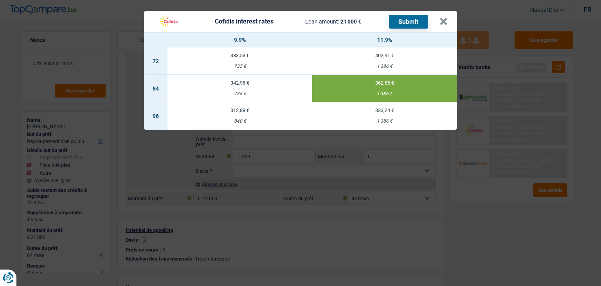
click at [405, 25] on button "Submit" at bounding box center [408, 22] width 39 height 14
click at [443, 21] on button "×" at bounding box center [444, 22] width 8 height 8
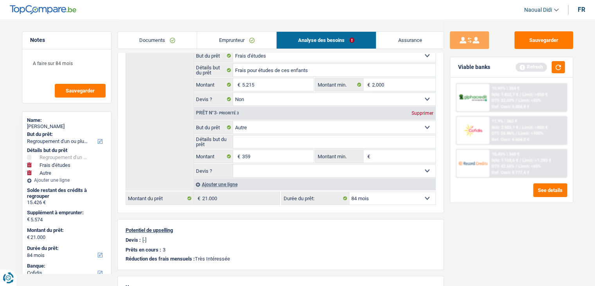
scroll to position [157, 0]
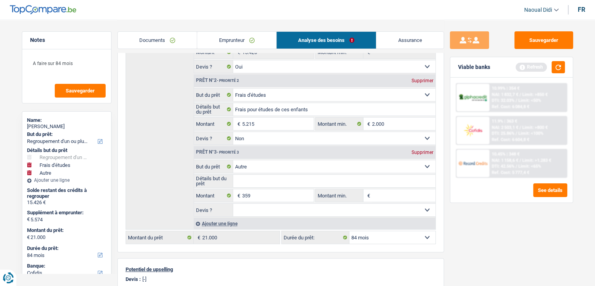
click at [418, 150] on div "Supprimer" at bounding box center [423, 152] width 26 height 5
type input "5.215"
type input "20.641"
select select "120"
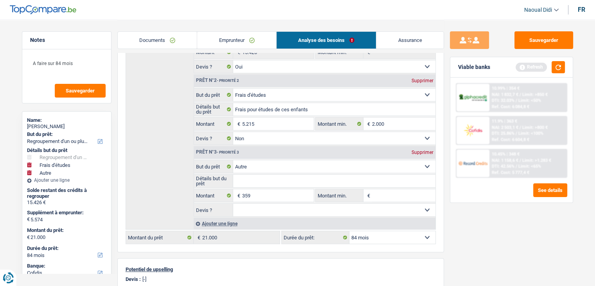
type input "20.641"
select select "120"
type input "20.641"
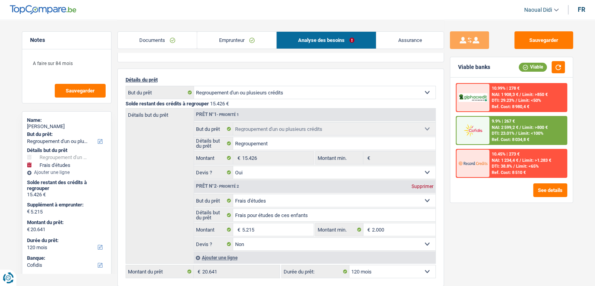
scroll to position [78, 0]
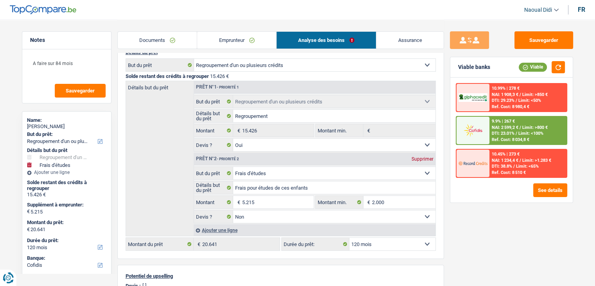
click at [380, 243] on select "12 mois 18 mois 24 mois 30 mois 36 mois 42 mois 48 mois 60 mois 72 mois 84 mois…" at bounding box center [393, 244] width 86 height 13
select select "84"
click at [350, 238] on select "12 mois 18 mois 24 mois 30 mois 36 mois 42 mois 48 mois 60 mois 72 mois 84 mois…" at bounding box center [393, 244] width 86 height 13
select select "84"
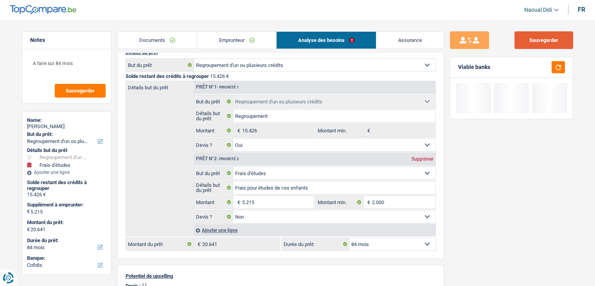
click at [542, 41] on button "Sauvegarder" at bounding box center [544, 40] width 59 height 18
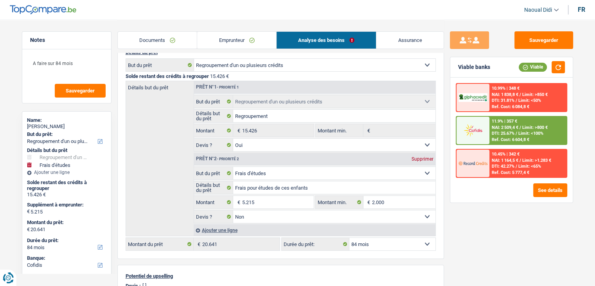
click at [170, 38] on link "Documents" at bounding box center [157, 40] width 79 height 17
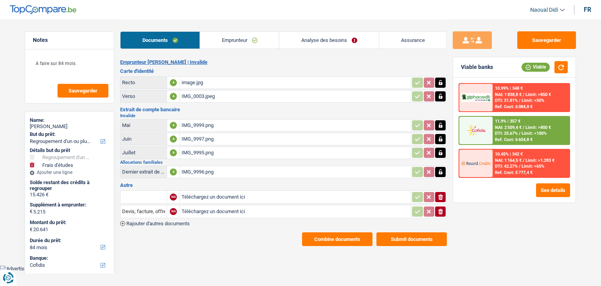
click at [414, 235] on button "Submit documents" at bounding box center [412, 239] width 70 height 14
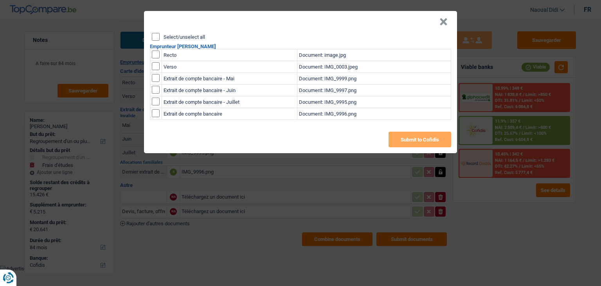
click at [157, 36] on input "Select/unselect all" at bounding box center [156, 37] width 8 height 8
checkbox input "true"
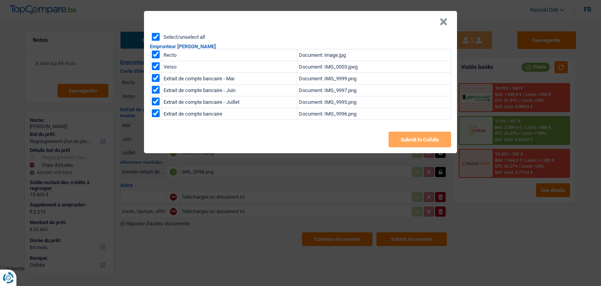
checkbox input "true"
click at [157, 36] on input "Select/unselect all" at bounding box center [156, 37] width 8 height 8
checkbox input "false"
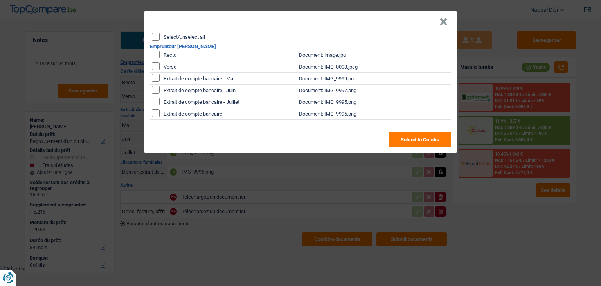
checkbox input "false"
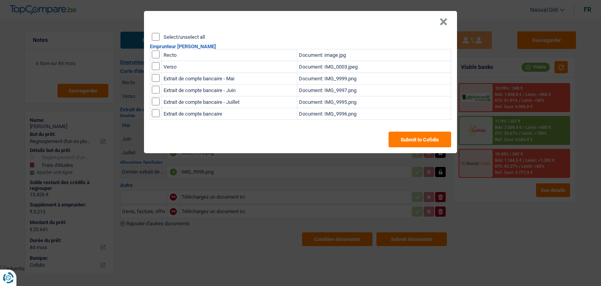
checkbox input "false"
click at [157, 38] on input "Select/unselect all" at bounding box center [156, 37] width 8 height 8
checkbox input "true"
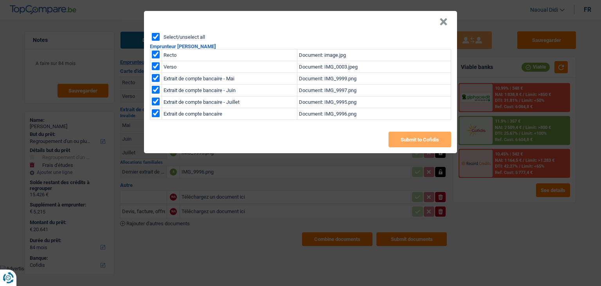
checkbox input "true"
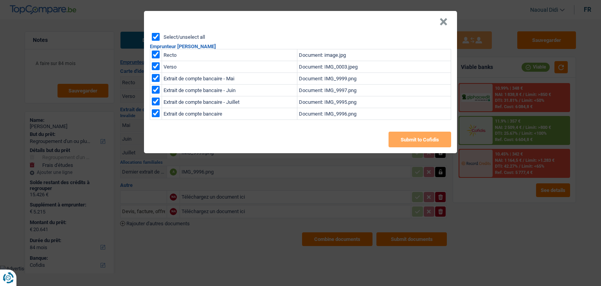
checkbox input "true"
click at [422, 142] on button "Submit to Cofidis" at bounding box center [420, 140] width 63 height 16
click at [447, 21] on button "×" at bounding box center [444, 22] width 8 height 8
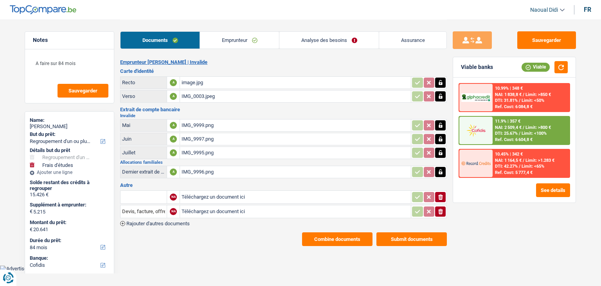
click at [344, 234] on button "Combine documents" at bounding box center [337, 239] width 70 height 14
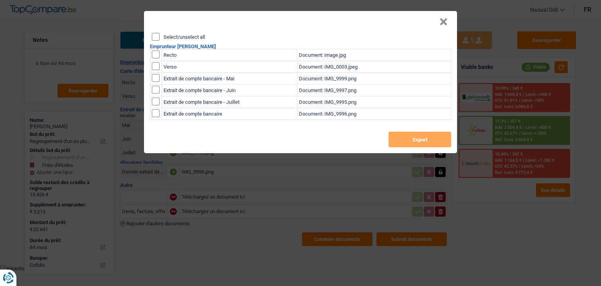
click at [156, 37] on input "Select/unselect all" at bounding box center [156, 37] width 8 height 8
checkbox input "true"
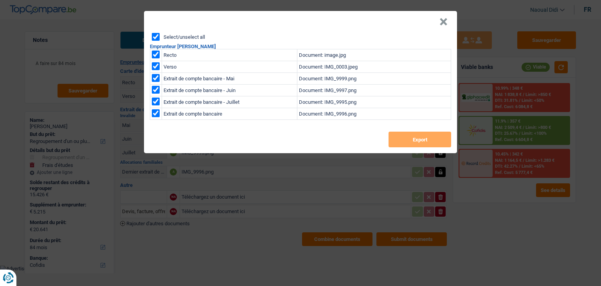
checkbox input "true"
click at [418, 135] on button "Export" at bounding box center [420, 140] width 63 height 16
drag, startPoint x: 446, startPoint y: 22, endPoint x: 438, endPoint y: 22, distance: 8.3
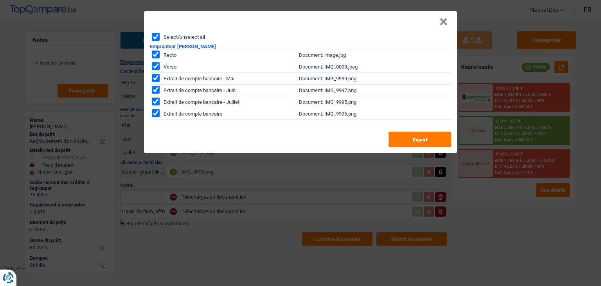
click at [446, 22] on button "×" at bounding box center [444, 22] width 8 height 8
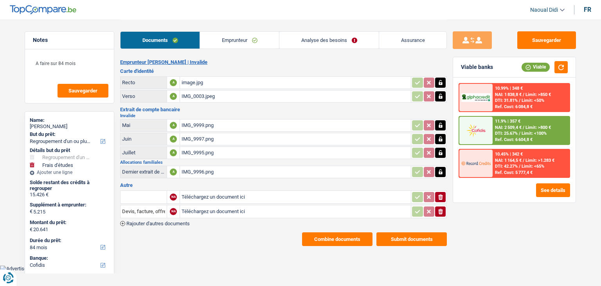
click at [254, 41] on link "Emprunteur" at bounding box center [239, 40] width 79 height 17
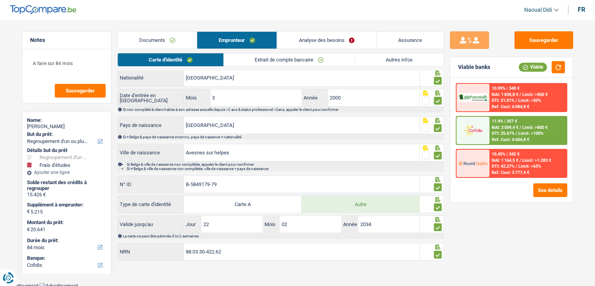
scroll to position [91, 0]
drag, startPoint x: 228, startPoint y: 246, endPoint x: 166, endPoint y: 241, distance: 62.8
click at [166, 242] on div "88.03.30-422.62 NRN" at bounding box center [269, 250] width 302 height 17
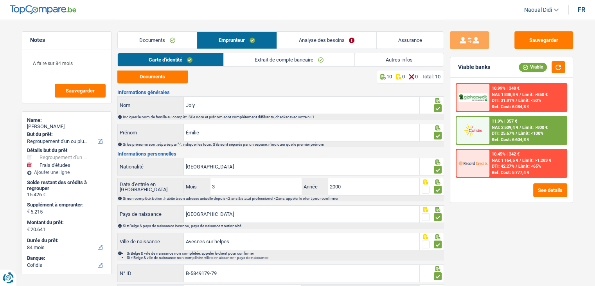
scroll to position [0, 0]
click at [312, 41] on link "Analyse des besoins" at bounding box center [326, 40] width 99 height 17
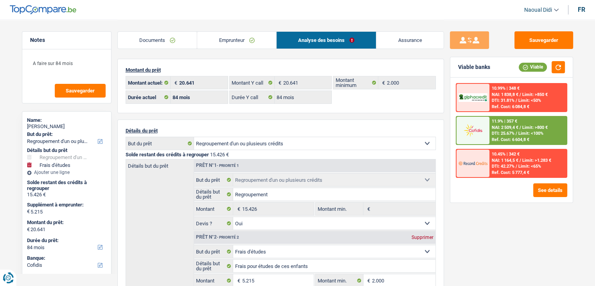
click at [249, 36] on link "Emprunteur" at bounding box center [236, 40] width 79 height 17
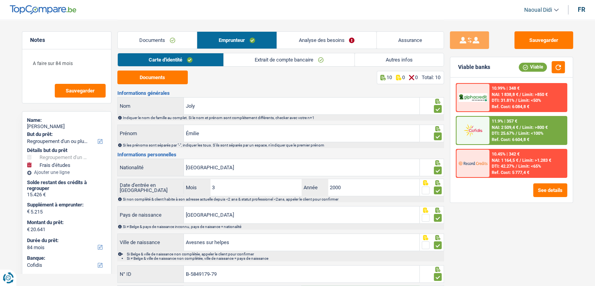
click at [415, 61] on link "Autres infos" at bounding box center [399, 59] width 89 height 13
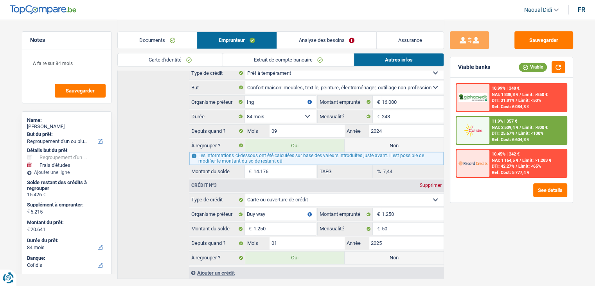
scroll to position [459, 0]
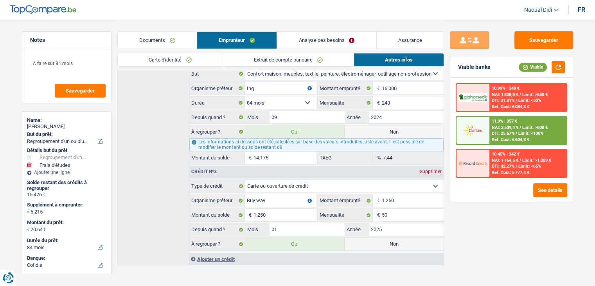
click at [385, 241] on label "Non" at bounding box center [394, 244] width 99 height 13
click at [385, 241] on input "Non" at bounding box center [394, 244] width 99 height 13
radio input "true"
type input "19.391"
radio input "false"
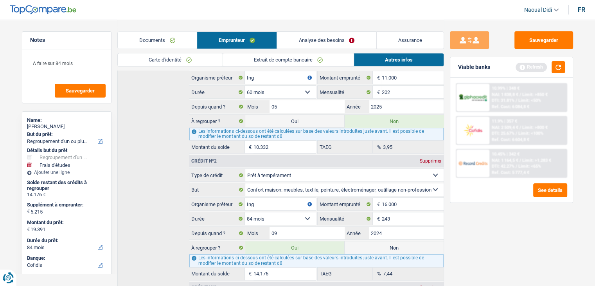
scroll to position [341, 0]
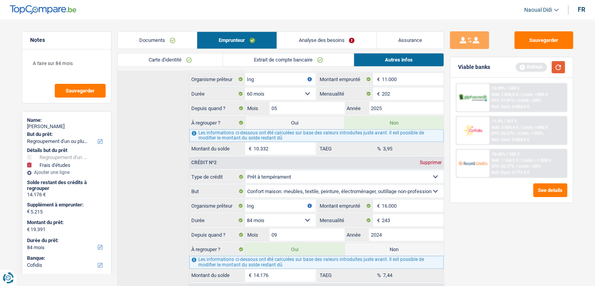
click at [557, 69] on button "button" at bounding box center [558, 67] width 13 height 12
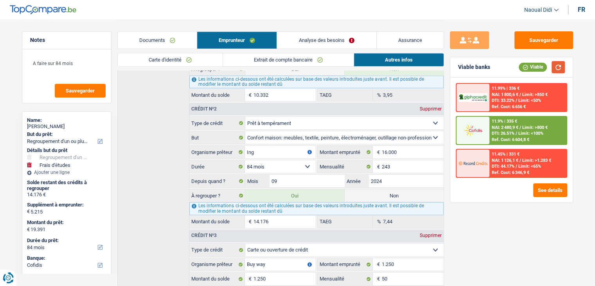
scroll to position [380, 0]
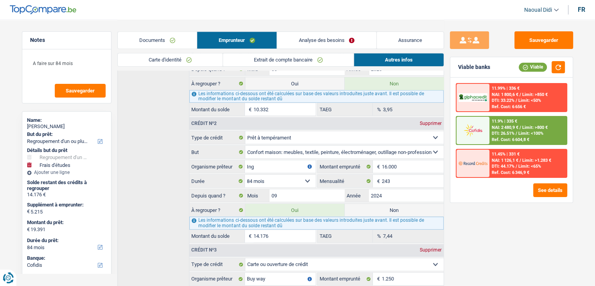
click at [397, 207] on label "Non" at bounding box center [394, 210] width 99 height 13
click at [397, 207] on input "Non" at bounding box center [394, 210] width 99 height 13
radio input "true"
click at [397, 207] on label "Non" at bounding box center [394, 210] width 99 height 13
click at [397, 207] on input "Non" at bounding box center [394, 210] width 99 height 13
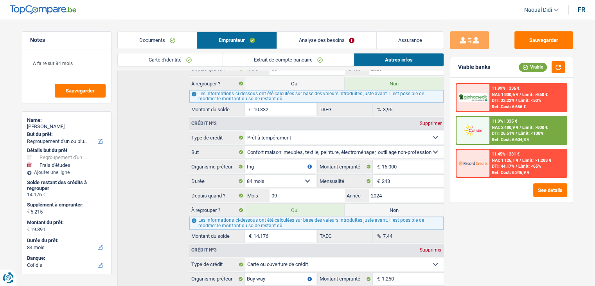
select select "study"
select select "36"
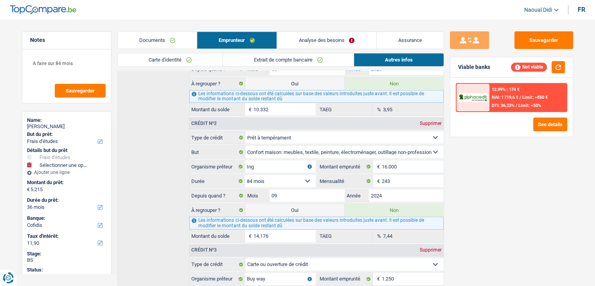
click at [313, 206] on label "Oui" at bounding box center [294, 210] width 99 height 13
click at [313, 206] on input "Oui" at bounding box center [294, 210] width 99 height 13
radio input "true"
radio input "false"
type input "19.391"
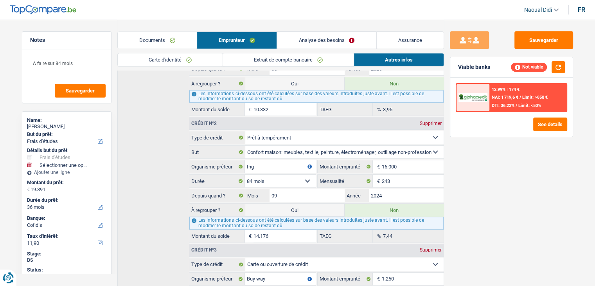
select select "refinancing"
select select "84"
select select "study"
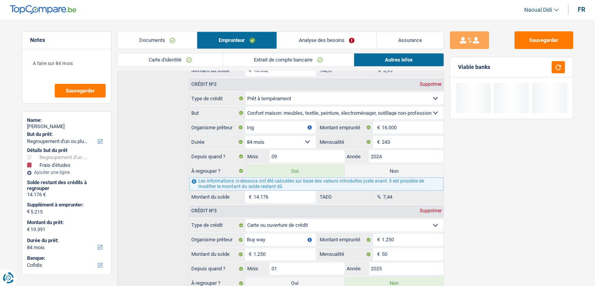
scroll to position [459, 0]
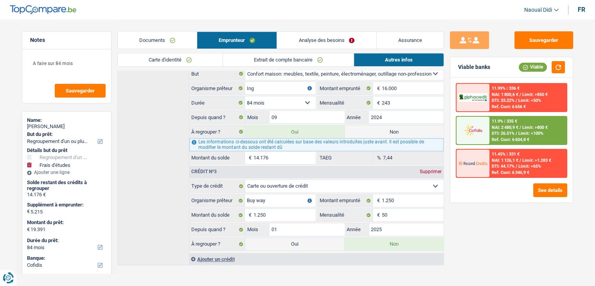
click at [314, 238] on label "Oui" at bounding box center [294, 244] width 99 height 13
click at [314, 238] on input "Oui" at bounding box center [294, 244] width 99 height 13
radio input "true"
radio input "false"
type input "20.641"
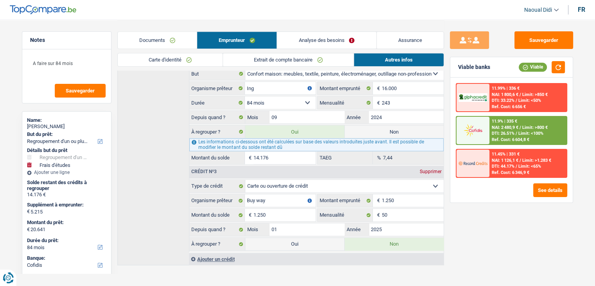
select select "120"
click at [319, 38] on link "Analyse des besoins" at bounding box center [326, 40] width 99 height 17
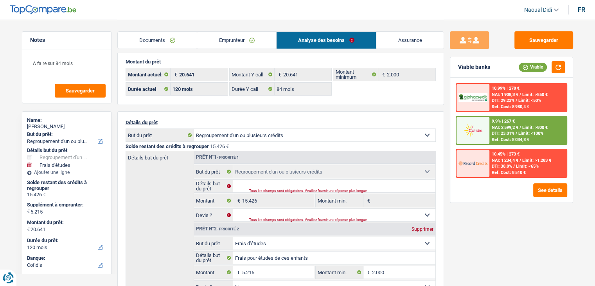
scroll to position [0, 0]
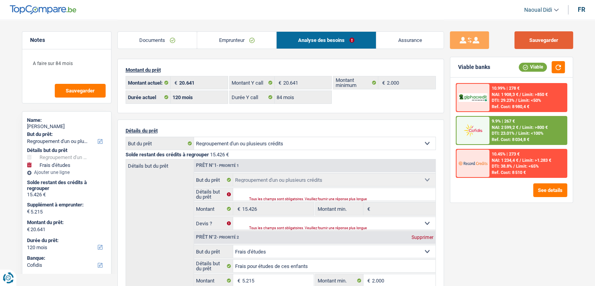
click at [551, 41] on button "Sauvegarder" at bounding box center [544, 40] width 59 height 18
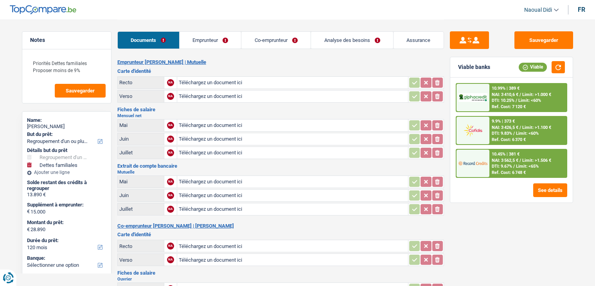
select select "refinancing"
select select "familyDebt"
select select "120"
click at [214, 82] on input "Téléchargez un document ici" at bounding box center [293, 83] width 228 height 12
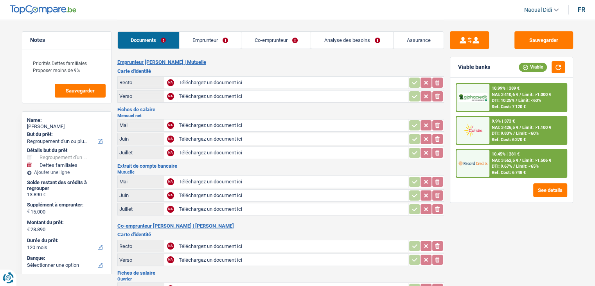
click at [216, 82] on input "Téléchargez un document ici" at bounding box center [293, 83] width 228 height 12
type input "C:\fakepath\1000000689.jpg"
click at [201, 94] on input "Téléchargez un document ici" at bounding box center [293, 96] width 228 height 12
type input "C:\fakepath\1000000690.jpg"
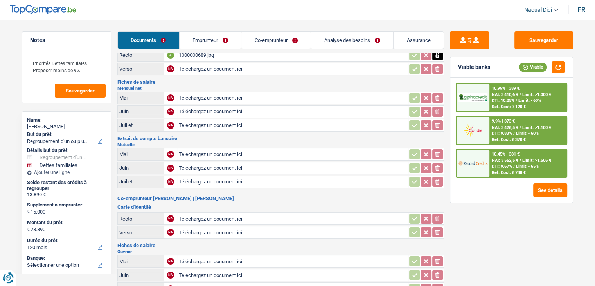
scroll to position [39, 0]
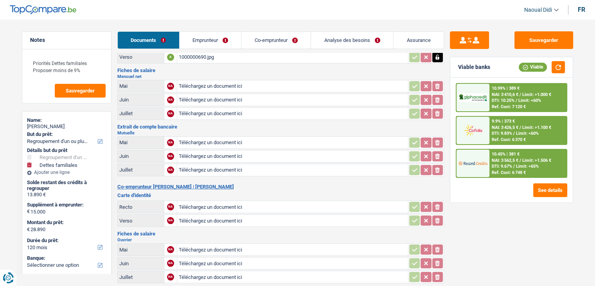
click at [210, 204] on input "Téléchargez un document ici" at bounding box center [293, 207] width 228 height 12
type input "C:\fakepath\1000000688.jpg"
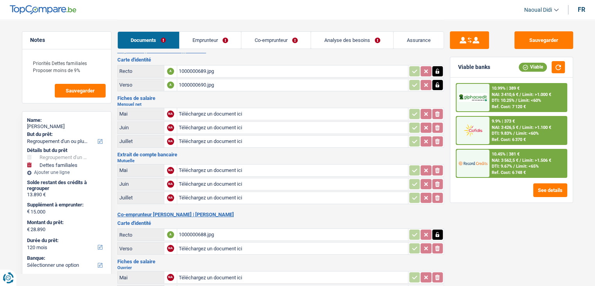
scroll to position [0, 0]
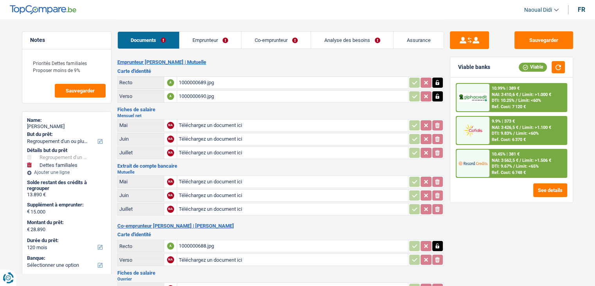
click at [215, 124] on input "Téléchargez un document ici" at bounding box center [293, 125] width 228 height 12
type input "C:\fakepath\FP MR 05.pdf"
click at [198, 139] on input "Téléchargez un document ici" at bounding box center [293, 139] width 228 height 12
type input "C:\fakepath\FP MR 06.pdf"
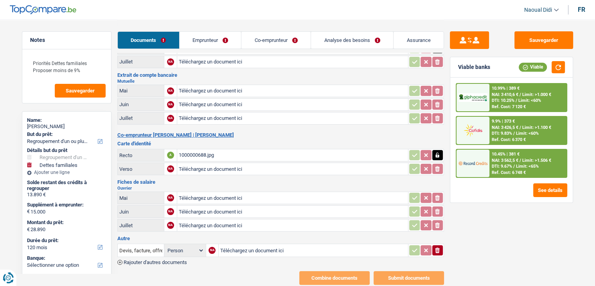
scroll to position [108, 0]
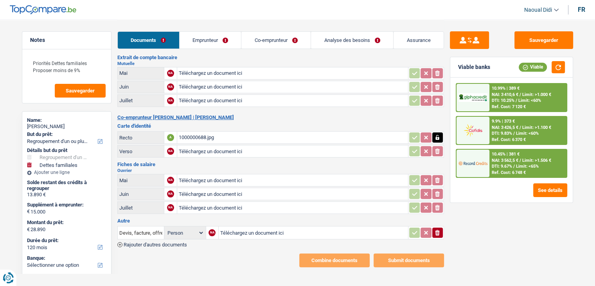
click at [204, 175] on input "Téléchargez un document ici" at bounding box center [293, 180] width 228 height 12
type input "C:\fakepath\Fiche-paie-06_2025 MME.pdf"
click at [194, 188] on input "Téléchargez un document ici" at bounding box center [293, 194] width 228 height 12
type input "C:\fakepath\Fiche-paie- 07 MME.pdf"
click at [222, 202] on input "Téléchargez un document ici" at bounding box center [293, 208] width 228 height 12
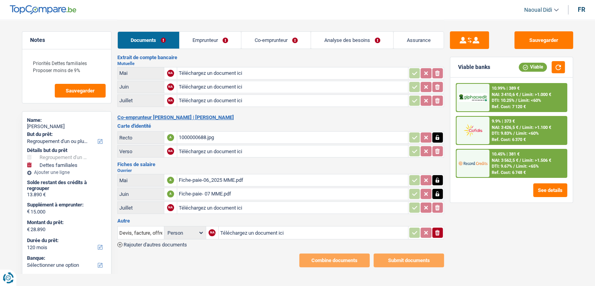
type input "C:\fakepath\Fiche-paie-08_2025 MME.pdf"
click at [562, 71] on button "button" at bounding box center [558, 67] width 13 height 12
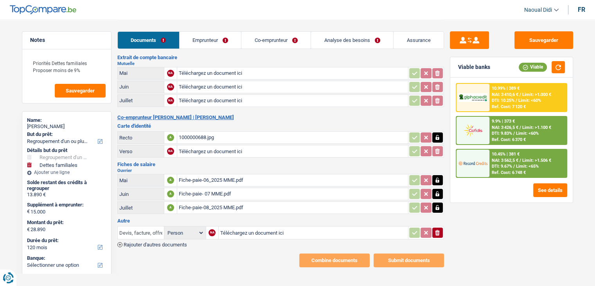
click at [155, 226] on input "Devis, facture, offre, bon de commande" at bounding box center [140, 232] width 43 height 13
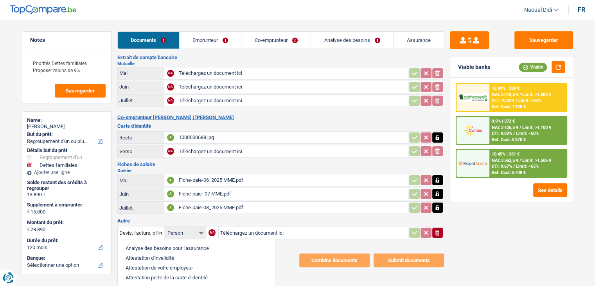
click at [144, 282] on li "Autre" at bounding box center [196, 287] width 149 height 10
click at [144, 279] on body "Vous avez le contrôle de vos données Nous utilisons des cookies, tout comme nos…" at bounding box center [297, 93] width 595 height 402
type input "Autre"
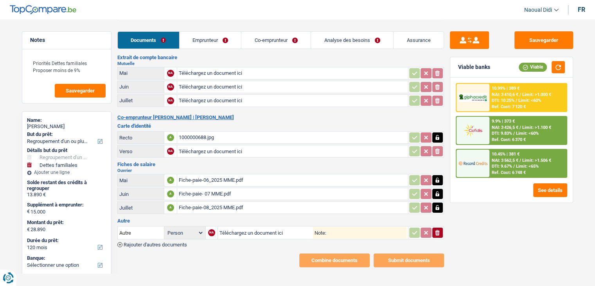
click at [240, 227] on input "Téléchargez un document ici" at bounding box center [267, 233] width 94 height 12
type input "C:\fakepath\1000000693.jpg"
click at [169, 242] on span "Rajouter d'autres documents" at bounding box center [155, 244] width 63 height 5
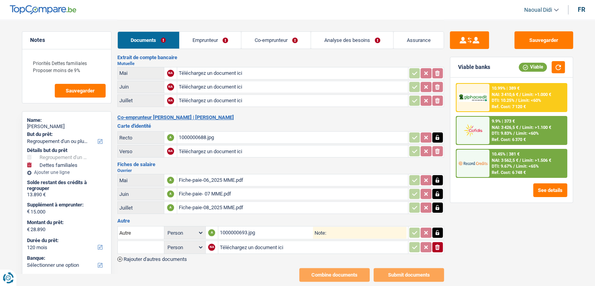
click at [232, 241] on input "Téléchargez un document ici" at bounding box center [313, 247] width 187 height 12
type input "C:\fakepath\1000000696.jpg"
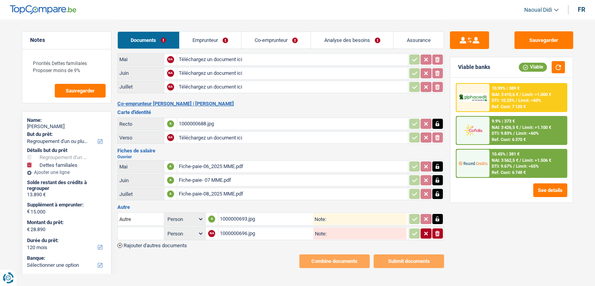
scroll to position [123, 0]
click at [157, 242] on span "Rajouter d'autres documents" at bounding box center [155, 244] width 63 height 5
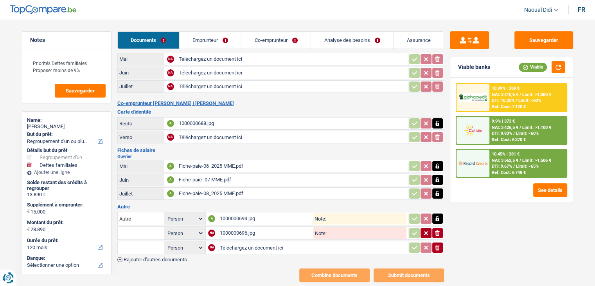
click at [139, 215] on input "Autre" at bounding box center [140, 218] width 43 height 13
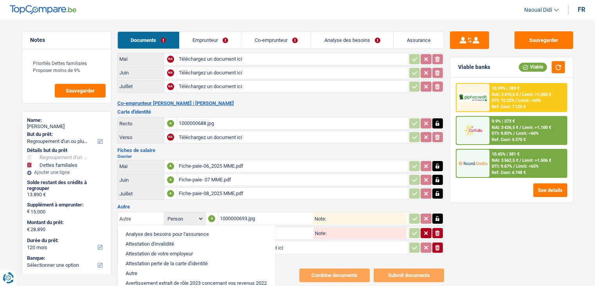
click at [139, 215] on input "Autre" at bounding box center [140, 218] width 43 height 13
click at [145, 268] on li "Autre" at bounding box center [196, 273] width 149 height 10
click at [145, 268] on div "Combine documents Submit documents" at bounding box center [280, 275] width 327 height 14
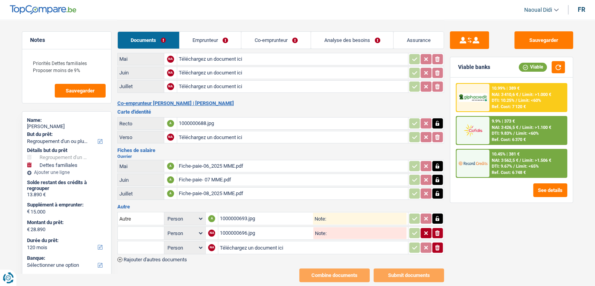
click at [332, 213] on input "Note:" at bounding box center [366, 219] width 80 height 12
type input "COFIDIS"
click at [332, 227] on input "Note:" at bounding box center [367, 233] width 80 height 12
type input "COFIDIS"
click at [148, 227] on input "text" at bounding box center [140, 233] width 43 height 13
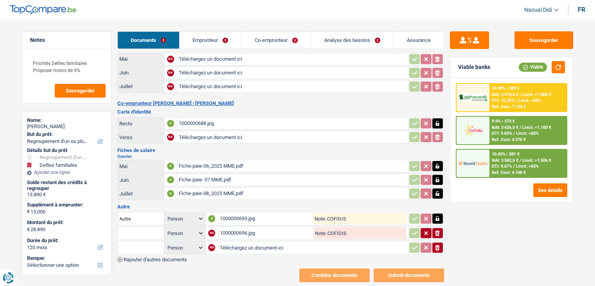
click at [148, 227] on input "text" at bounding box center [140, 233] width 43 height 13
type input "COFIDIS"
click at [147, 212] on input "Autre" at bounding box center [140, 218] width 43 height 13
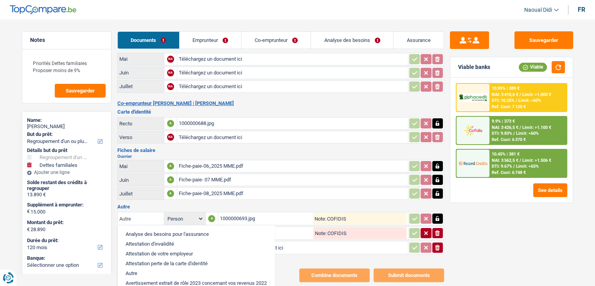
drag, startPoint x: 147, startPoint y: 212, endPoint x: 107, endPoint y: 209, distance: 39.6
click at [107, 209] on div "Notes Priorités Dettes familiales Proposer moins de 9% Sauvegarder Name: Jeremy…" at bounding box center [298, 89] width 564 height 385
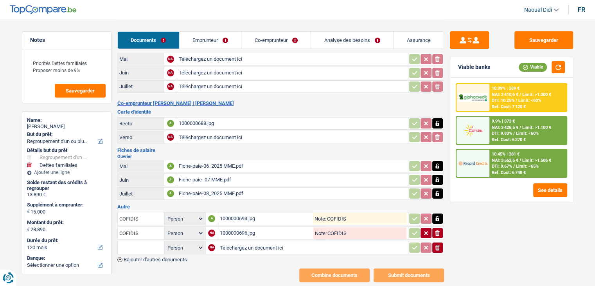
type input "COFIDIS"
click at [144, 241] on input "text" at bounding box center [140, 247] width 43 height 13
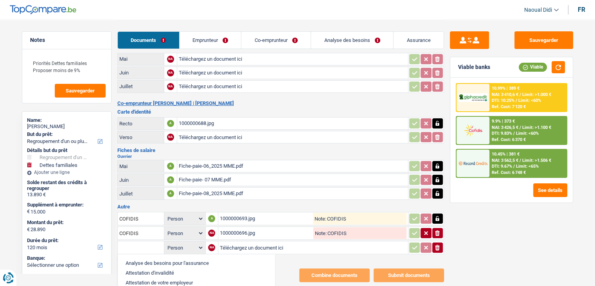
click at [240, 241] on input "Téléchargez un document ici" at bounding box center [313, 247] width 187 height 12
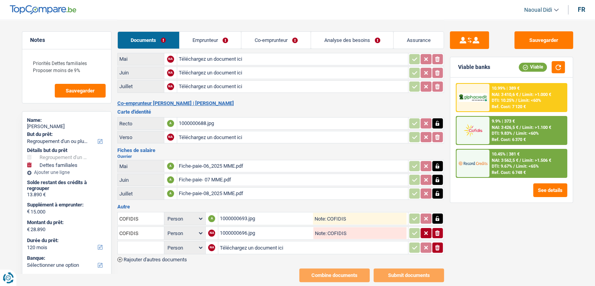
type input "C:\fakepath\1000000694.jpg"
click at [126, 241] on input "text" at bounding box center [140, 247] width 43 height 13
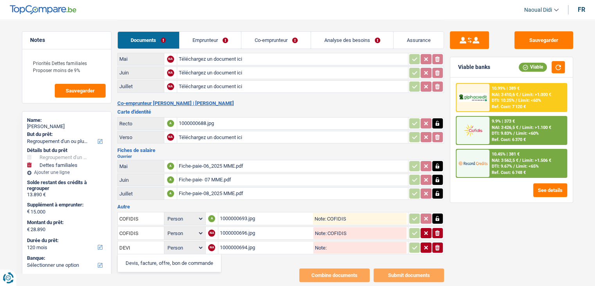
click at [151, 260] on li "Devis, facture, offre, bon de commande" at bounding box center [170, 263] width 96 height 10
type input "Devis, facture, offre, bon de commande"
click at [165, 256] on div "Emprunteur Jeremy Boileau | Mutuelle Carte d'identité Recto A 1000000689.jpg Ve…" at bounding box center [280, 109] width 327 height 345
click at [163, 257] on span "Rajouter d'autres documents" at bounding box center [155, 259] width 63 height 5
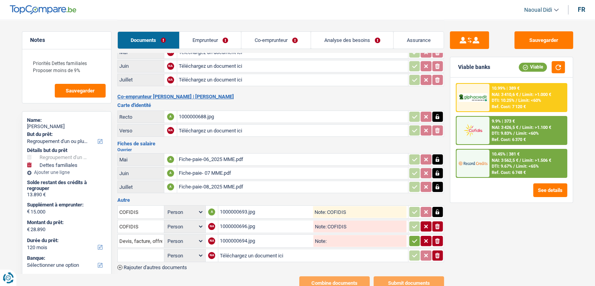
scroll to position [151, 0]
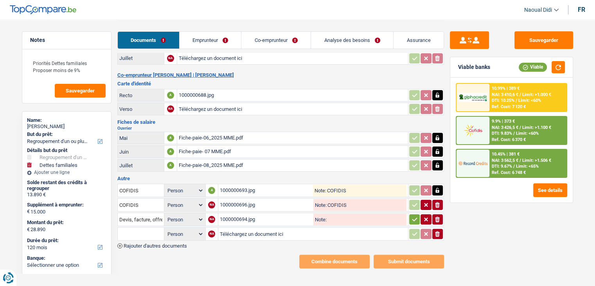
click at [216, 37] on link "Emprunteur" at bounding box center [211, 40] width 62 height 17
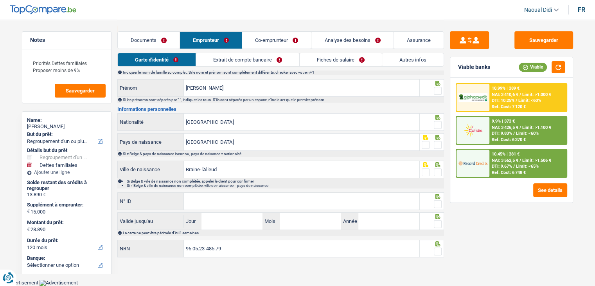
scroll to position [43, 0]
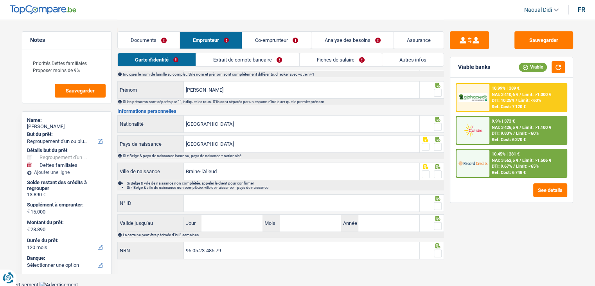
click at [154, 38] on link "Documents" at bounding box center [149, 40] width 62 height 17
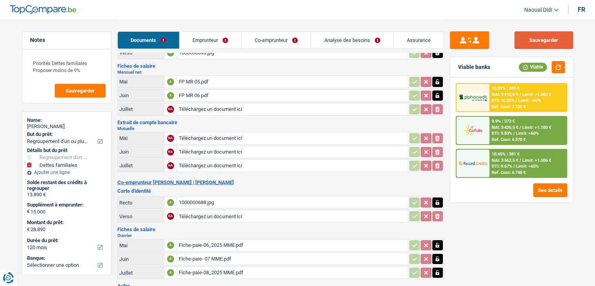
click at [534, 43] on button "Sauvegarder" at bounding box center [544, 40] width 59 height 18
click at [206, 41] on link "Emprunteur" at bounding box center [211, 40] width 62 height 17
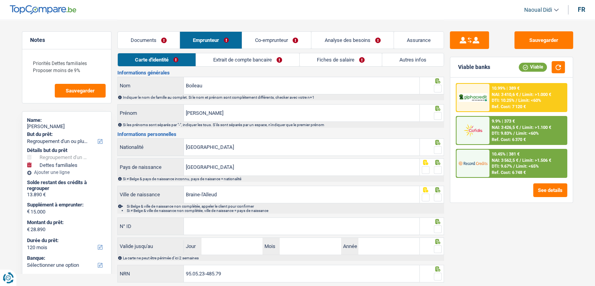
scroll to position [0, 0]
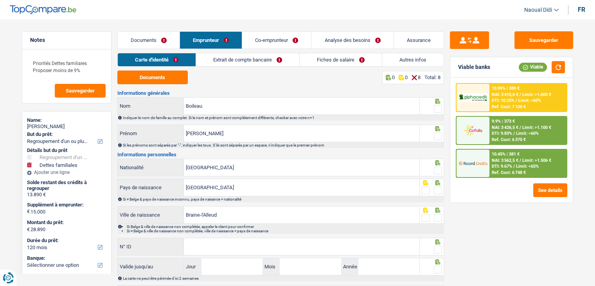
click at [254, 65] on link "Extrait de compte bancaire" at bounding box center [247, 59] width 103 height 13
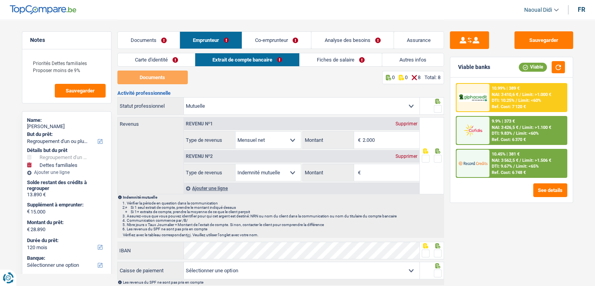
click at [332, 59] on link "Fiches de salaire" at bounding box center [341, 59] width 82 height 13
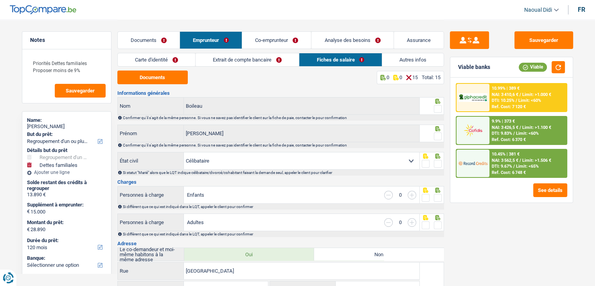
click at [142, 37] on link "Documents" at bounding box center [149, 40] width 62 height 17
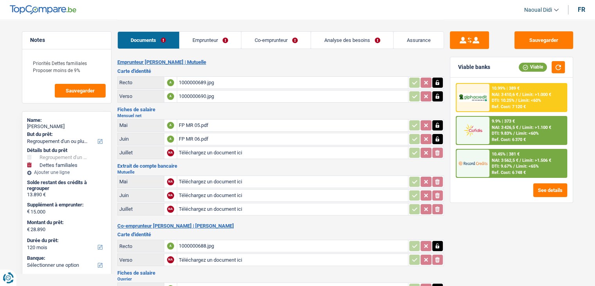
click at [208, 152] on input "Téléchargez un document ici" at bounding box center [293, 153] width 228 height 12
type input "C:\fakepath\Paiements.pdf"
click at [188, 125] on div "FP MR 05.pdf" at bounding box center [293, 125] width 228 height 12
click at [200, 38] on link "Emprunteur" at bounding box center [211, 40] width 62 height 17
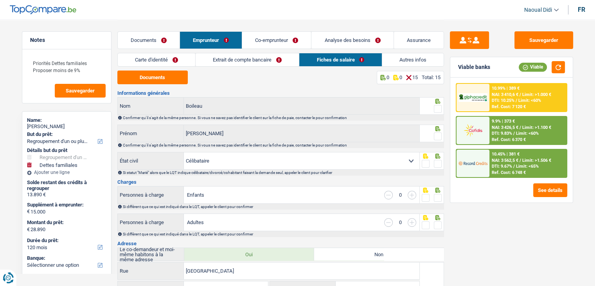
click at [155, 39] on link "Documents" at bounding box center [149, 40] width 62 height 17
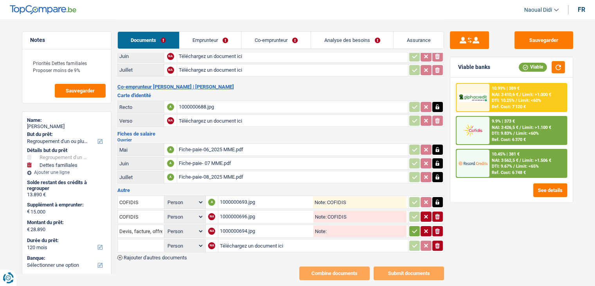
scroll to position [151, 0]
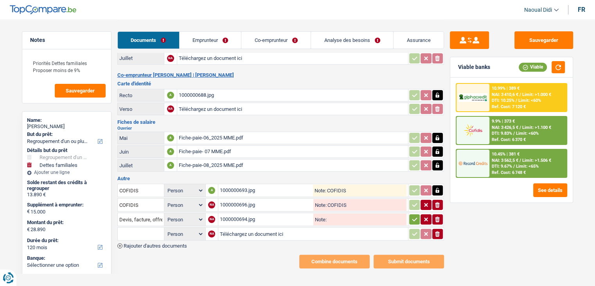
click at [418, 214] on button "button" at bounding box center [414, 219] width 11 height 10
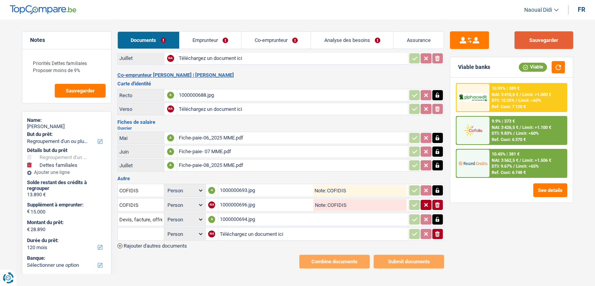
click at [530, 36] on button "Sauvegarder" at bounding box center [544, 40] width 59 height 18
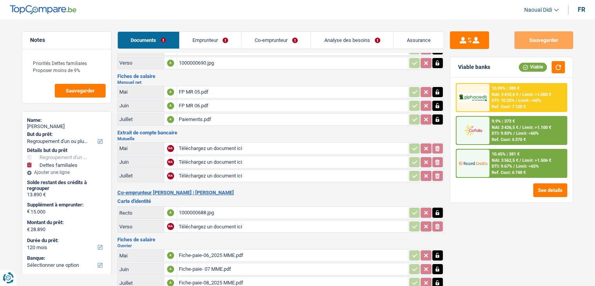
scroll to position [0, 0]
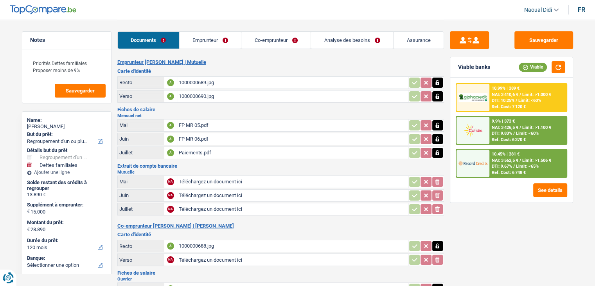
click at [196, 37] on link "Emprunteur" at bounding box center [211, 40] width 62 height 17
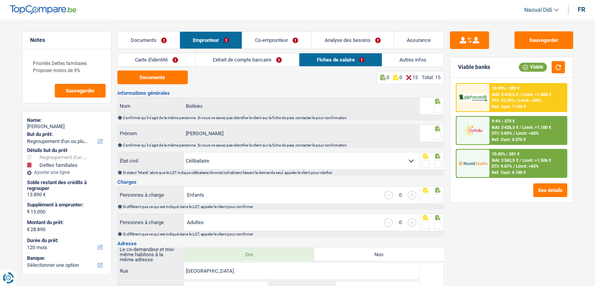
click at [158, 63] on link "Carte d'identité" at bounding box center [156, 59] width 77 height 13
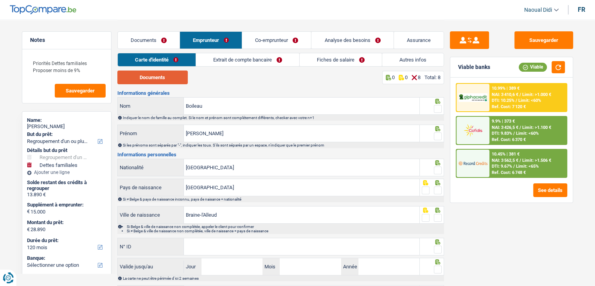
click at [156, 79] on button "Documents" at bounding box center [152, 77] width 70 height 14
click at [438, 136] on span at bounding box center [438, 136] width 8 height 8
click at [0, 0] on input "radio" at bounding box center [0, 0] width 0 height 0
click at [438, 136] on span at bounding box center [438, 136] width 8 height 8
click at [0, 0] on input "radio" at bounding box center [0, 0] width 0 height 0
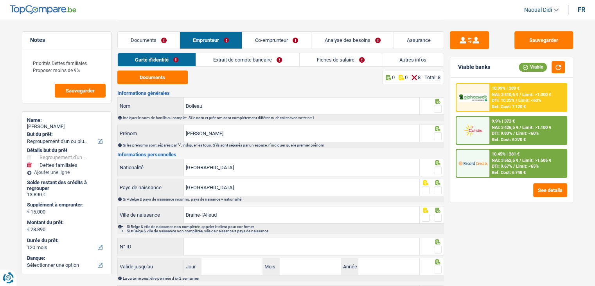
click at [438, 110] on span at bounding box center [438, 109] width 8 height 8
click at [0, 0] on input "radio" at bounding box center [0, 0] width 0 height 0
click at [440, 136] on span at bounding box center [438, 136] width 8 height 8
click at [0, 0] on input "radio" at bounding box center [0, 0] width 0 height 0
click at [437, 169] on span at bounding box center [438, 170] width 8 height 8
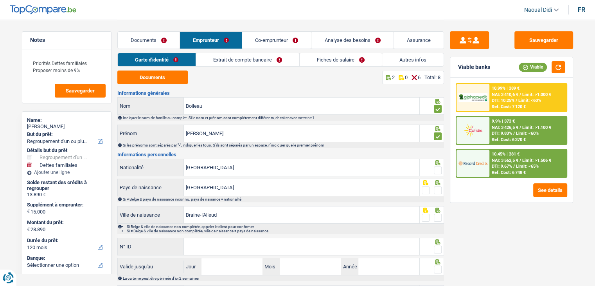
click at [0, 0] on input "radio" at bounding box center [0, 0] width 0 height 0
click at [437, 190] on span at bounding box center [438, 190] width 8 height 8
click at [0, 0] on input "radio" at bounding box center [0, 0] width 0 height 0
click at [437, 190] on span at bounding box center [438, 190] width 8 height 8
click at [0, 0] on input "radio" at bounding box center [0, 0] width 0 height 0
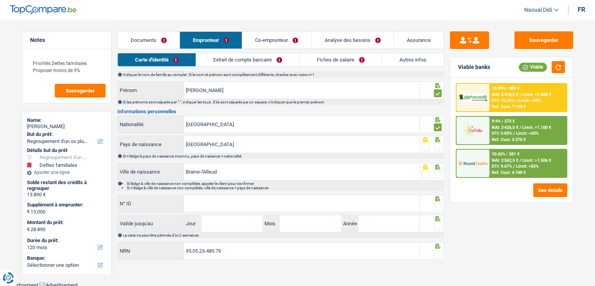
scroll to position [43, 0]
click at [437, 145] on span at bounding box center [438, 147] width 8 height 8
click at [0, 0] on input "radio" at bounding box center [0, 0] width 0 height 0
click at [438, 172] on span at bounding box center [438, 174] width 8 height 8
click at [0, 0] on input "radio" at bounding box center [0, 0] width 0 height 0
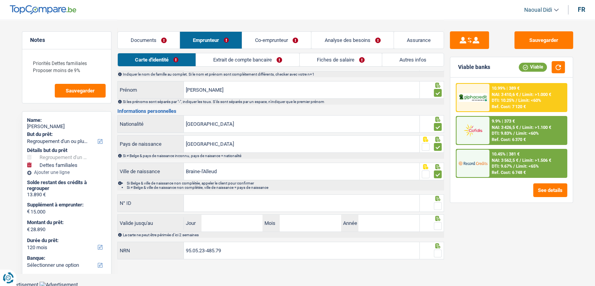
click at [438, 172] on span at bounding box center [438, 174] width 8 height 8
click at [0, 0] on input "radio" at bounding box center [0, 0] width 0 height 0
click at [437, 174] on span at bounding box center [438, 174] width 8 height 8
click at [0, 0] on input "radio" at bounding box center [0, 0] width 0 height 0
click at [216, 198] on input "N° ID" at bounding box center [302, 203] width 236 height 17
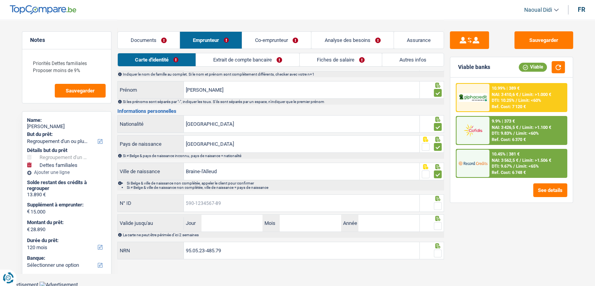
click at [216, 198] on input "N° ID" at bounding box center [302, 203] width 236 height 17
paste input "595-3841873-12"
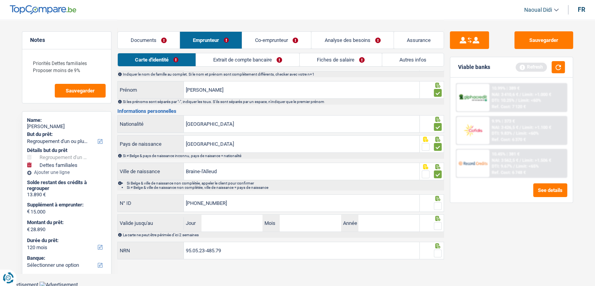
type input "595-3841873-12"
click at [373, 49] on div "Documents Emprunteur Co-emprunteur Analyse des besoins Assurance" at bounding box center [280, 36] width 327 height 33
click at [554, 39] on button "Sauvegarder" at bounding box center [544, 40] width 59 height 18
click at [367, 41] on link "Analyse des besoins" at bounding box center [353, 40] width 82 height 17
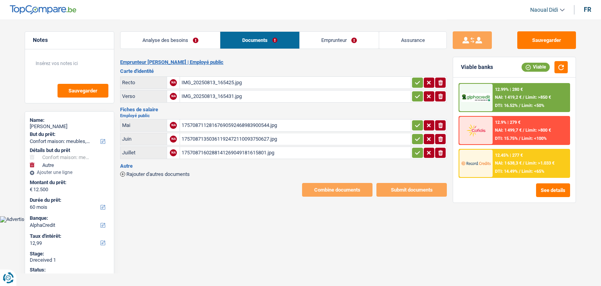
select select "household"
select select "other"
select select "60"
select select "alphacredit"
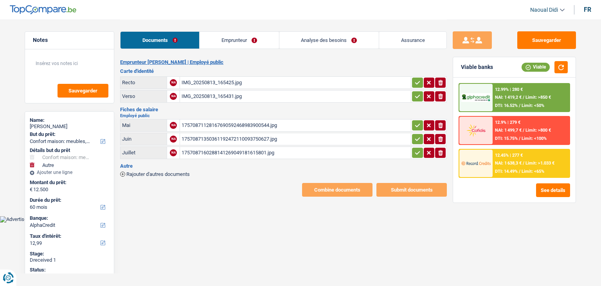
click at [202, 82] on div "IMG_20250813_165425.jpg" at bounding box center [296, 83] width 228 height 12
click at [226, 50] on div "Documents Emprunteur Analyse des besoins Assurance" at bounding box center [283, 36] width 327 height 33
click at [228, 38] on link "Emprunteur" at bounding box center [239, 40] width 79 height 17
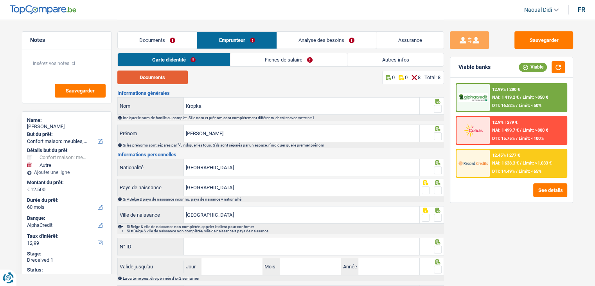
click at [153, 74] on button "Documents" at bounding box center [152, 77] width 70 height 14
click at [438, 108] on span at bounding box center [438, 109] width 8 height 8
click at [0, 0] on input "radio" at bounding box center [0, 0] width 0 height 0
click at [438, 108] on span at bounding box center [438, 109] width 8 height 8
click at [0, 0] on input "radio" at bounding box center [0, 0] width 0 height 0
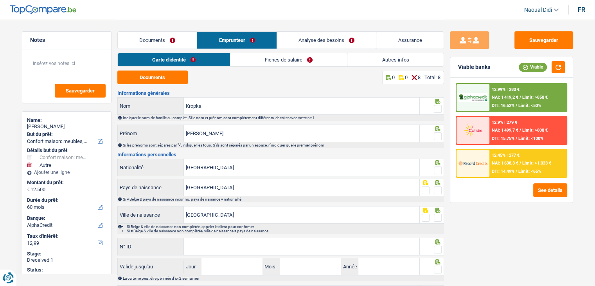
click at [434, 110] on span at bounding box center [438, 109] width 8 height 8
click at [0, 0] on input "radio" at bounding box center [0, 0] width 0 height 0
click at [434, 110] on span at bounding box center [438, 109] width 8 height 8
click at [0, 0] on input "radio" at bounding box center [0, 0] width 0 height 0
click at [438, 134] on span at bounding box center [438, 136] width 8 height 8
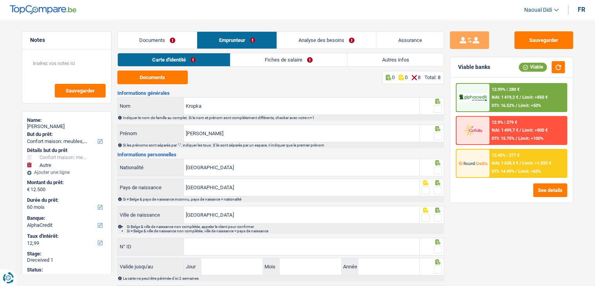
click at [0, 0] on input "radio" at bounding box center [0, 0] width 0 height 0
click at [437, 112] on span at bounding box center [438, 109] width 8 height 8
click at [0, 0] on input "radio" at bounding box center [0, 0] width 0 height 0
click at [439, 169] on span at bounding box center [438, 170] width 8 height 8
click at [0, 0] on input "radio" at bounding box center [0, 0] width 0 height 0
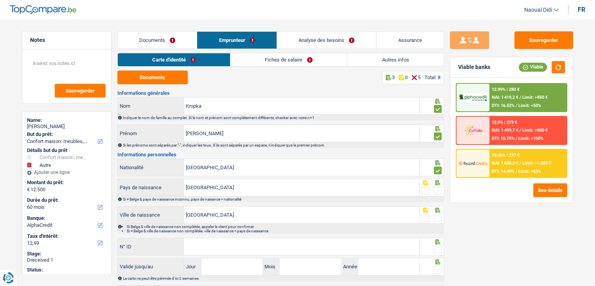
click at [439, 188] on span at bounding box center [438, 190] width 8 height 8
click at [0, 0] on input "radio" at bounding box center [0, 0] width 0 height 0
click at [438, 214] on span at bounding box center [438, 218] width 8 height 8
click at [0, 0] on input "radio" at bounding box center [0, 0] width 0 height 0
click at [438, 214] on span at bounding box center [438, 218] width 8 height 8
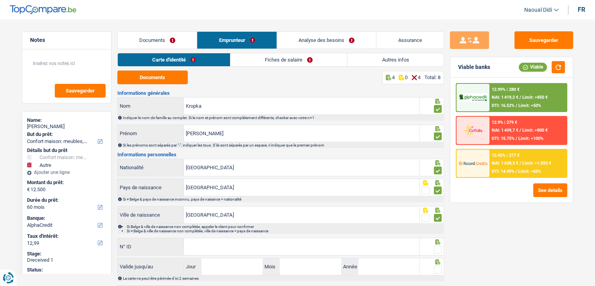
click at [0, 0] on input "radio" at bounding box center [0, 0] width 0 height 0
click at [438, 215] on span at bounding box center [438, 218] width 8 height 8
click at [0, 0] on input "radio" at bounding box center [0, 0] width 0 height 0
click at [438, 215] on span at bounding box center [438, 218] width 8 height 8
click at [0, 0] on input "radio" at bounding box center [0, 0] width 0 height 0
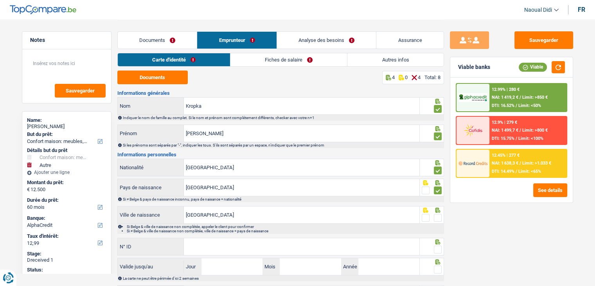
click at [437, 217] on span at bounding box center [438, 218] width 8 height 8
click at [0, 0] on input "radio" at bounding box center [0, 0] width 0 height 0
click at [437, 217] on span at bounding box center [438, 218] width 8 height 8
click at [0, 0] on input "radio" at bounding box center [0, 0] width 0 height 0
click at [437, 218] on span at bounding box center [438, 218] width 8 height 8
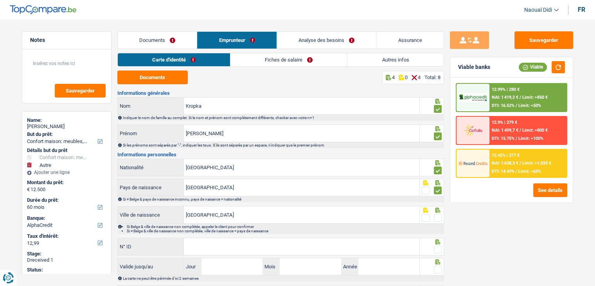
click at [0, 0] on input "radio" at bounding box center [0, 0] width 0 height 0
click at [437, 218] on span at bounding box center [438, 218] width 8 height 8
click at [0, 0] on input "radio" at bounding box center [0, 0] width 0 height 0
click at [437, 218] on span at bounding box center [438, 218] width 8 height 8
click at [0, 0] on input "radio" at bounding box center [0, 0] width 0 height 0
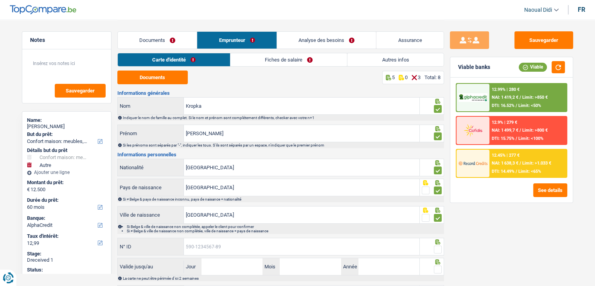
click at [234, 243] on input "N° ID" at bounding box center [302, 246] width 236 height 17
paste input "[CREDIT_CARD_NUMBER]"
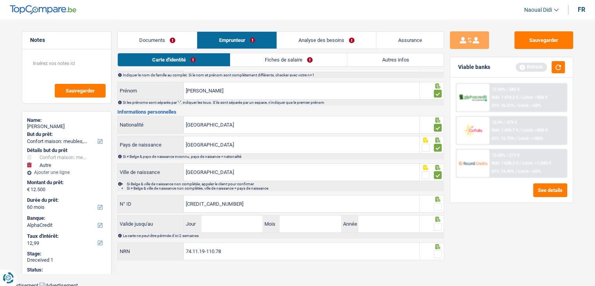
scroll to position [43, 0]
type input "[CREDIT_CARD_NUMBER]"
click at [222, 222] on input "Jour" at bounding box center [232, 222] width 61 height 17
type input "05"
type input "12"
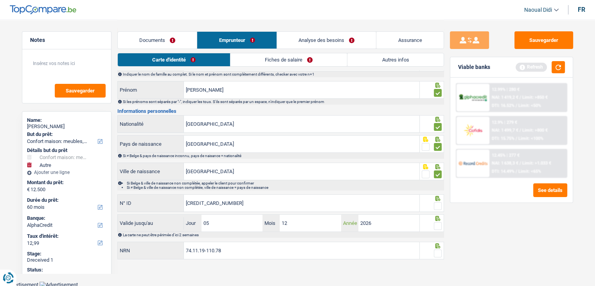
type input "2026"
click at [437, 224] on span at bounding box center [438, 226] width 8 height 8
click at [0, 0] on input "radio" at bounding box center [0, 0] width 0 height 0
click at [436, 205] on span at bounding box center [438, 206] width 8 height 8
click at [0, 0] on input "radio" at bounding box center [0, 0] width 0 height 0
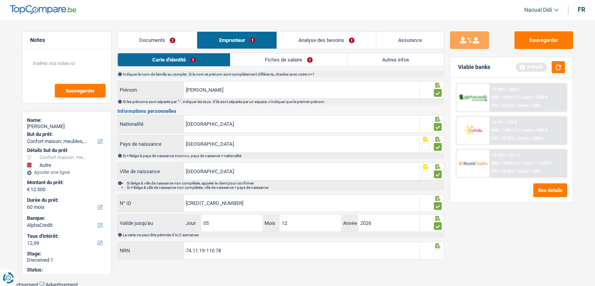
click at [438, 254] on span at bounding box center [438, 253] width 8 height 8
click at [0, 0] on input "radio" at bounding box center [0, 0] width 0 height 0
click at [268, 61] on link "Fiches de salaire" at bounding box center [289, 59] width 117 height 13
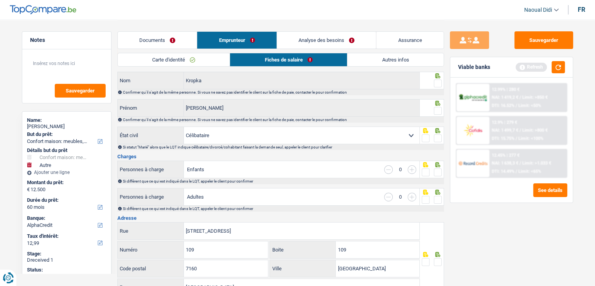
scroll to position [0, 0]
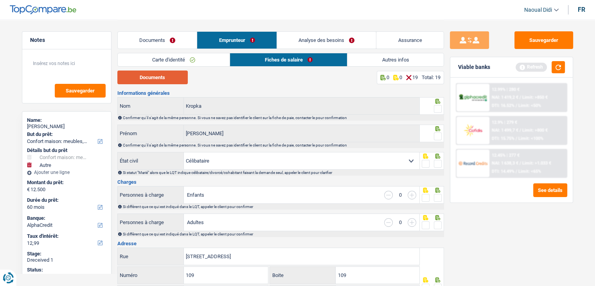
click at [161, 76] on button "Documents" at bounding box center [152, 77] width 70 height 14
click at [153, 39] on link "Documents" at bounding box center [157, 40] width 79 height 17
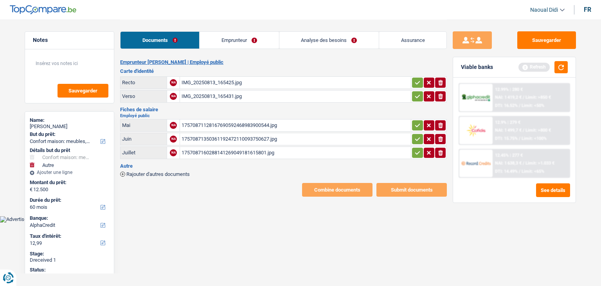
click at [416, 81] on icon "button" at bounding box center [417, 83] width 6 height 8
click at [417, 93] on icon "button" at bounding box center [417, 96] width 6 height 8
click at [419, 121] on icon "button" at bounding box center [417, 125] width 6 height 8
click at [417, 140] on icon "button" at bounding box center [417, 139] width 6 height 8
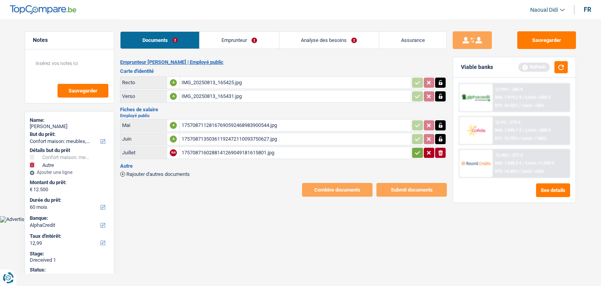
click at [416, 149] on icon "button" at bounding box center [417, 153] width 6 height 8
click at [260, 38] on link "Emprunteur" at bounding box center [239, 40] width 79 height 17
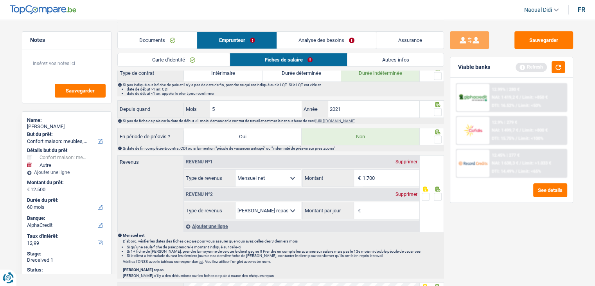
scroll to position [313, 0]
drag, startPoint x: 388, startPoint y: 175, endPoint x: 392, endPoint y: 173, distance: 4.6
click at [388, 175] on input "1.700" at bounding box center [391, 177] width 57 height 17
type input "1.296"
click at [404, 191] on div "Supprimer" at bounding box center [407, 193] width 26 height 5
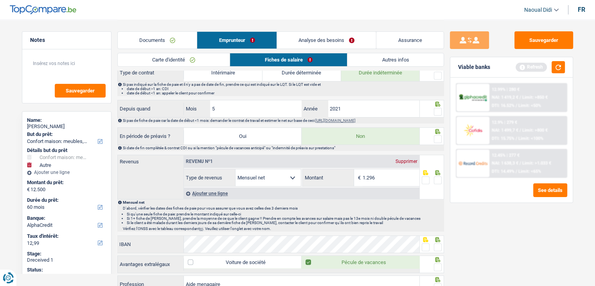
click at [440, 178] on span at bounding box center [438, 180] width 8 height 8
click at [0, 0] on input "radio" at bounding box center [0, 0] width 0 height 0
click at [438, 138] on span at bounding box center [438, 139] width 8 height 8
click at [0, 0] on input "radio" at bounding box center [0, 0] width 0 height 0
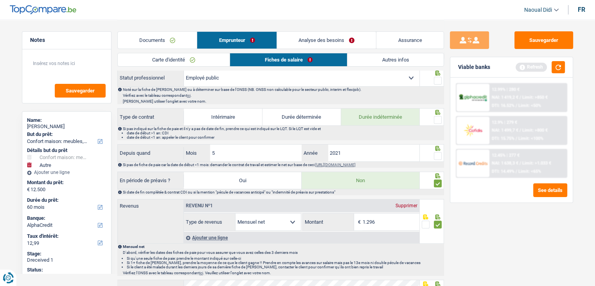
scroll to position [235, 0]
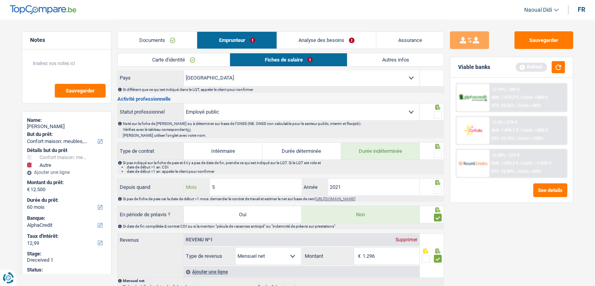
drag, startPoint x: 235, startPoint y: 187, endPoint x: 177, endPoint y: 182, distance: 58.5
click at [177, 182] on div "Depuis quand 5 Mois / 2021 Année" at bounding box center [269, 186] width 302 height 17
type input "04"
click at [439, 187] on span at bounding box center [438, 190] width 8 height 8
click at [0, 0] on input "radio" at bounding box center [0, 0] width 0 height 0
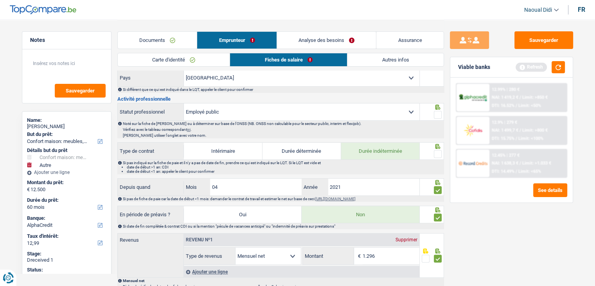
click at [439, 187] on span at bounding box center [438, 190] width 8 height 8
click at [0, 0] on input "radio" at bounding box center [0, 0] width 0 height 0
click at [438, 151] on span at bounding box center [438, 154] width 8 height 8
click at [0, 0] on input "radio" at bounding box center [0, 0] width 0 height 0
click at [436, 187] on span at bounding box center [438, 190] width 8 height 8
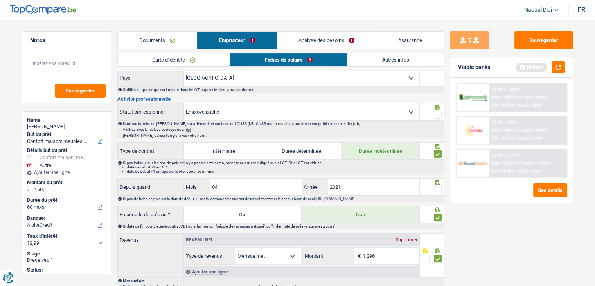
click at [0, 0] on input "radio" at bounding box center [0, 0] width 0 height 0
click at [439, 115] on span at bounding box center [438, 115] width 8 height 8
click at [0, 0] on input "radio" at bounding box center [0, 0] width 0 height 0
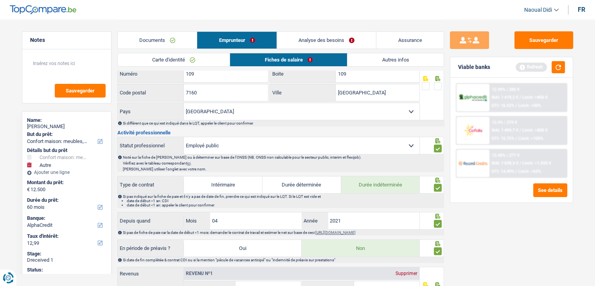
scroll to position [157, 0]
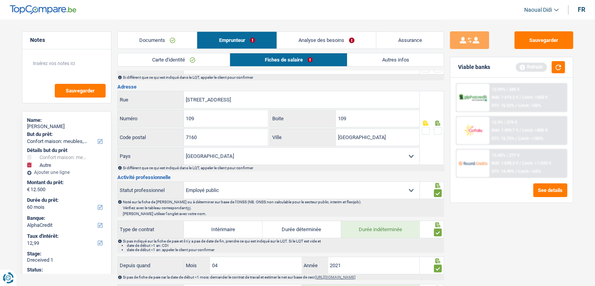
click at [438, 129] on span at bounding box center [438, 131] width 8 height 8
click at [0, 0] on input "radio" at bounding box center [0, 0] width 0 height 0
click at [438, 129] on span at bounding box center [438, 131] width 8 height 8
click at [0, 0] on input "radio" at bounding box center [0, 0] width 0 height 0
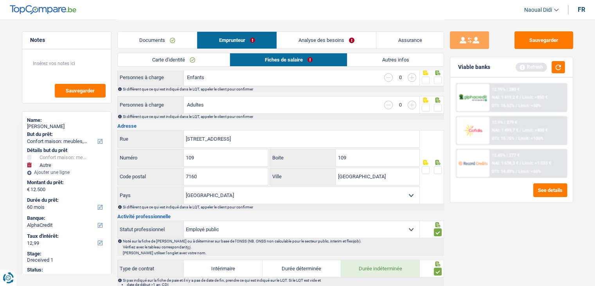
scroll to position [78, 0]
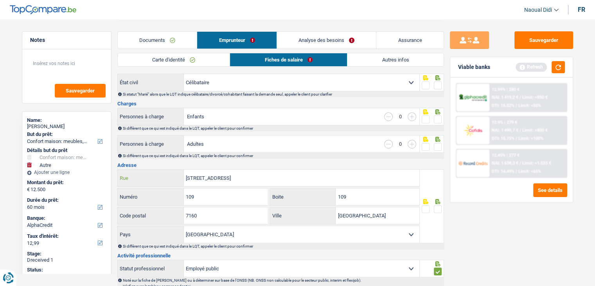
click at [275, 178] on input "[STREET_ADDRESS]" at bounding box center [302, 177] width 236 height 17
type input "[GEOGRAPHIC_DATA]"
click at [436, 146] on span at bounding box center [438, 147] width 8 height 8
click at [0, 0] on input "radio" at bounding box center [0, 0] width 0 height 0
click at [440, 118] on span at bounding box center [438, 119] width 8 height 8
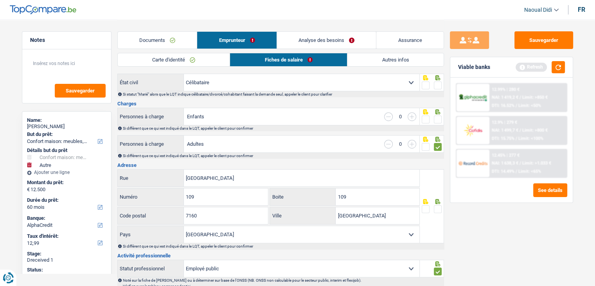
click at [0, 0] on input "radio" at bounding box center [0, 0] width 0 height 0
click at [435, 85] on span at bounding box center [438, 85] width 8 height 8
click at [0, 0] on input "radio" at bounding box center [0, 0] width 0 height 0
click at [435, 85] on span at bounding box center [438, 85] width 8 height 8
click at [0, 0] on input "radio" at bounding box center [0, 0] width 0 height 0
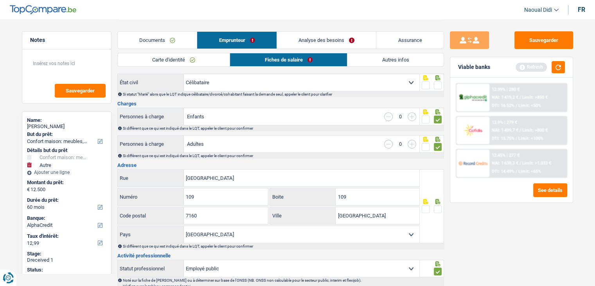
scroll to position [0, 0]
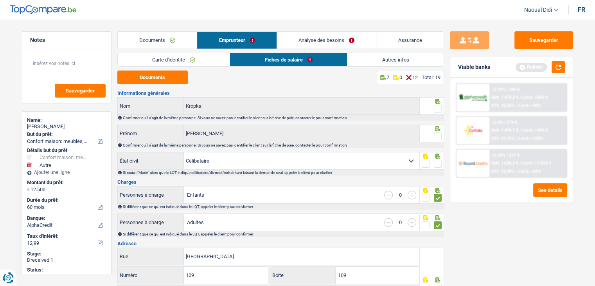
click at [436, 160] on span at bounding box center [438, 164] width 8 height 8
click at [0, 0] on input "radio" at bounding box center [0, 0] width 0 height 0
click at [436, 160] on span at bounding box center [438, 164] width 8 height 8
click at [0, 0] on input "radio" at bounding box center [0, 0] width 0 height 0
click at [438, 164] on span at bounding box center [438, 164] width 8 height 8
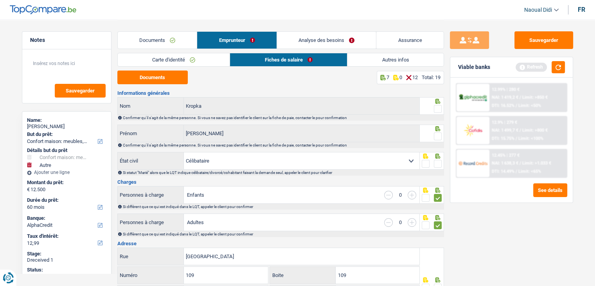
click at [0, 0] on input "radio" at bounding box center [0, 0] width 0 height 0
click at [437, 134] on span at bounding box center [438, 136] width 8 height 8
click at [0, 0] on input "radio" at bounding box center [0, 0] width 0 height 0
click at [437, 107] on span at bounding box center [438, 109] width 8 height 8
click at [0, 0] on input "radio" at bounding box center [0, 0] width 0 height 0
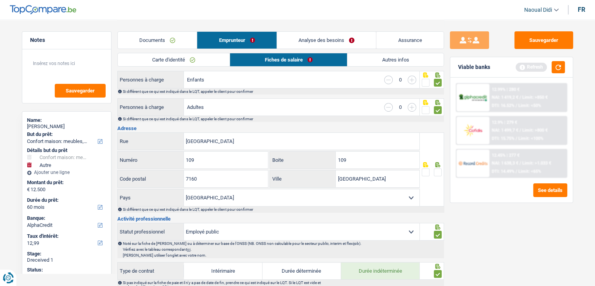
scroll to position [117, 0]
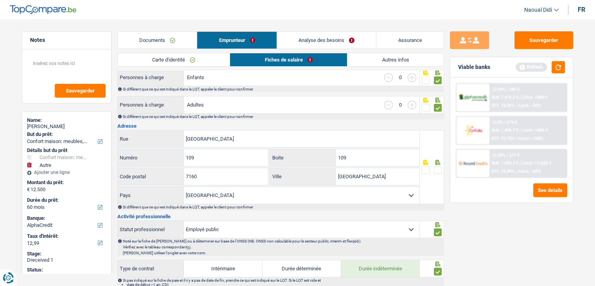
click at [435, 170] on span at bounding box center [438, 170] width 8 height 8
click at [0, 0] on input "radio" at bounding box center [0, 0] width 0 height 0
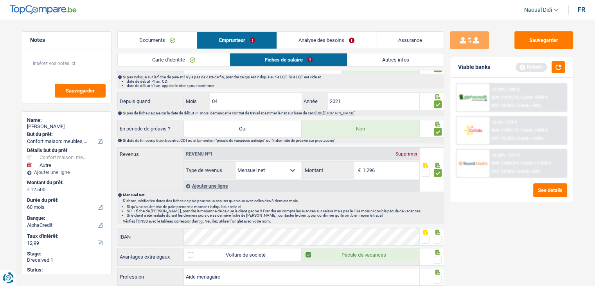
scroll to position [352, 0]
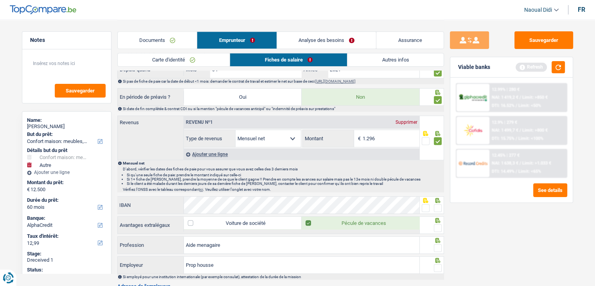
click at [437, 206] on span at bounding box center [438, 208] width 8 height 8
click at [0, 0] on input "radio" at bounding box center [0, 0] width 0 height 0
click at [437, 206] on span at bounding box center [438, 208] width 8 height 8
click at [0, 0] on input "radio" at bounding box center [0, 0] width 0 height 0
click at [439, 205] on span at bounding box center [438, 208] width 8 height 8
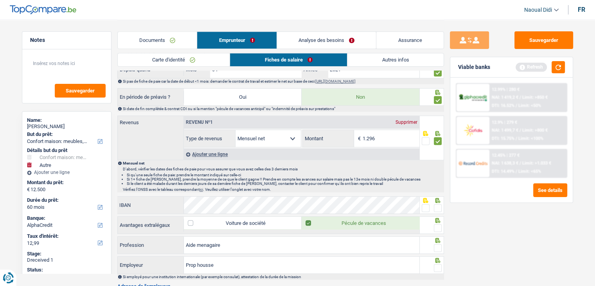
click at [0, 0] on input "radio" at bounding box center [0, 0] width 0 height 0
click at [437, 227] on span at bounding box center [438, 228] width 8 height 8
click at [0, 0] on input "radio" at bounding box center [0, 0] width 0 height 0
click at [437, 227] on span at bounding box center [438, 228] width 8 height 8
click at [0, 0] on input "radio" at bounding box center [0, 0] width 0 height 0
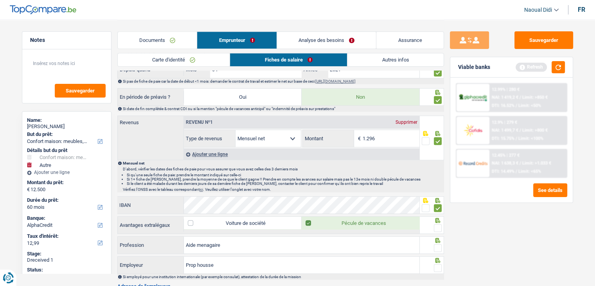
click at [436, 224] on span at bounding box center [438, 228] width 8 height 8
click at [0, 0] on input "radio" at bounding box center [0, 0] width 0 height 0
click at [437, 248] on span at bounding box center [438, 248] width 8 height 8
click at [0, 0] on input "radio" at bounding box center [0, 0] width 0 height 0
click at [436, 264] on span at bounding box center [438, 268] width 8 height 8
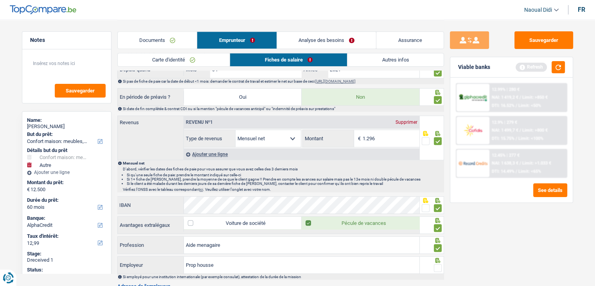
click at [0, 0] on input "radio" at bounding box center [0, 0] width 0 height 0
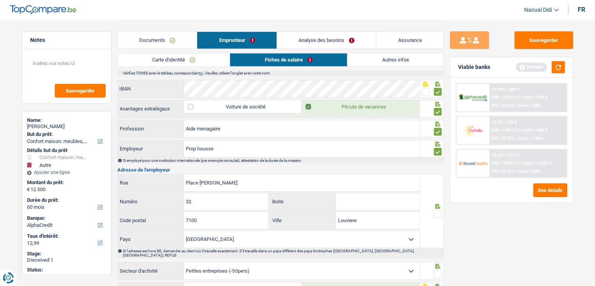
scroll to position [470, 0]
drag, startPoint x: 223, startPoint y: 175, endPoint x: 121, endPoint y: 164, distance: 102.4
paste input "RUE DES MOBOTIS A MORLANWEL"
type input "RUE DES MOBOTIS A MORLANWEL"
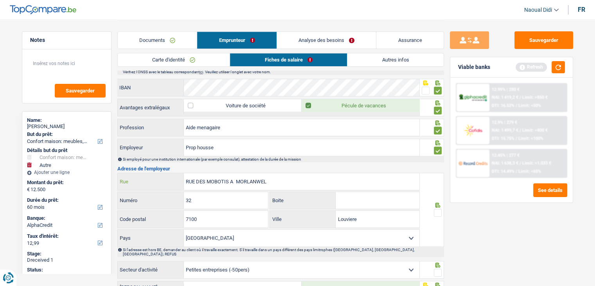
drag, startPoint x: 277, startPoint y: 180, endPoint x: 161, endPoint y: 177, distance: 115.5
click at [161, 177] on div "RUE DES MOBOTIS A MORLANWEL Rue" at bounding box center [269, 181] width 302 height 17
paste input "RUE DES MOBOTIS A MORLANWEL"
click at [232, 178] on input "RUE DES MOBOTIS A MORLANWEL" at bounding box center [302, 181] width 236 height 17
click at [229, 178] on input "RUE DES MOBOTIS A MORLANWEL" at bounding box center [302, 181] width 236 height 17
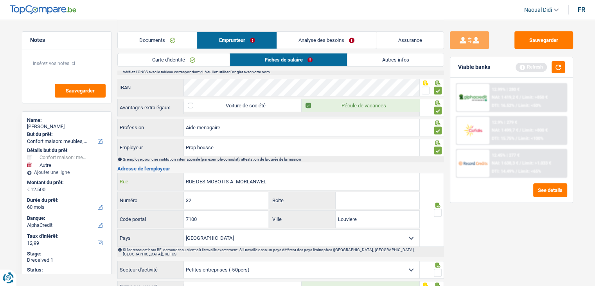
click at [229, 178] on input "RUE DES MOBOTIS A MORLANWEL" at bounding box center [302, 181] width 236 height 17
type input "RUE DES MOBOTIS1 A MORLANWEL"
click at [238, 178] on input "RUE DES MOBOTIS1 A MORLANWEL" at bounding box center [302, 181] width 236 height 17
drag, startPoint x: 269, startPoint y: 179, endPoint x: 154, endPoint y: 170, distance: 115.0
click at [154, 173] on div "RUE DES MOBOTIS1 A MORLANWEL Rue" at bounding box center [269, 181] width 302 height 17
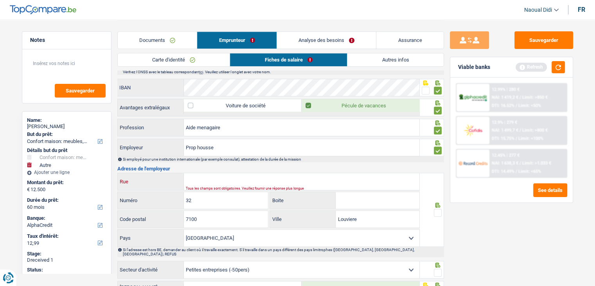
paste input "Rue des Myosotis 1, 7140 Morlanwelz"
type input "Rue des Myosotis 1, 7140 Morlanwelz"
click at [189, 195] on input "32" at bounding box center [226, 200] width 84 height 17
click at [174, 193] on label "Numéro" at bounding box center [151, 200] width 66 height 17
click at [184, 193] on input "32" at bounding box center [226, 200] width 84 height 17
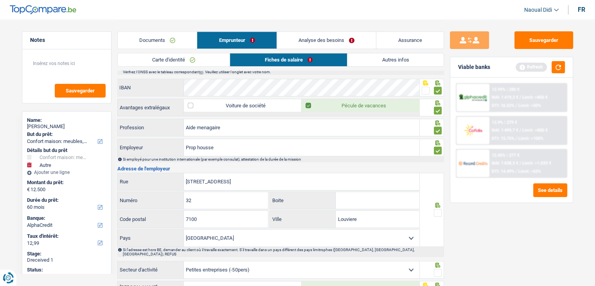
click at [174, 193] on label "Numéro" at bounding box center [151, 200] width 66 height 17
click at [184, 193] on input "32" at bounding box center [226, 200] width 84 height 17
type input "3"
type input "1"
click at [194, 216] on input "7100" at bounding box center [226, 219] width 84 height 17
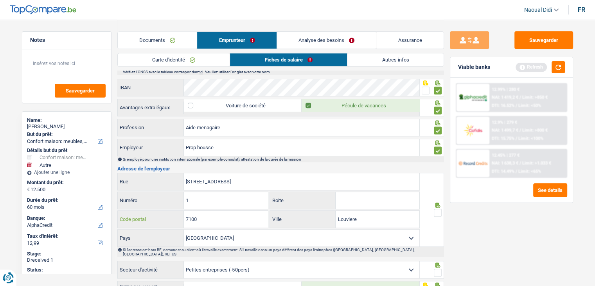
click at [200, 216] on input "7100" at bounding box center [226, 219] width 84 height 17
type input "7140"
drag, startPoint x: 278, startPoint y: 182, endPoint x: 246, endPoint y: 177, distance: 32.1
click at [246, 177] on input "Rue des Myosotis 1, 7140 Morlanwelz" at bounding box center [302, 181] width 236 height 17
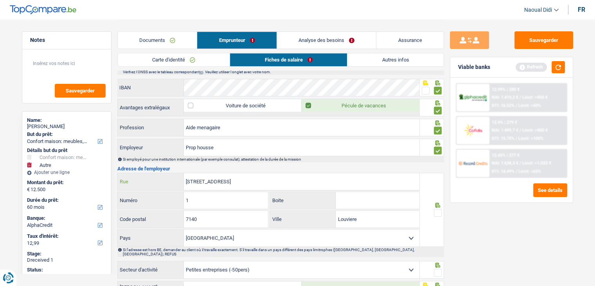
drag, startPoint x: 246, startPoint y: 177, endPoint x: 276, endPoint y: 180, distance: 30.0
click at [276, 180] on input "Rue des Myosotis 1, 7140 Morlanwelz" at bounding box center [302, 181] width 236 height 17
type input "Rue des Myosotis 1, 7140"
drag, startPoint x: 364, startPoint y: 218, endPoint x: 331, endPoint y: 219, distance: 33.3
click at [331, 219] on div "Louviere Ville" at bounding box center [345, 219] width 150 height 17
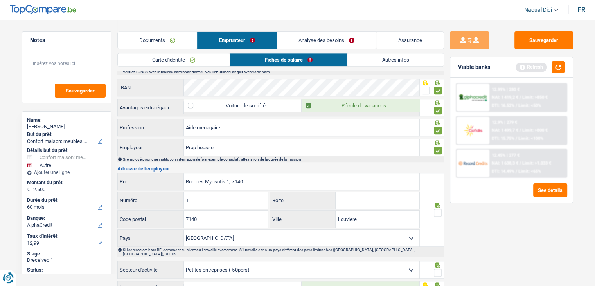
click at [331, 219] on label "Ville" at bounding box center [303, 219] width 66 height 17
click at [336, 219] on input "Louviere" at bounding box center [378, 219] width 84 height 17
paste input "Morlanwelz"
type input "Morlanwelz"
click at [253, 180] on input "Rue des Myosotis 1, 7140" at bounding box center [302, 181] width 236 height 17
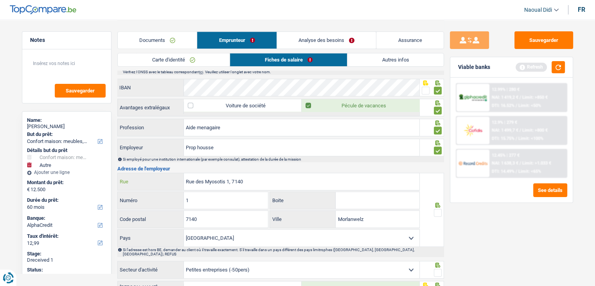
click at [253, 180] on input "Rue des Myosotis 1, 7140" at bounding box center [302, 181] width 236 height 17
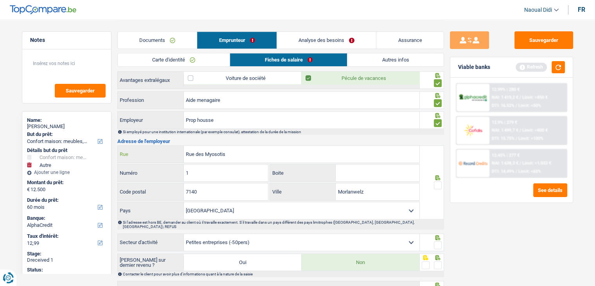
scroll to position [548, 0]
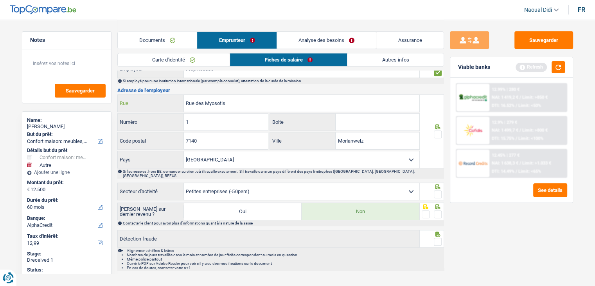
type input "Rue des Myosotis"
click at [438, 133] on span at bounding box center [438, 134] width 8 height 8
click at [0, 0] on input "radio" at bounding box center [0, 0] width 0 height 0
click at [437, 190] on span at bounding box center [438, 194] width 8 height 8
click at [0, 0] on input "radio" at bounding box center [0, 0] width 0 height 0
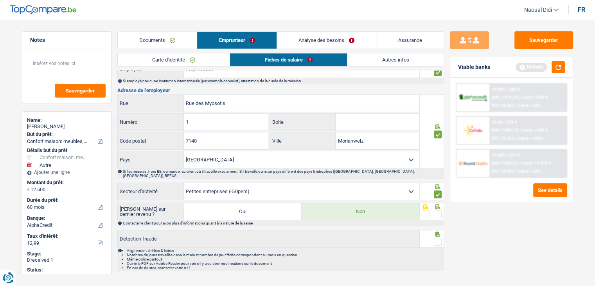
click at [437, 210] on span at bounding box center [438, 214] width 8 height 8
click at [0, 0] on input "radio" at bounding box center [0, 0] width 0 height 0
click at [437, 210] on span at bounding box center [438, 214] width 8 height 8
click at [0, 0] on input "radio" at bounding box center [0, 0] width 0 height 0
click at [438, 210] on span at bounding box center [438, 214] width 8 height 8
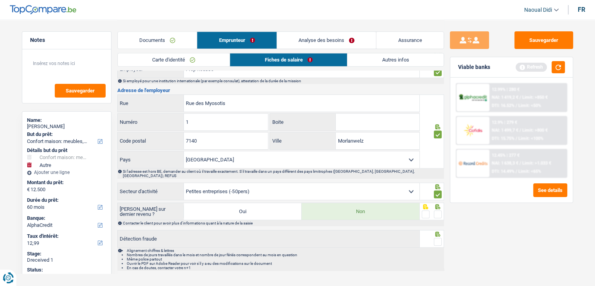
click at [0, 0] on input "radio" at bounding box center [0, 0] width 0 height 0
click at [439, 238] on span at bounding box center [438, 242] width 8 height 8
click at [0, 0] on input "radio" at bounding box center [0, 0] width 0 height 0
click at [534, 41] on button "Sauvegarder" at bounding box center [544, 40] width 59 height 18
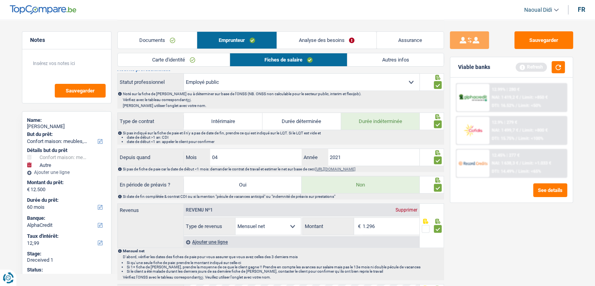
scroll to position [157, 0]
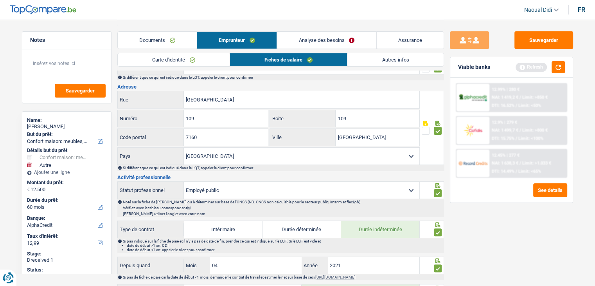
click at [323, 35] on link "Analyse des besoins" at bounding box center [326, 40] width 99 height 17
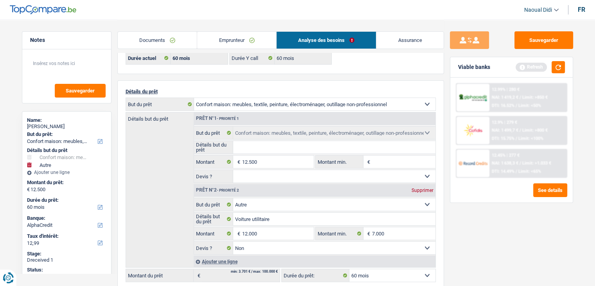
scroll to position [78, 0]
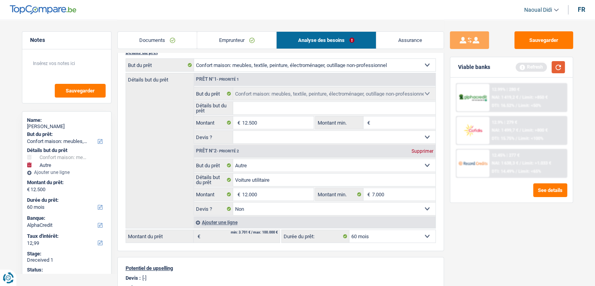
click at [558, 67] on button "button" at bounding box center [558, 67] width 13 height 12
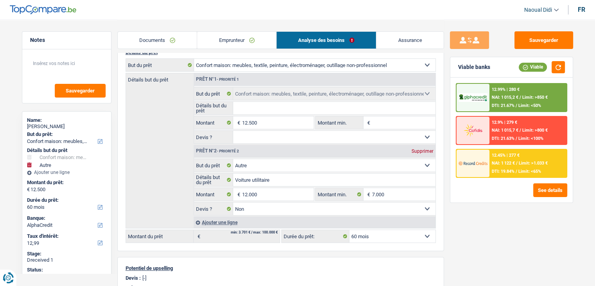
click at [427, 149] on div "Supprimer" at bounding box center [423, 151] width 26 height 5
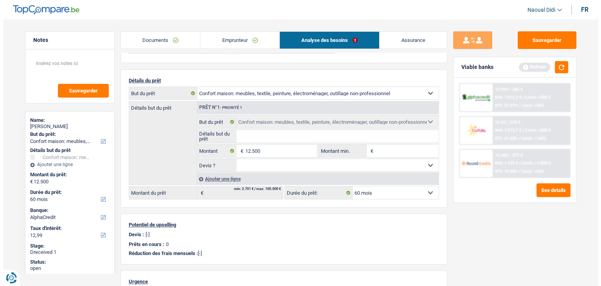
scroll to position [0, 0]
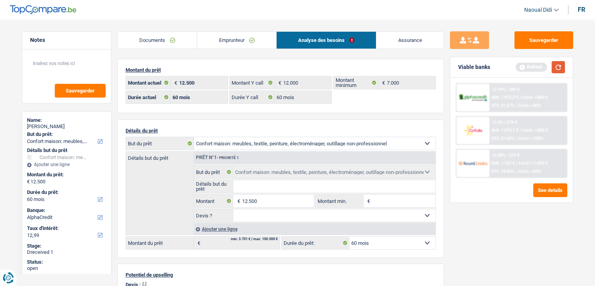
click at [559, 66] on button "button" at bounding box center [558, 67] width 13 height 12
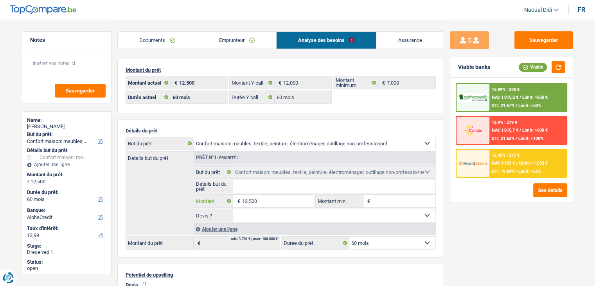
click at [251, 199] on input "12.500" at bounding box center [278, 201] width 72 height 13
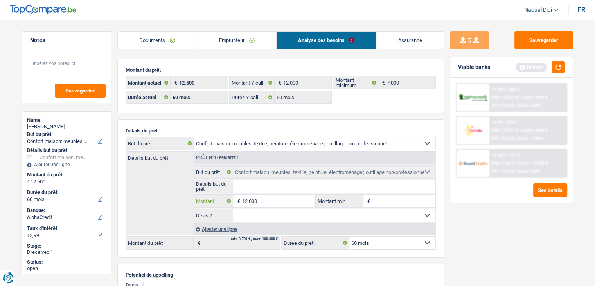
type input "12.000"
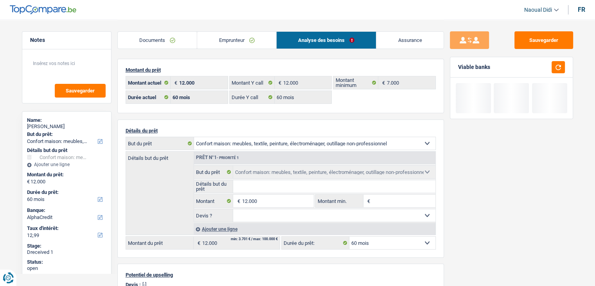
click at [458, 249] on div "Sauvegarder Viable banks" at bounding box center [511, 152] width 135 height 242
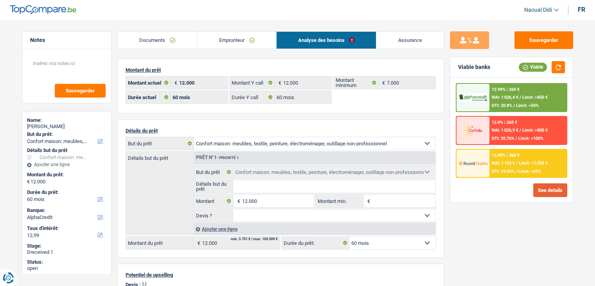
click at [548, 186] on button "See details" at bounding box center [550, 190] width 34 height 14
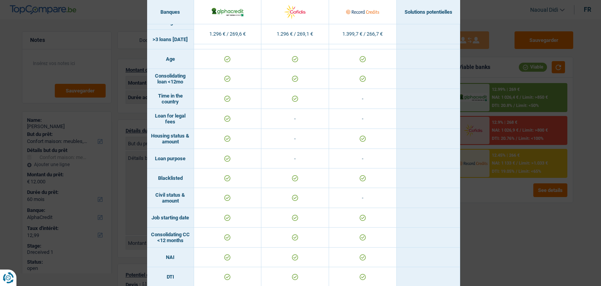
scroll to position [104, 0]
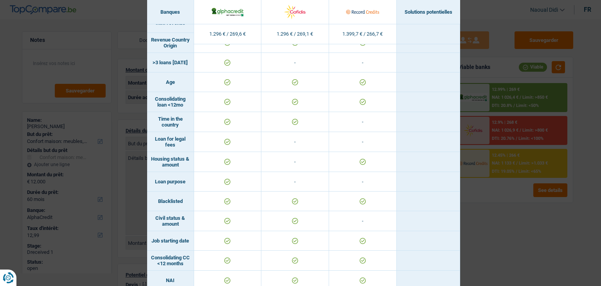
click at [488, 233] on div "Banks conditions × Banques Solutions potentielles Revenus / Charges 1.296 € / 2…" at bounding box center [300, 143] width 601 height 286
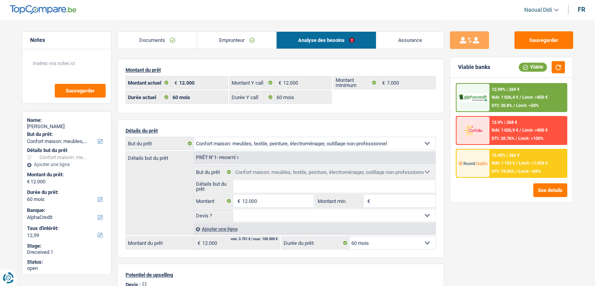
click at [506, 103] on span "DTI: 20.8%" at bounding box center [502, 105] width 20 height 5
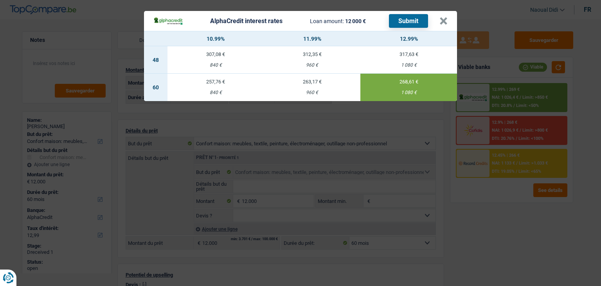
click at [411, 20] on button "Submit" at bounding box center [408, 21] width 39 height 14
click at [443, 23] on button "×" at bounding box center [444, 21] width 8 height 8
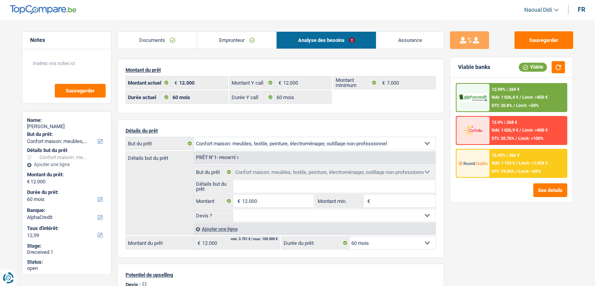
click at [503, 130] on span "NAI: 1 026,9 €" at bounding box center [505, 130] width 27 height 5
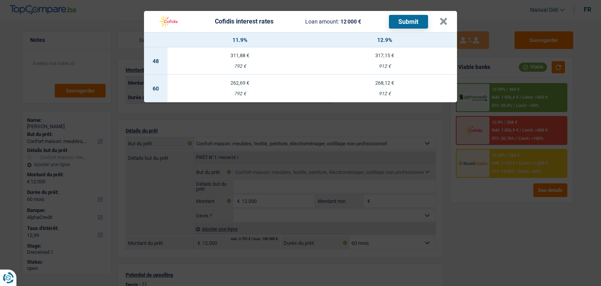
click at [384, 88] on td "268,12 € 912 €" at bounding box center [384, 88] width 145 height 27
select select "cofidis"
type input "12,90"
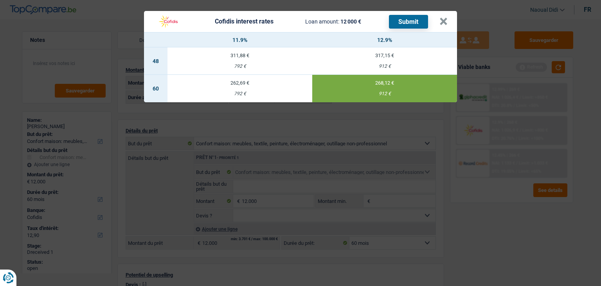
click at [413, 22] on button "Submit" at bounding box center [408, 22] width 39 height 14
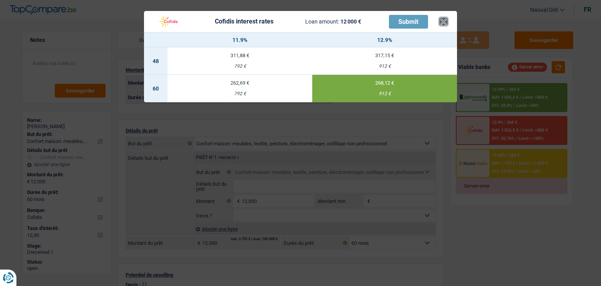
click at [446, 23] on button "×" at bounding box center [444, 22] width 8 height 8
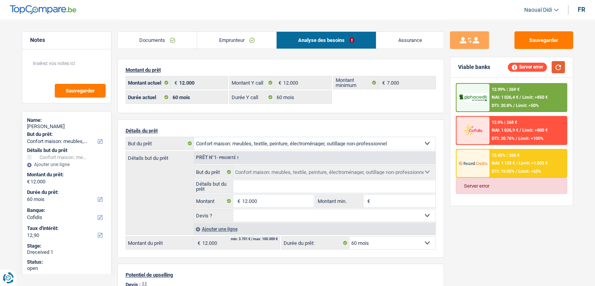
click at [561, 63] on button "button" at bounding box center [558, 67] width 13 height 12
click at [517, 126] on div "12.9% | 268 € NAI: 1 026,9 € / Limit: >800 € DTI: 20.76% / Limit: <100%" at bounding box center [528, 130] width 77 height 27
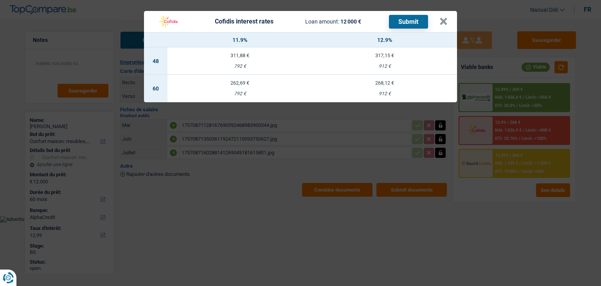
select select "household"
select select "60"
click at [405, 21] on button "Submit" at bounding box center [408, 22] width 39 height 14
click at [384, 87] on td "268,12 € 912 €" at bounding box center [384, 88] width 145 height 27
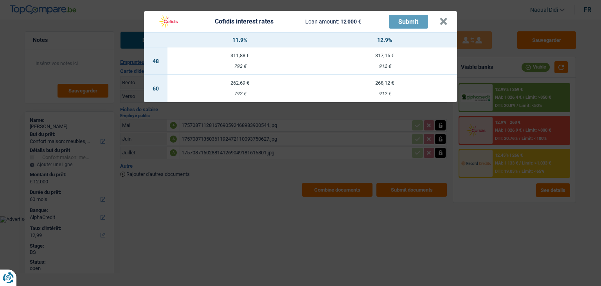
select select "cofidis"
type input "12,90"
click at [384, 87] on div "IMG_20250813_165425.jpg" at bounding box center [296, 83] width 228 height 12
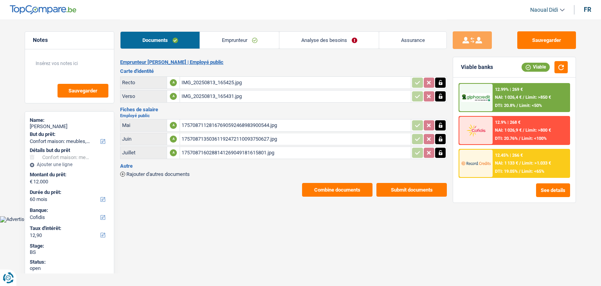
select select "household"
select select "60"
click at [517, 132] on span "NAI: 1 026,9 €" at bounding box center [508, 130] width 27 height 5
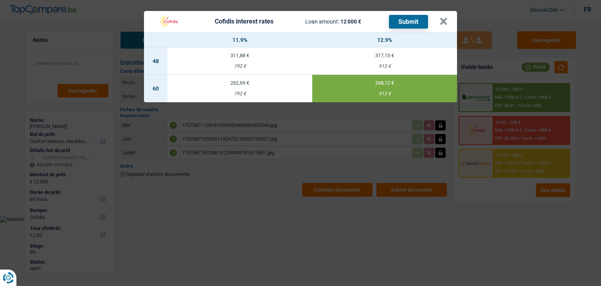
click at [401, 21] on button "Submit" at bounding box center [408, 22] width 39 height 14
click at [442, 22] on button "×" at bounding box center [444, 22] width 8 height 8
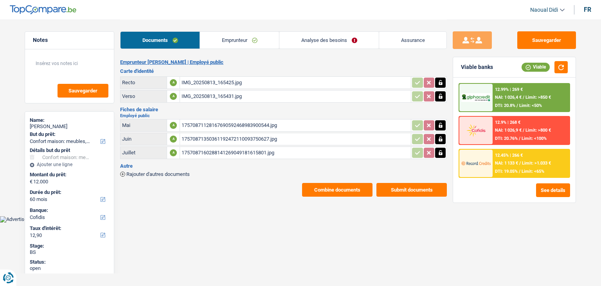
click at [250, 36] on link "Emprunteur" at bounding box center [239, 40] width 79 height 17
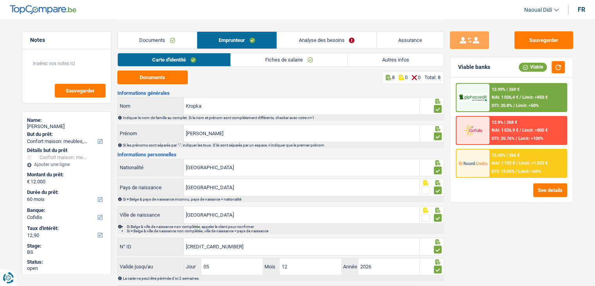
click at [286, 57] on link "Fiches de salaire" at bounding box center [289, 59] width 117 height 13
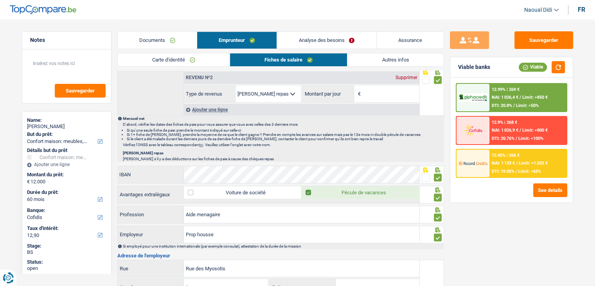
scroll to position [431, 0]
click at [163, 167] on div "IBAN" at bounding box center [269, 173] width 302 height 17
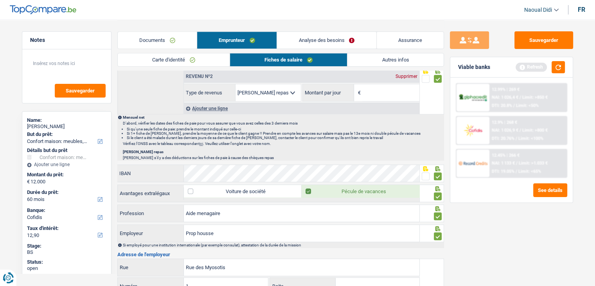
click at [423, 173] on span at bounding box center [426, 176] width 8 height 8
click at [0, 0] on input "radio" at bounding box center [0, 0] width 0 height 0
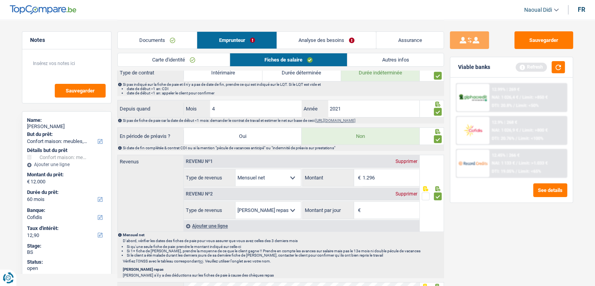
scroll to position [313, 0]
click at [557, 66] on button "button" at bounding box center [558, 67] width 13 height 12
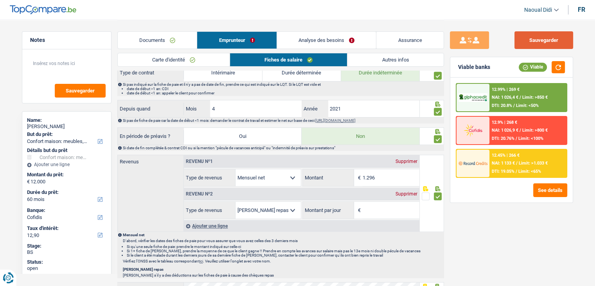
click at [544, 41] on button "Sauvegarder" at bounding box center [544, 40] width 59 height 18
click at [504, 128] on span "NAI: 1 026,9 €" at bounding box center [505, 130] width 27 height 5
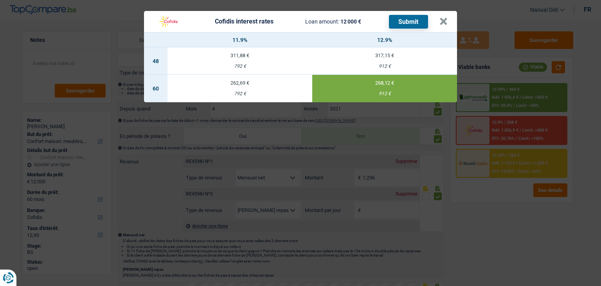
click at [405, 25] on button "Submit" at bounding box center [408, 22] width 39 height 14
click at [443, 23] on button "×" at bounding box center [444, 22] width 8 height 8
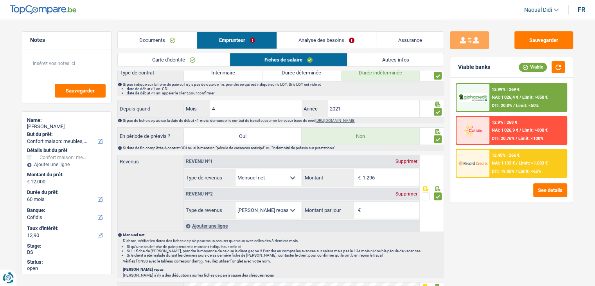
click at [515, 160] on span "NAI: 1 133 €" at bounding box center [503, 162] width 23 height 5
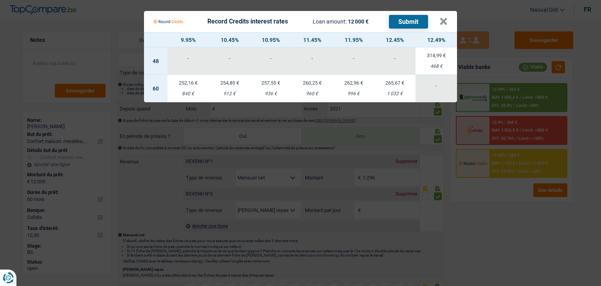
click at [401, 90] on td "265,67 € 1 032 €" at bounding box center [395, 88] width 41 height 27
click at [401, 91] on li "date de début <1 an: appeler le client pour confirmer" at bounding box center [285, 93] width 317 height 4
select select "record credits"
type input "12,45"
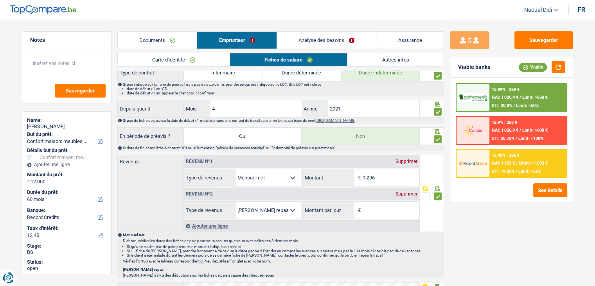
click at [517, 161] on span "/" at bounding box center [517, 162] width 2 height 5
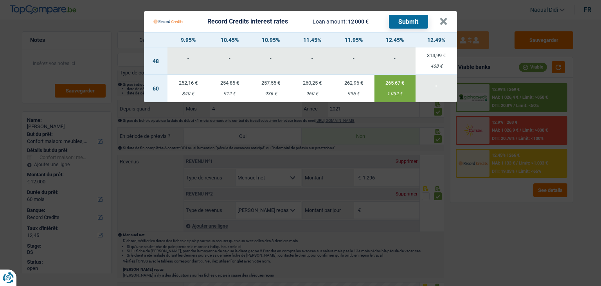
click at [410, 25] on button "Submit" at bounding box center [408, 22] width 39 height 14
click at [443, 21] on button "×" at bounding box center [444, 22] width 8 height 8
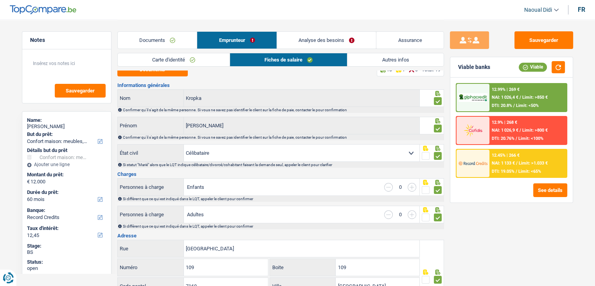
scroll to position [0, 0]
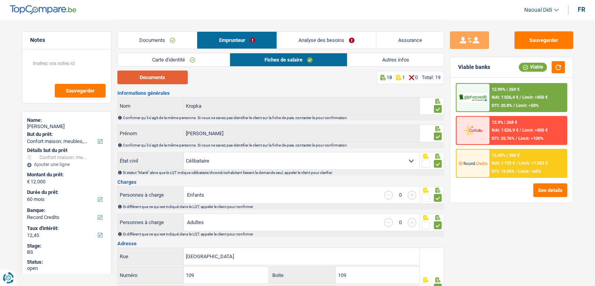
click at [141, 76] on button "Documents" at bounding box center [152, 77] width 70 height 14
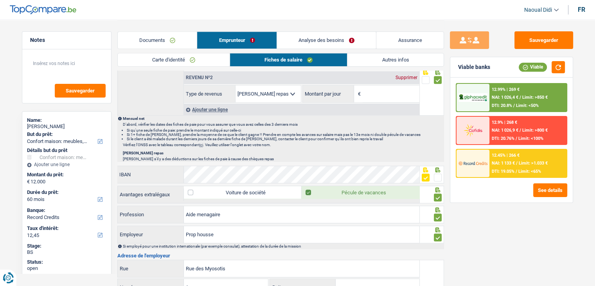
scroll to position [431, 0]
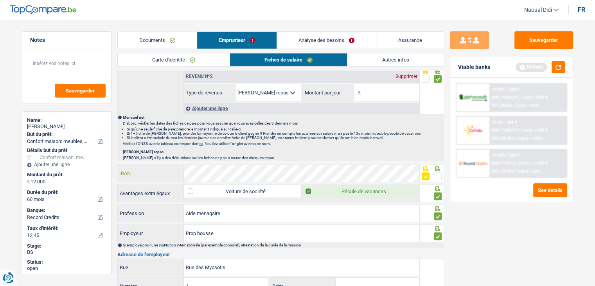
click at [179, 173] on div "IBAN" at bounding box center [269, 173] width 302 height 17
click at [436, 174] on span at bounding box center [438, 176] width 8 height 8
click at [0, 0] on input "radio" at bounding box center [0, 0] width 0 height 0
click at [544, 40] on button "Sauvegarder" at bounding box center [544, 40] width 59 height 18
click at [321, 42] on link "Analyse des besoins" at bounding box center [326, 40] width 99 height 17
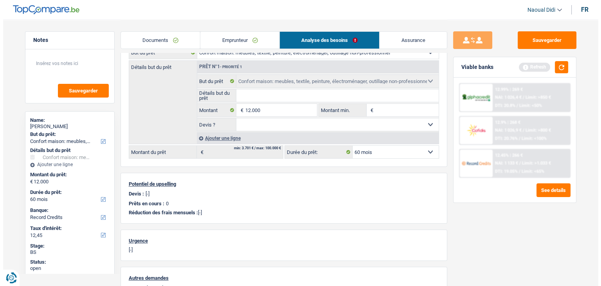
scroll to position [0, 0]
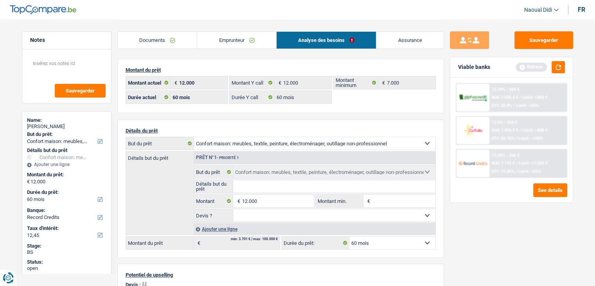
click at [153, 41] on link "Documents" at bounding box center [157, 40] width 79 height 17
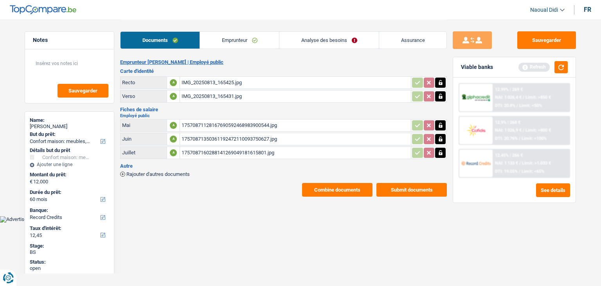
click at [218, 85] on div "IMG_20250813_165425.jpg" at bounding box center [296, 83] width 228 height 12
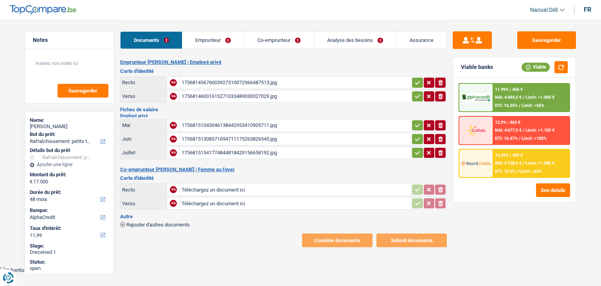
select select "houseOrGarden"
select select "48"
select select "alphacredit"
click at [221, 82] on div "17568145676003927510072966487513.jpg" at bounding box center [296, 83] width 228 height 12
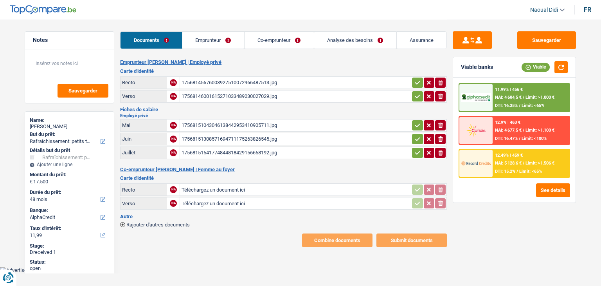
click at [219, 125] on div "17568151043046138442953410905711.jpg" at bounding box center [296, 125] width 228 height 12
click at [218, 38] on link "Emprunteur" at bounding box center [213, 40] width 62 height 17
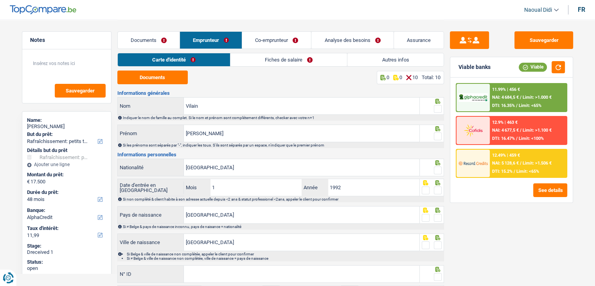
click at [164, 35] on link "Documents" at bounding box center [149, 40] width 62 height 17
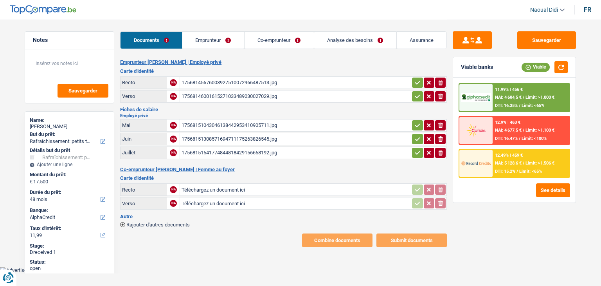
click at [422, 76] on td "ionicons-v5-e" at bounding box center [429, 82] width 36 height 13
click at [419, 80] on icon "button" at bounding box center [417, 83] width 6 height 8
click at [418, 92] on icon "button" at bounding box center [417, 96] width 6 height 8
click at [418, 121] on icon "button" at bounding box center [417, 125] width 6 height 8
click at [416, 138] on icon "button" at bounding box center [417, 139] width 5 height 4
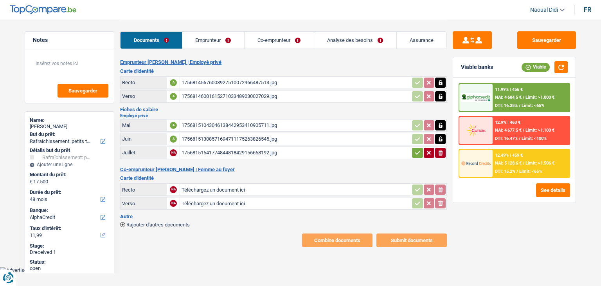
click at [418, 154] on icon "button" at bounding box center [417, 153] width 6 height 8
click at [202, 37] on link "Emprunteur" at bounding box center [214, 40] width 62 height 17
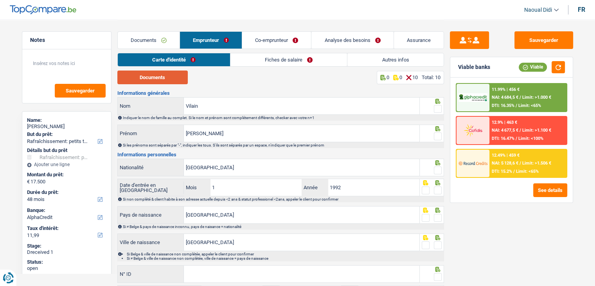
click at [162, 74] on button "Documents" at bounding box center [152, 77] width 70 height 14
drag, startPoint x: 438, startPoint y: 110, endPoint x: 427, endPoint y: 104, distance: 13.1
click at [438, 110] on span at bounding box center [438, 109] width 8 height 8
click at [0, 0] on input "radio" at bounding box center [0, 0] width 0 height 0
click at [437, 135] on span at bounding box center [438, 136] width 8 height 8
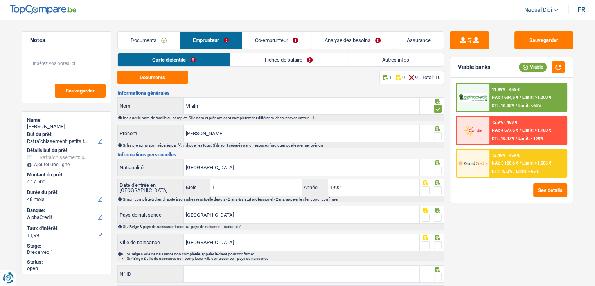
click at [0, 0] on input "radio" at bounding box center [0, 0] width 0 height 0
click at [437, 135] on span at bounding box center [438, 136] width 8 height 8
click at [0, 0] on input "radio" at bounding box center [0, 0] width 0 height 0
click at [437, 169] on span at bounding box center [438, 170] width 8 height 8
click at [0, 0] on input "radio" at bounding box center [0, 0] width 0 height 0
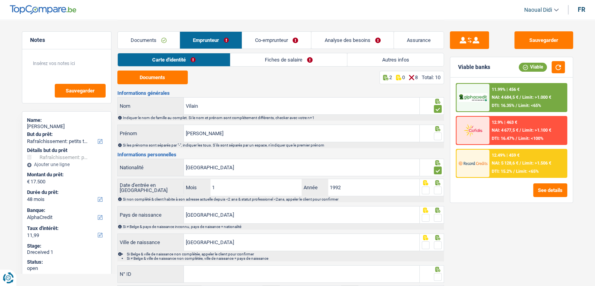
click at [440, 136] on span at bounding box center [438, 136] width 8 height 8
click at [0, 0] on input "radio" at bounding box center [0, 0] width 0 height 0
click at [440, 189] on span at bounding box center [438, 190] width 8 height 8
click at [0, 0] on input "radio" at bounding box center [0, 0] width 0 height 0
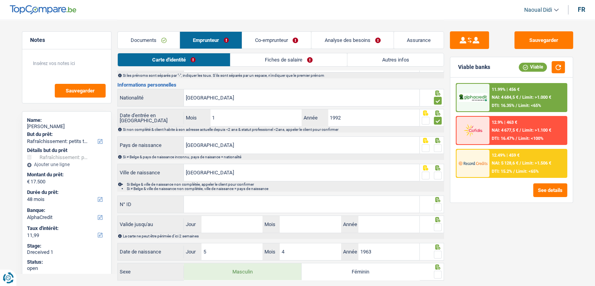
scroll to position [78, 0]
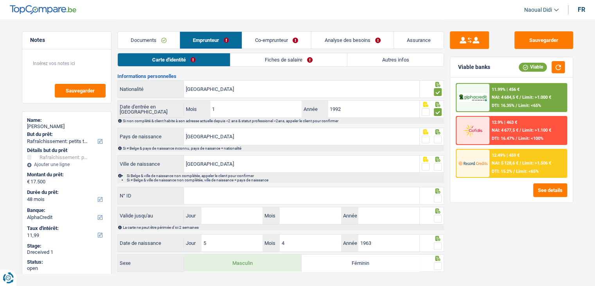
click at [438, 138] on span at bounding box center [438, 139] width 8 height 8
click at [0, 0] on input "radio" at bounding box center [0, 0] width 0 height 0
click at [440, 165] on span at bounding box center [438, 167] width 8 height 8
click at [0, 0] on input "radio" at bounding box center [0, 0] width 0 height 0
click at [259, 187] on input "N° ID" at bounding box center [302, 195] width 236 height 17
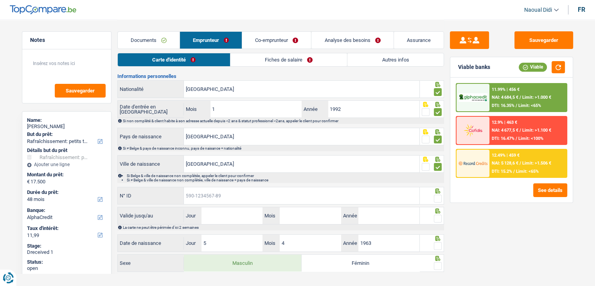
click at [215, 193] on input "N° ID" at bounding box center [302, 195] width 236 height 17
paste input "[PHONE_NUMBER]"
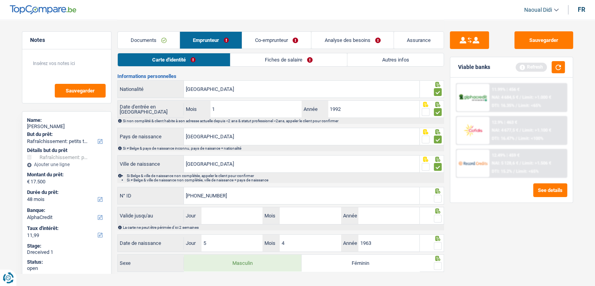
type input "[PHONE_NUMBER]"
click at [243, 211] on input "Jour" at bounding box center [232, 215] width 61 height 17
type input "15"
type input "02"
type input "2026"
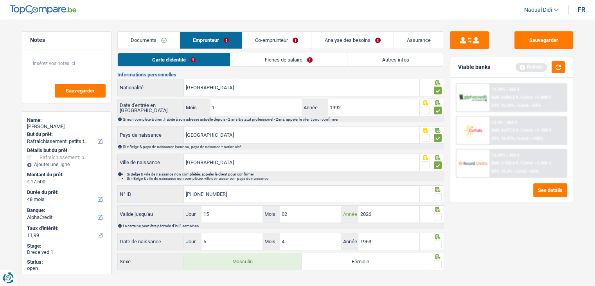
scroll to position [91, 0]
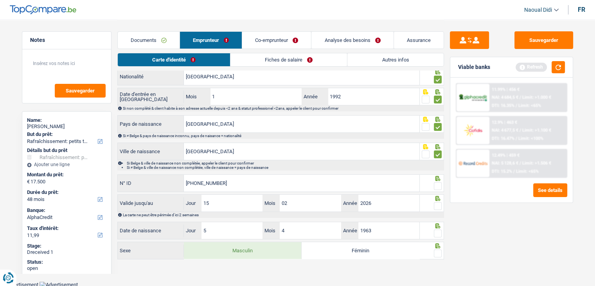
click at [436, 249] on span at bounding box center [438, 253] width 8 height 8
click at [0, 0] on input "radio" at bounding box center [0, 0] width 0 height 0
click at [440, 232] on span at bounding box center [438, 233] width 8 height 8
click at [0, 0] on input "radio" at bounding box center [0, 0] width 0 height 0
drag, startPoint x: 440, startPoint y: 232, endPoint x: 435, endPoint y: 222, distance: 11.0
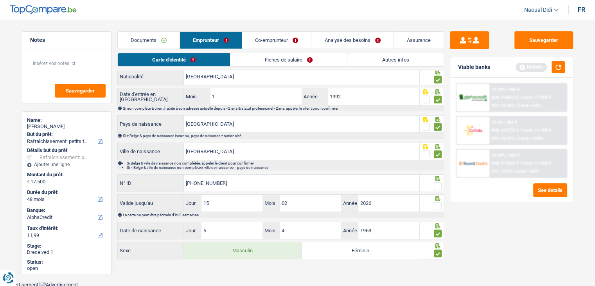
click at [440, 232] on span at bounding box center [438, 233] width 8 height 8
click at [0, 0] on input "radio" at bounding box center [0, 0] width 0 height 0
click at [440, 202] on span at bounding box center [438, 206] width 8 height 8
click at [0, 0] on input "radio" at bounding box center [0, 0] width 0 height 0
click at [441, 232] on span at bounding box center [438, 233] width 8 height 8
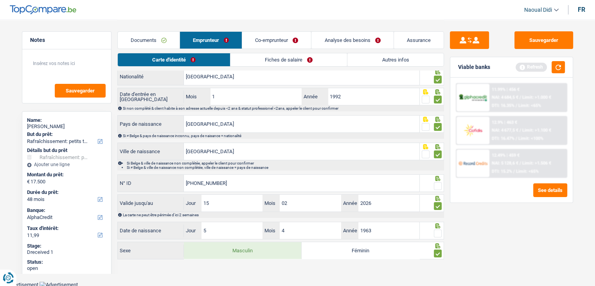
click at [0, 0] on input "radio" at bounding box center [0, 0] width 0 height 0
click at [438, 187] on span at bounding box center [438, 186] width 8 height 8
click at [0, 0] on input "radio" at bounding box center [0, 0] width 0 height 0
click at [437, 187] on span at bounding box center [438, 186] width 8 height 8
click at [0, 0] on input "radio" at bounding box center [0, 0] width 0 height 0
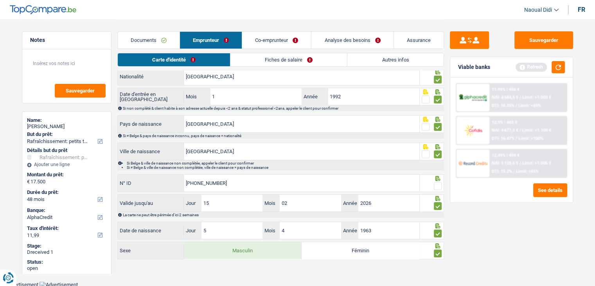
click at [441, 181] on div at bounding box center [438, 186] width 8 height 10
click at [440, 185] on span at bounding box center [438, 186] width 8 height 8
click at [0, 0] on input "radio" at bounding box center [0, 0] width 0 height 0
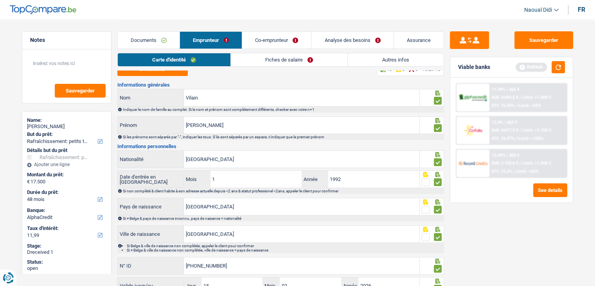
scroll to position [0, 0]
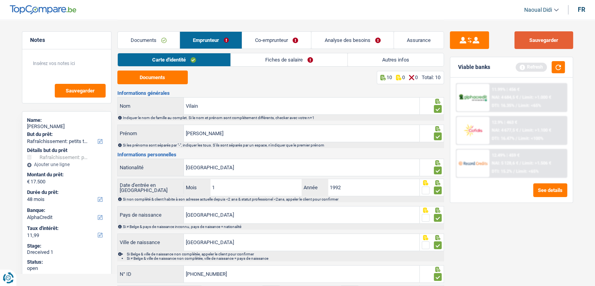
click at [542, 41] on button "Sauvegarder" at bounding box center [544, 40] width 59 height 18
click at [293, 59] on link "Fiches de salaire" at bounding box center [289, 59] width 117 height 13
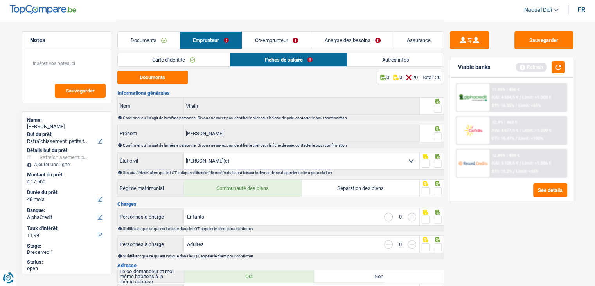
click at [283, 40] on link "Co-emprunteur" at bounding box center [276, 40] width 69 height 17
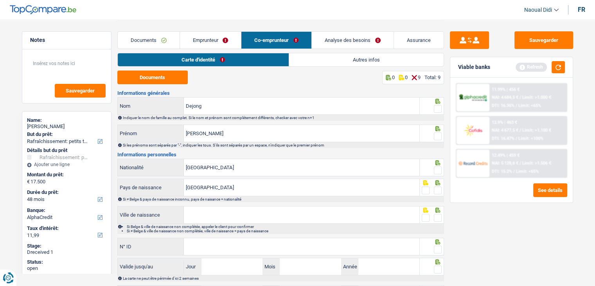
click at [155, 40] on link "Documents" at bounding box center [149, 40] width 62 height 17
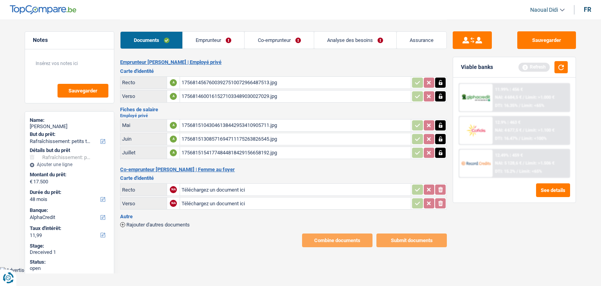
click at [241, 126] on div "17568151043046138442953410905711.jpg" at bounding box center [296, 125] width 228 height 12
click at [346, 41] on link "Analyse des besoins" at bounding box center [355, 40] width 82 height 17
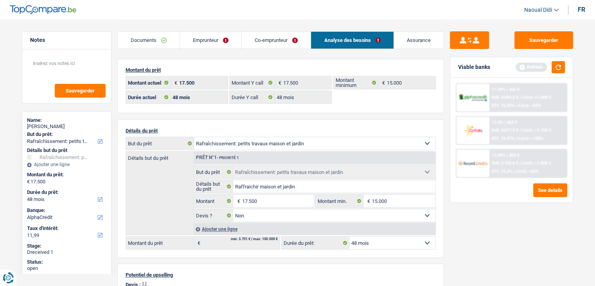
click at [186, 41] on link "Emprunteur" at bounding box center [210, 40] width 61 height 17
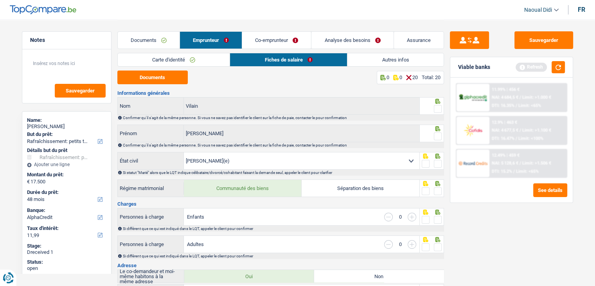
click at [378, 57] on link "Autres infos" at bounding box center [396, 59] width 96 height 13
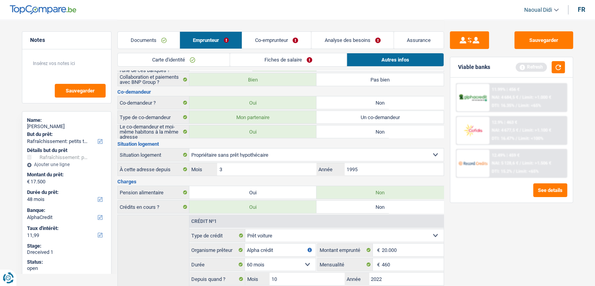
scroll to position [78, 0]
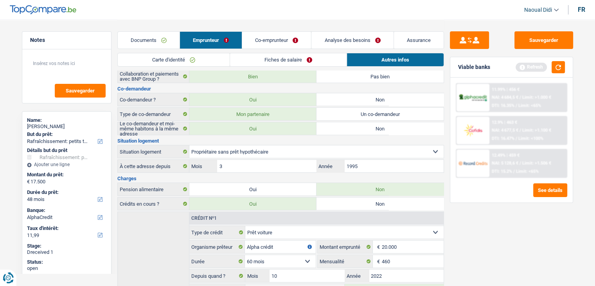
click at [345, 97] on label "Non" at bounding box center [380, 99] width 127 height 13
click at [345, 97] on input "Non" at bounding box center [380, 99] width 127 height 13
radio input "true"
click at [345, 97] on label "Non" at bounding box center [380, 99] width 127 height 13
click at [345, 97] on input "Non" at bounding box center [380, 99] width 127 height 13
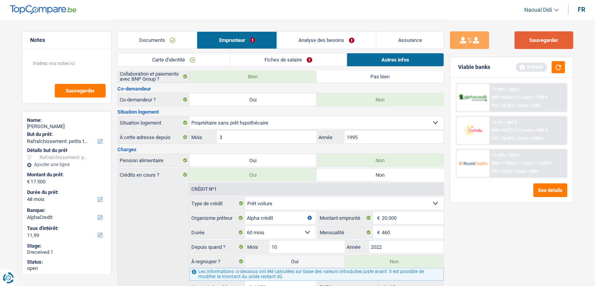
click at [555, 36] on button "Sauvegarder" at bounding box center [544, 40] width 59 height 18
click at [368, 43] on link "Analyse des besoins" at bounding box center [326, 40] width 99 height 17
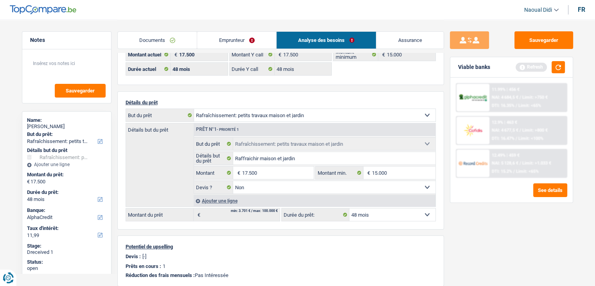
scroll to position [0, 0]
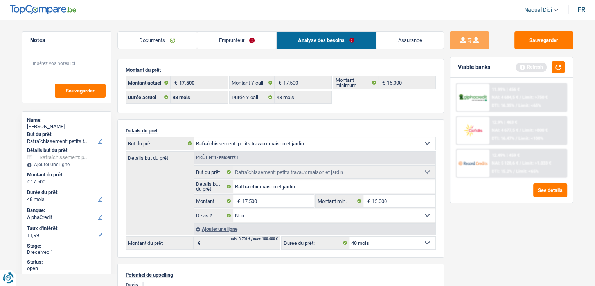
click at [224, 42] on link "Emprunteur" at bounding box center [236, 40] width 79 height 17
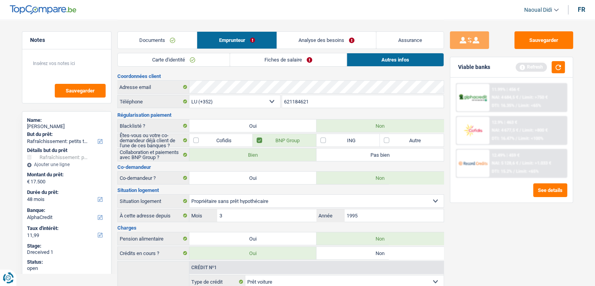
click at [306, 61] on link "Fiches de salaire" at bounding box center [288, 59] width 117 height 13
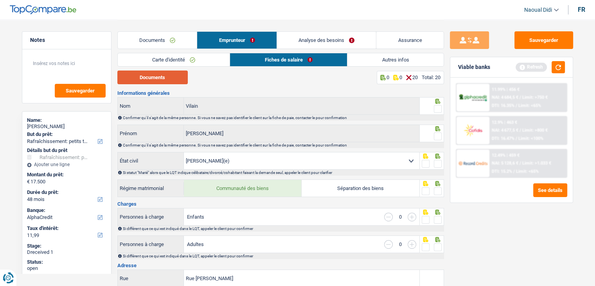
click at [149, 78] on button "Documents" at bounding box center [152, 77] width 70 height 14
click at [435, 108] on span at bounding box center [438, 109] width 8 height 8
click at [0, 0] on input "radio" at bounding box center [0, 0] width 0 height 0
click at [435, 108] on span at bounding box center [438, 109] width 8 height 8
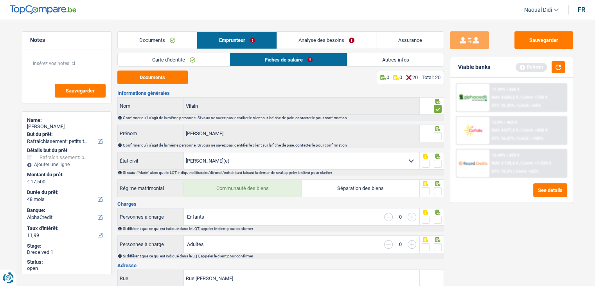
click at [0, 0] on input "radio" at bounding box center [0, 0] width 0 height 0
click at [440, 137] on span at bounding box center [438, 136] width 8 height 8
click at [0, 0] on input "radio" at bounding box center [0, 0] width 0 height 0
click at [437, 106] on span at bounding box center [438, 109] width 8 height 8
click at [0, 0] on input "radio" at bounding box center [0, 0] width 0 height 0
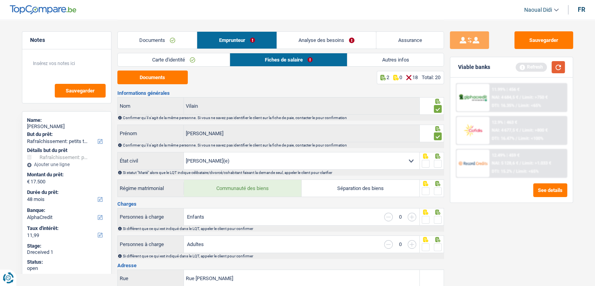
click at [563, 65] on button "button" at bounding box center [558, 67] width 13 height 12
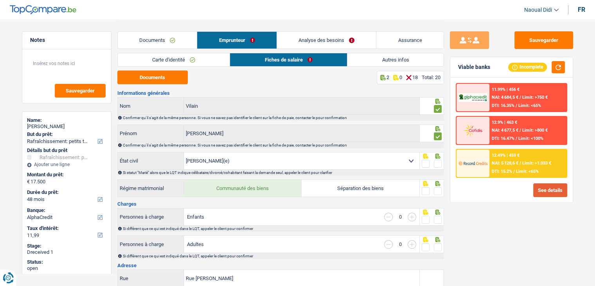
click at [554, 187] on button "See details" at bounding box center [550, 190] width 34 height 14
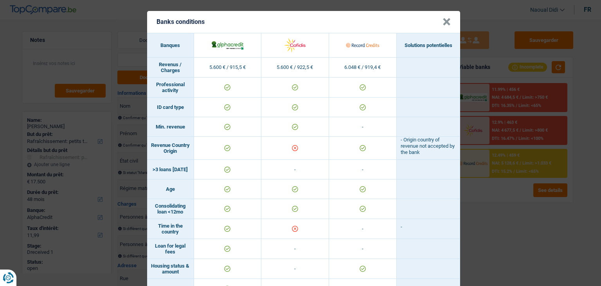
click at [443, 26] on button "×" at bounding box center [447, 22] width 8 height 8
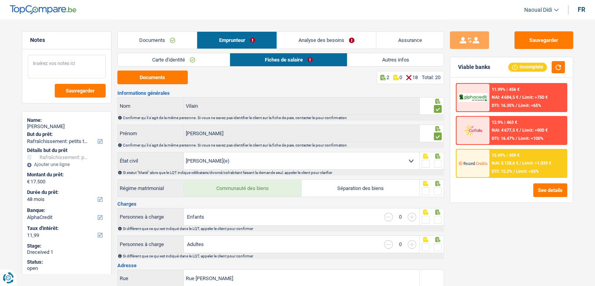
click at [76, 65] on textarea at bounding box center [67, 66] width 78 height 23
paste textarea "[FINANCIAL_ID]"
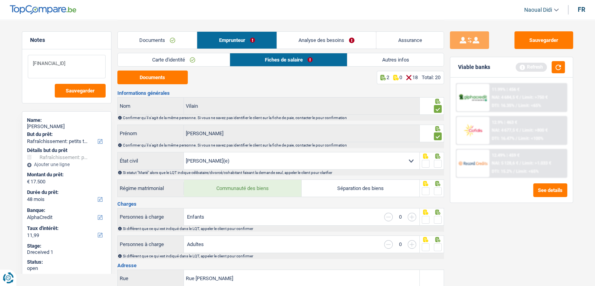
click at [46, 63] on textarea "[FINANCIAL_ID]" at bounding box center [67, 66] width 78 height 23
click at [55, 63] on textarea "[FINANCIAL_ID]" at bounding box center [67, 66] width 78 height 23
click at [57, 61] on textarea "[FINANCIAL_ID]" at bounding box center [67, 66] width 78 height 23
click at [67, 63] on textarea "[FINANCIAL_ID]" at bounding box center [67, 66] width 78 height 23
type textarea "[FINANCIAL_ID]"
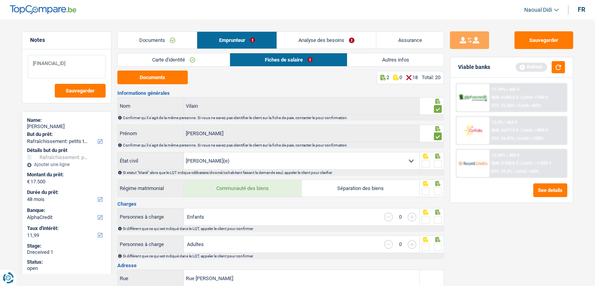
drag, startPoint x: 81, startPoint y: 64, endPoint x: 22, endPoint y: 61, distance: 59.1
click at [22, 61] on div "[FINANCIAL_ID] Sauvegarder" at bounding box center [66, 76] width 89 height 54
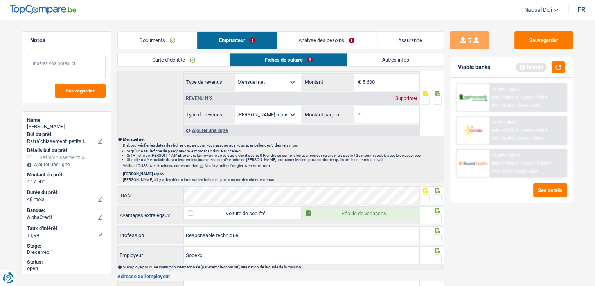
scroll to position [470, 0]
